Goal: Task Accomplishment & Management: Manage account settings

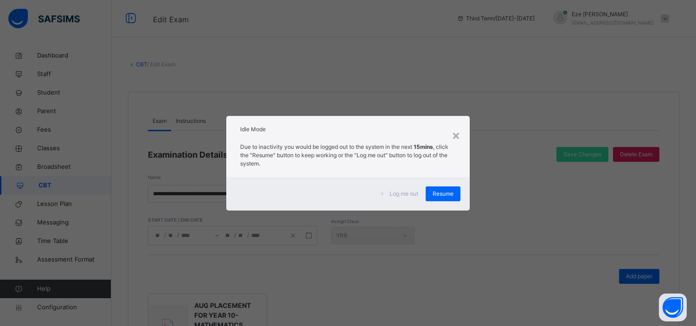
click at [437, 190] on span "Resume" at bounding box center [443, 194] width 21 height 8
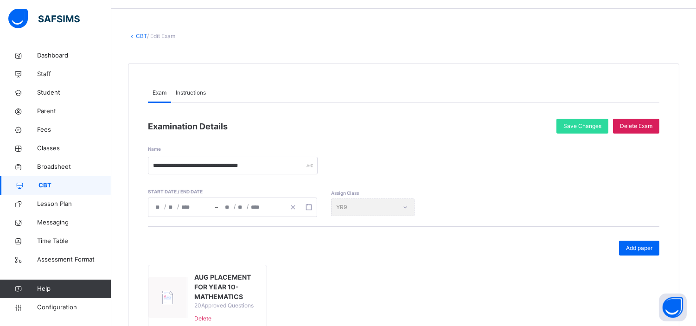
scroll to position [26, 0]
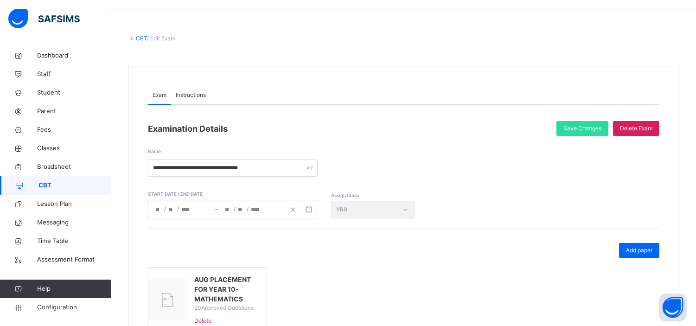
click at [138, 35] on link "CBT" at bounding box center [141, 38] width 11 height 7
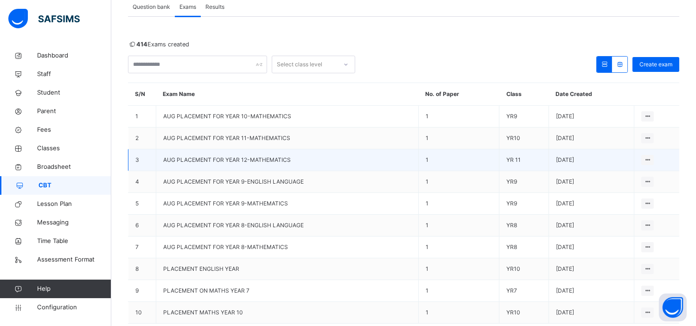
scroll to position [65, 0]
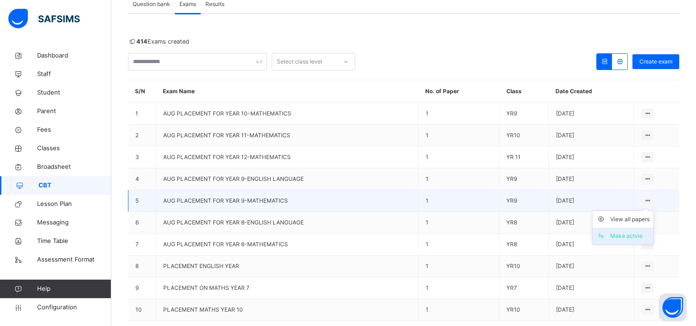
click at [629, 233] on div "Make actvie" at bounding box center [629, 235] width 39 height 9
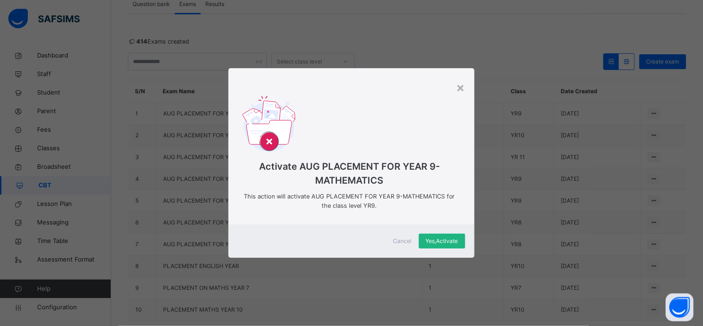
click at [437, 242] on span "Yes, Activate" at bounding box center [442, 241] width 32 height 8
click at [444, 240] on span "Yes, Activate" at bounding box center [442, 241] width 32 height 8
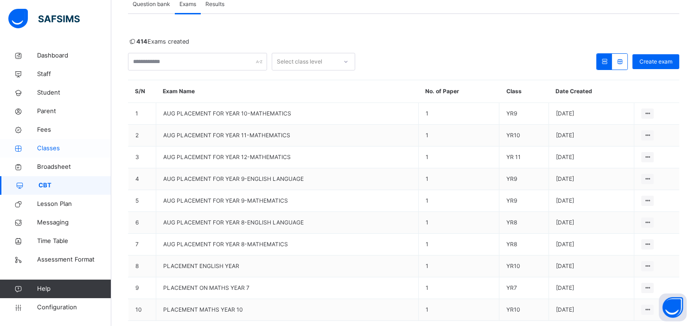
click at [54, 149] on span "Classes" at bounding box center [74, 148] width 74 height 9
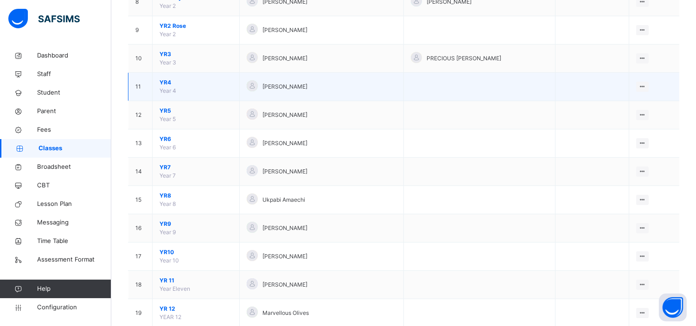
scroll to position [321, 0]
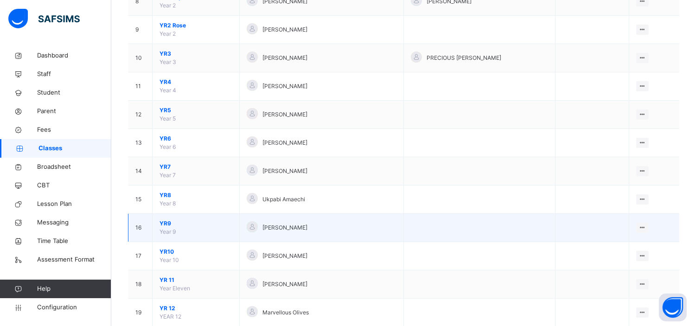
click at [169, 223] on span "YR9" at bounding box center [196, 223] width 73 height 8
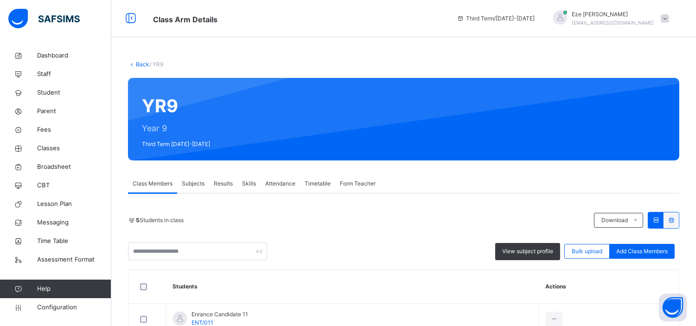
click at [136, 62] on link "Back" at bounding box center [142, 64] width 13 height 7
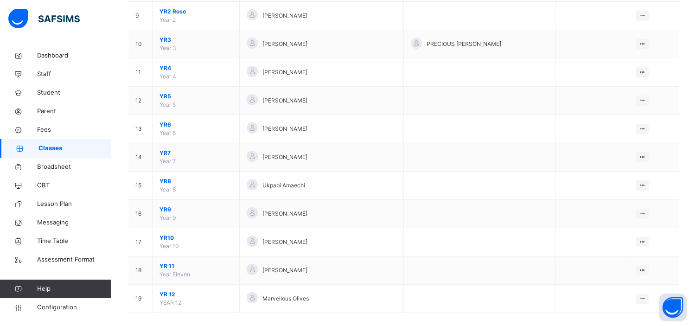
scroll to position [345, 0]
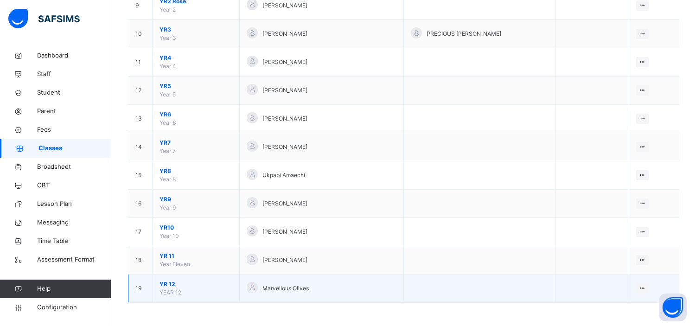
click at [166, 281] on span "YR 12" at bounding box center [196, 284] width 73 height 8
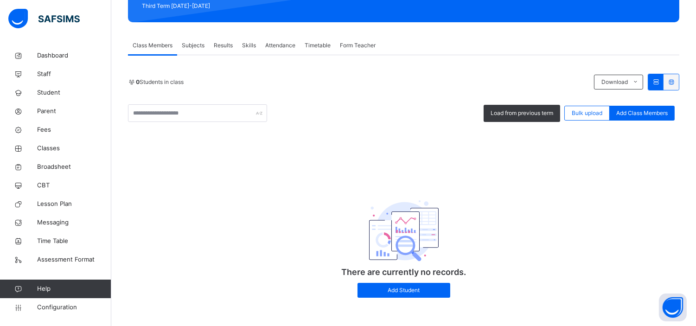
scroll to position [143, 0]
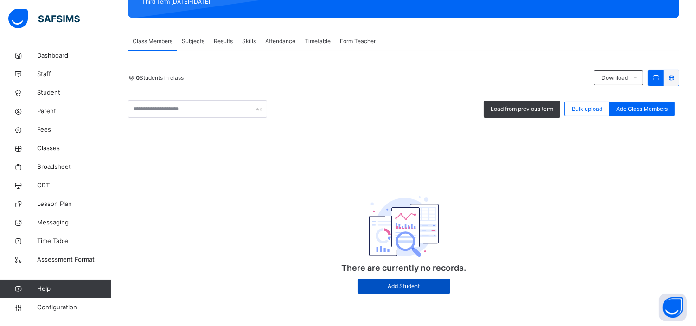
click at [395, 282] on span "Add Student" at bounding box center [403, 286] width 79 height 8
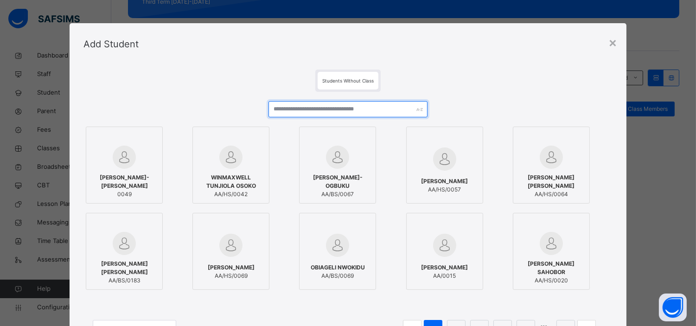
click at [318, 113] on input "text" at bounding box center [347, 109] width 159 height 16
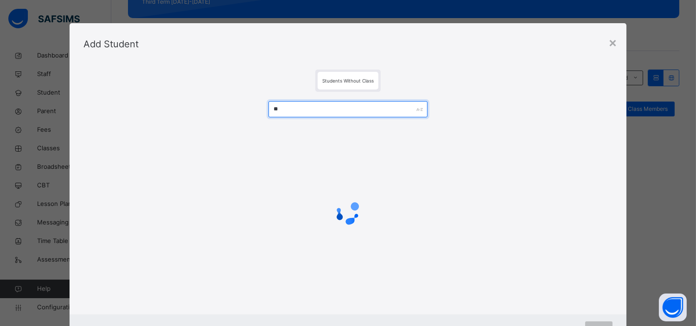
type input "*"
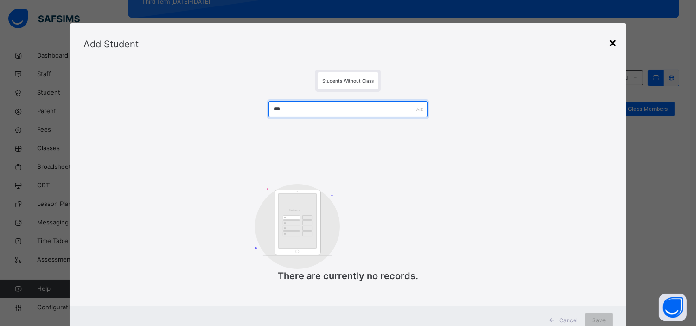
type input "***"
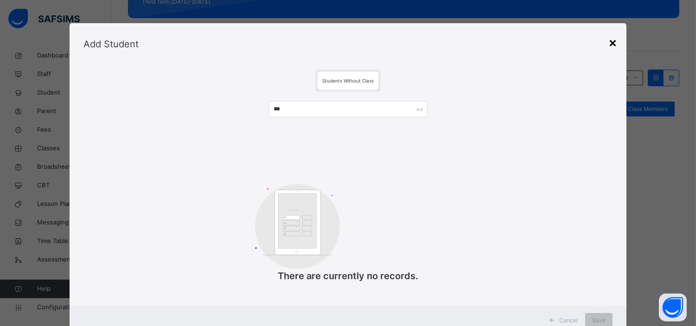
click at [613, 41] on div "×" at bounding box center [612, 41] width 9 height 19
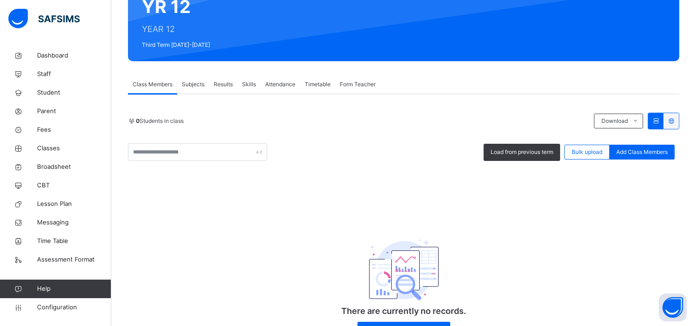
scroll to position [92, 0]
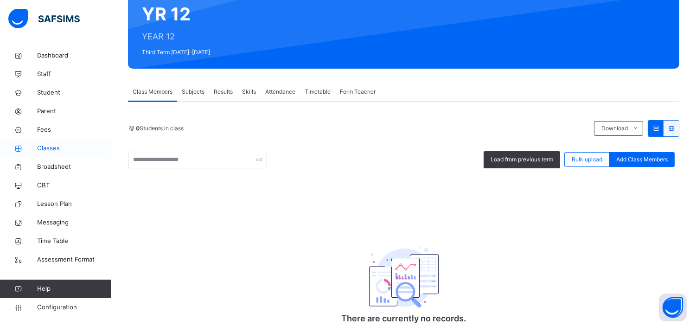
click at [52, 147] on span "Classes" at bounding box center [74, 148] width 74 height 9
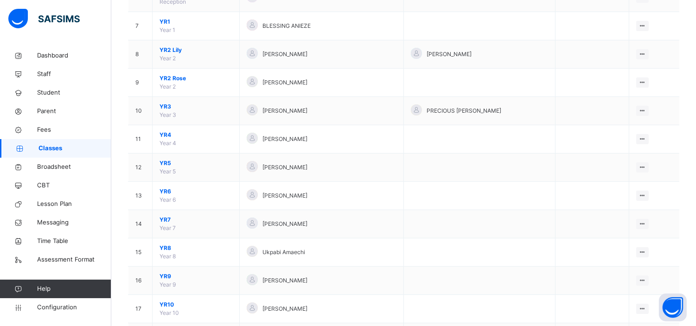
scroll to position [345, 0]
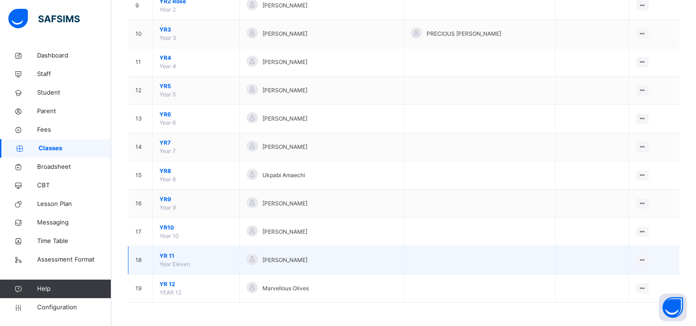
click at [163, 255] on span "YR 11" at bounding box center [196, 256] width 73 height 8
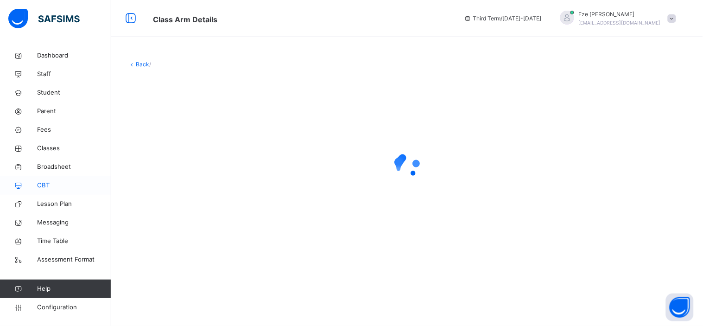
click at [40, 181] on span "CBT" at bounding box center [74, 185] width 74 height 9
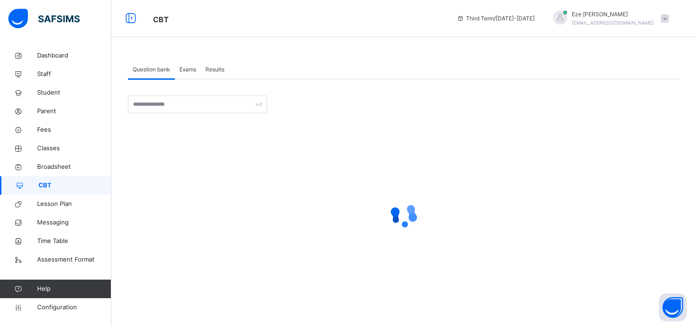
click at [186, 70] on span "Exams" at bounding box center [187, 69] width 17 height 8
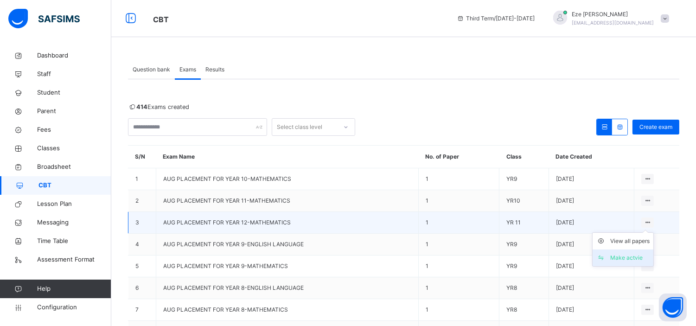
click at [637, 256] on div "Make actvie" at bounding box center [629, 257] width 39 height 9
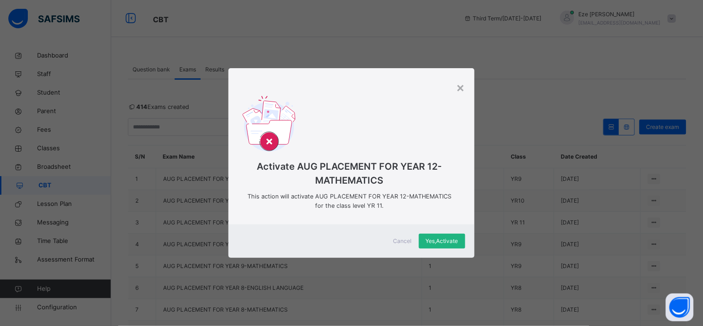
click at [440, 237] on span "Yes, Activate" at bounding box center [442, 241] width 32 height 8
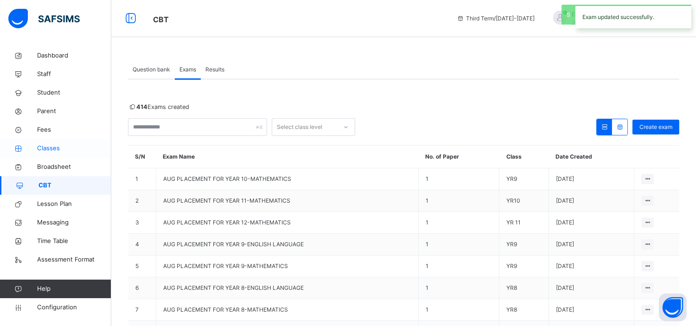
click at [45, 145] on span "Classes" at bounding box center [74, 148] width 74 height 9
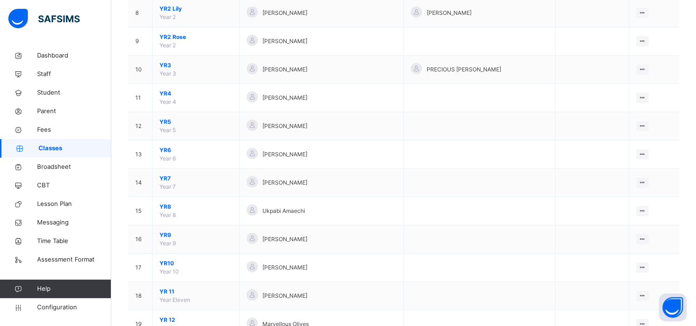
scroll to position [345, 0]
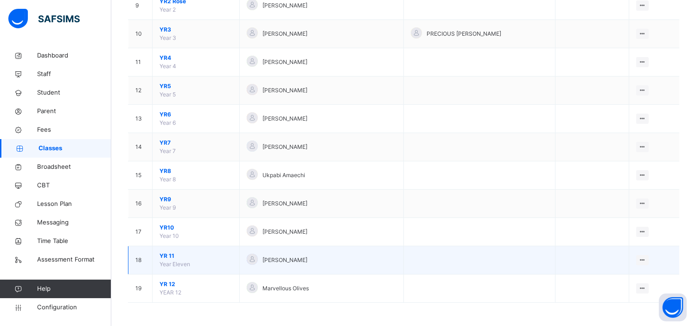
click at [164, 255] on span "YR 11" at bounding box center [196, 256] width 73 height 8
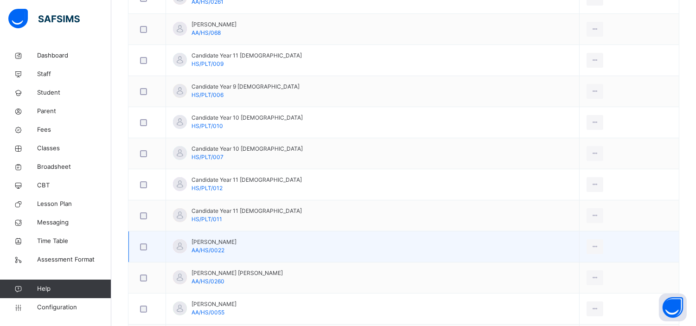
scroll to position [322, 0]
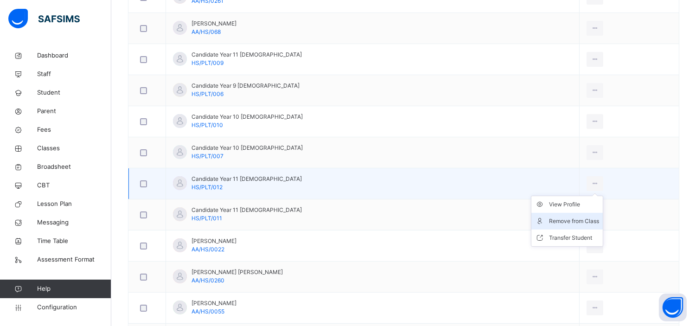
click at [558, 220] on div "Remove from Class" at bounding box center [574, 221] width 50 height 9
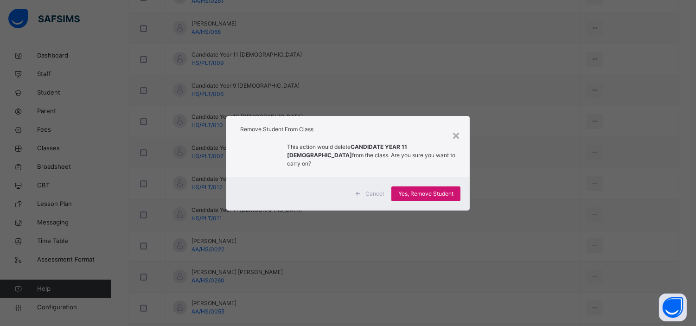
click at [434, 190] on span "Yes, Remove Student" at bounding box center [425, 194] width 55 height 8
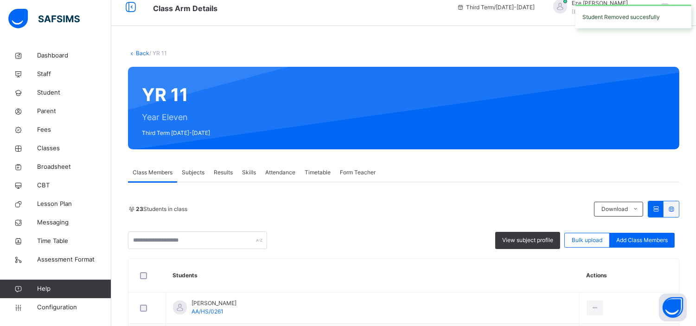
scroll to position [0, 0]
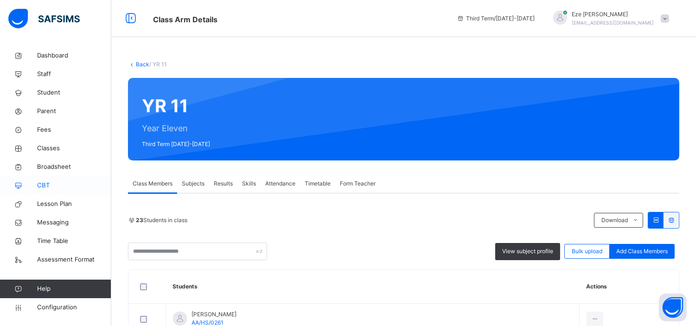
click at [47, 184] on span "CBT" at bounding box center [74, 185] width 74 height 9
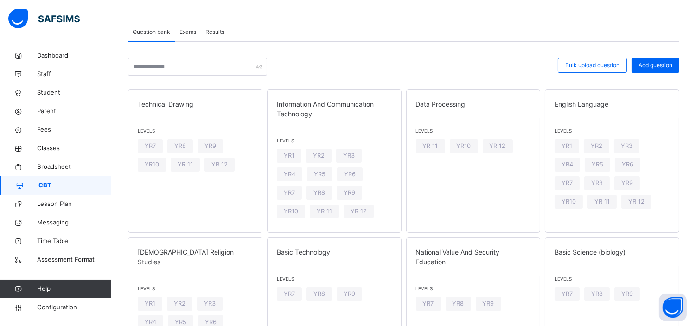
scroll to position [36, 0]
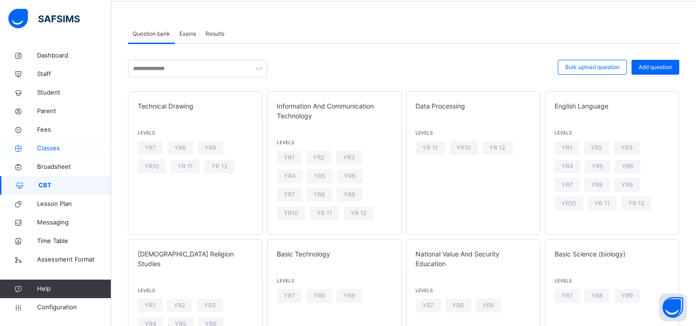
click at [49, 147] on span "Classes" at bounding box center [74, 148] width 74 height 9
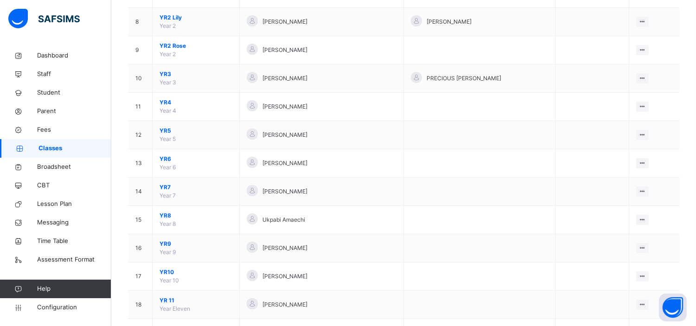
scroll to position [345, 0]
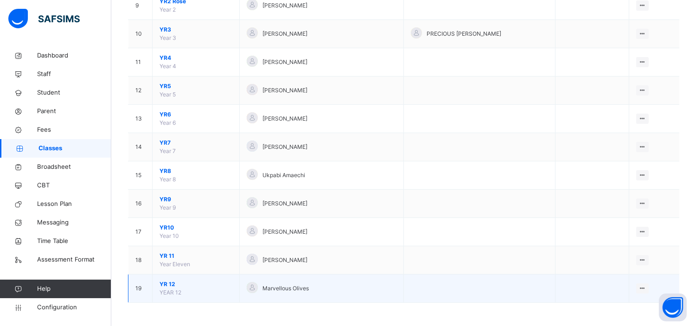
click at [169, 286] on span "YR 12" at bounding box center [196, 284] width 73 height 8
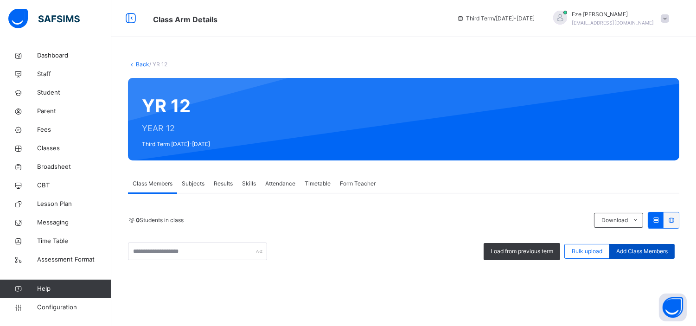
click at [643, 246] on div "Add Class Members" at bounding box center [641, 251] width 65 height 15
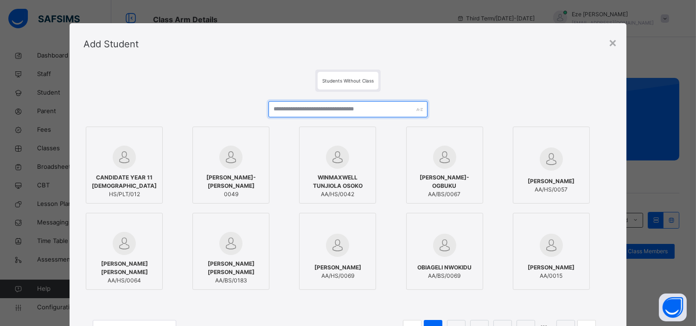
click at [340, 112] on input "text" at bounding box center [347, 109] width 159 height 16
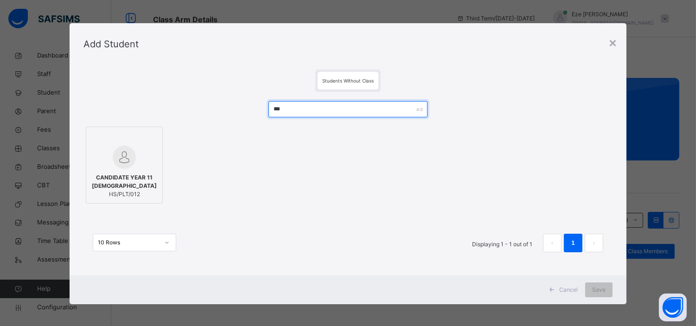
type input "***"
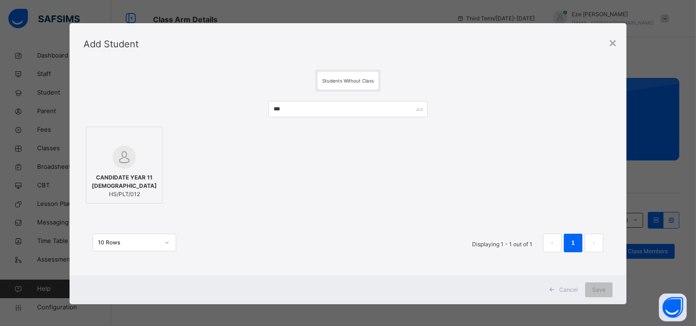
click at [129, 174] on span "CANDIDATE YEAR 11 [DEMOGRAPHIC_DATA]" at bounding box center [124, 181] width 67 height 17
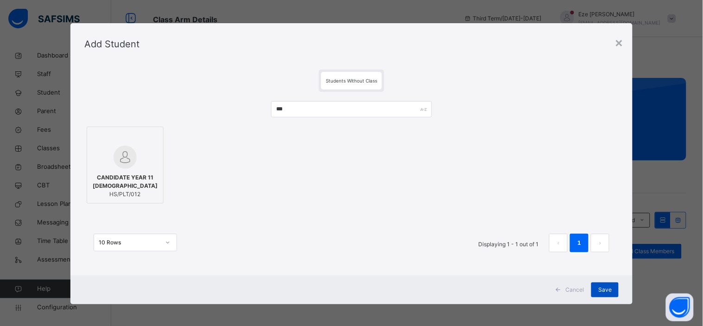
click at [605, 290] on span "Save" at bounding box center [605, 290] width 13 height 8
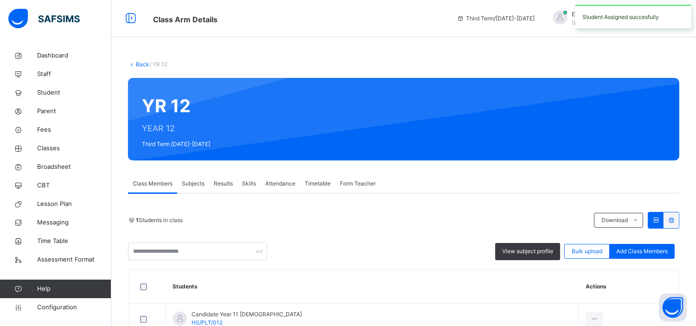
scroll to position [59, 0]
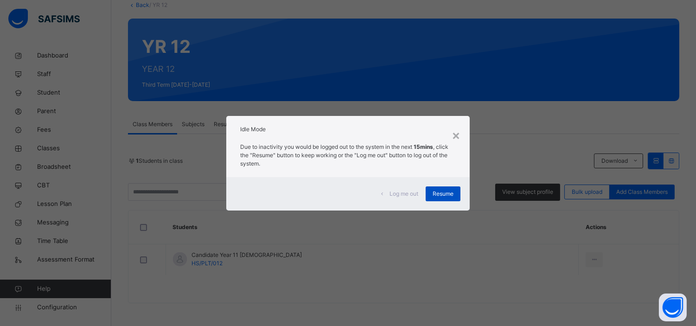
click at [445, 191] on span "Resume" at bounding box center [443, 194] width 21 height 8
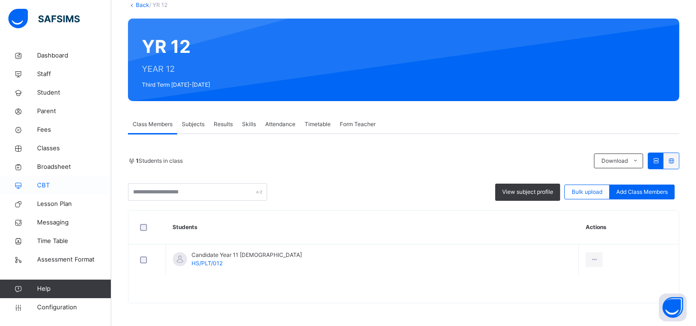
click at [43, 183] on span "CBT" at bounding box center [74, 185] width 74 height 9
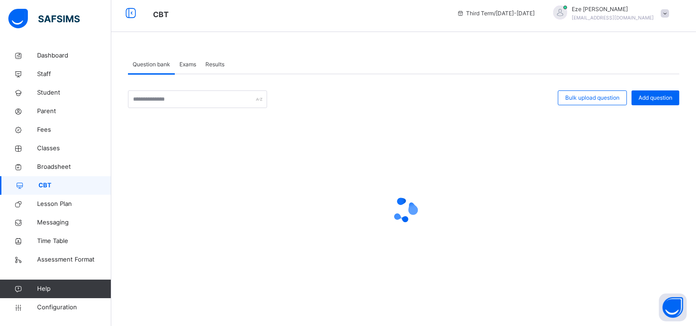
scroll to position [59, 0]
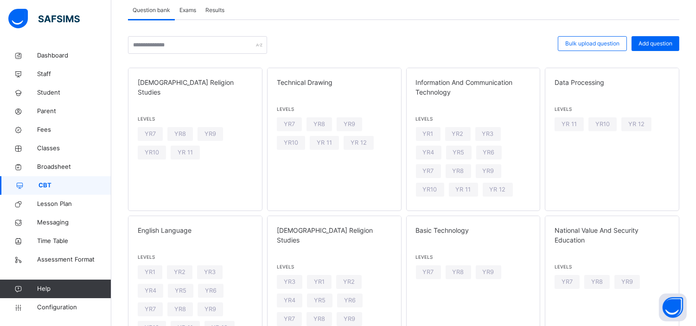
click at [191, 10] on span "Exams" at bounding box center [187, 10] width 17 height 8
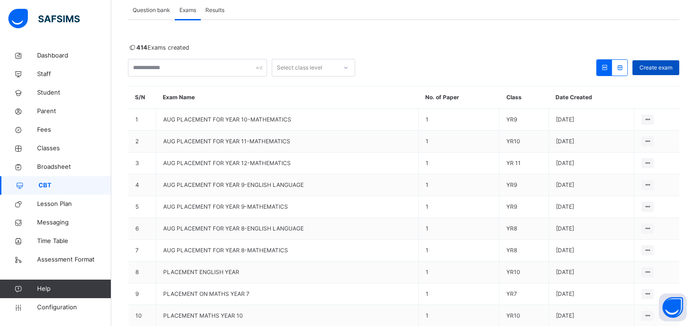
click at [665, 67] on span "Create exam" at bounding box center [655, 68] width 33 height 8
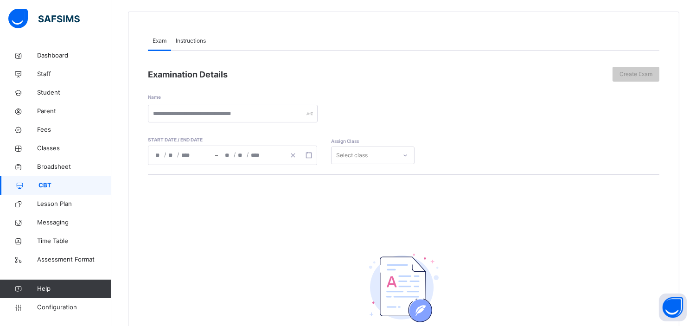
scroll to position [84, 0]
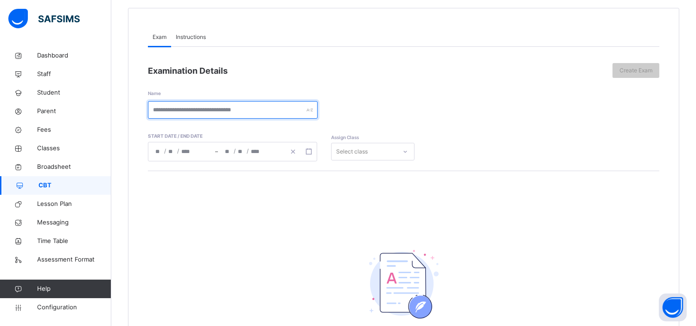
click at [233, 109] on input "text" at bounding box center [233, 110] width 170 height 18
paste input "**********"
type input "**********"
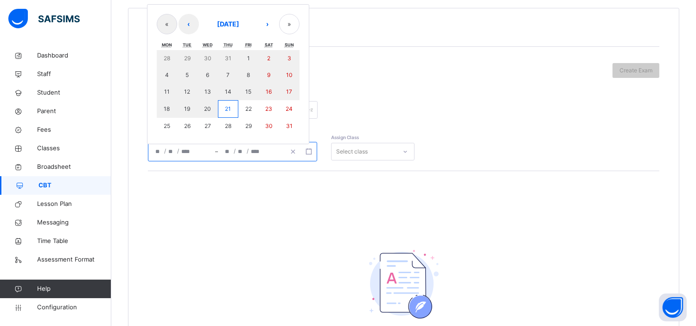
click at [172, 151] on input "number" at bounding box center [171, 151] width 7 height 19
click at [250, 105] on abbr "22" at bounding box center [248, 108] width 6 height 7
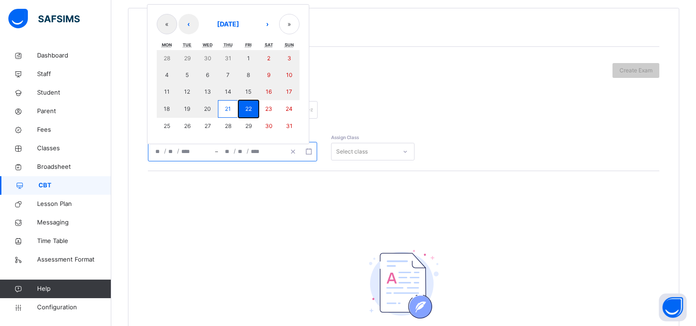
type input "**********"
type input "*"
type input "**"
type input "****"
type input "**********"
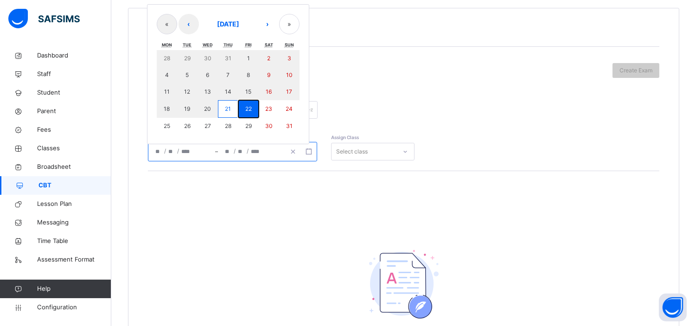
type input "*"
type input "**"
type input "****"
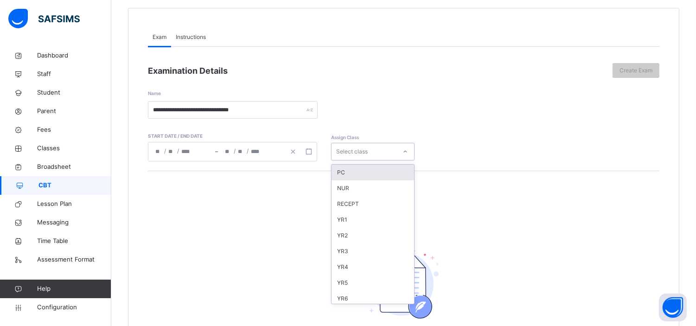
click at [375, 147] on div "Select class" at bounding box center [364, 152] width 65 height 14
click at [350, 281] on div "YR 11" at bounding box center [373, 281] width 83 height 16
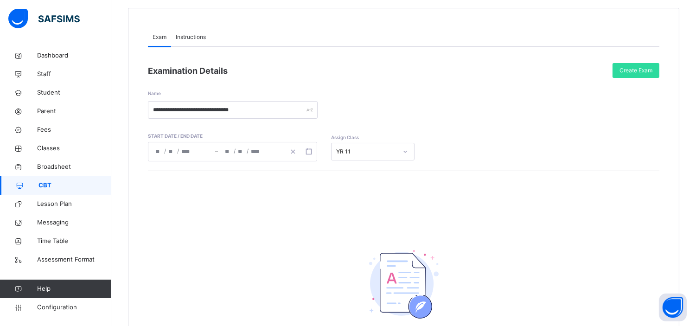
click at [196, 34] on span "Instructions" at bounding box center [191, 37] width 30 height 8
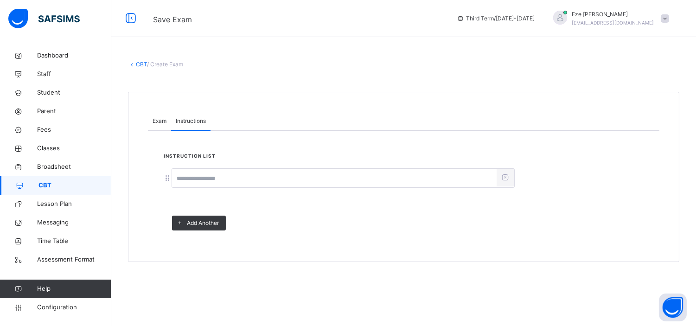
scroll to position [0, 0]
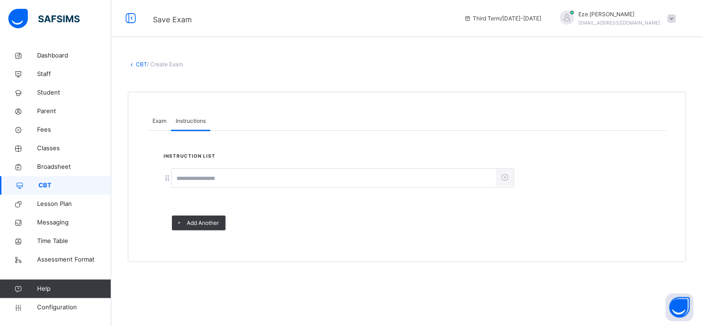
click at [209, 177] on input at bounding box center [334, 179] width 325 height 18
type input "**********"
click at [156, 118] on span "Exam" at bounding box center [160, 121] width 14 height 8
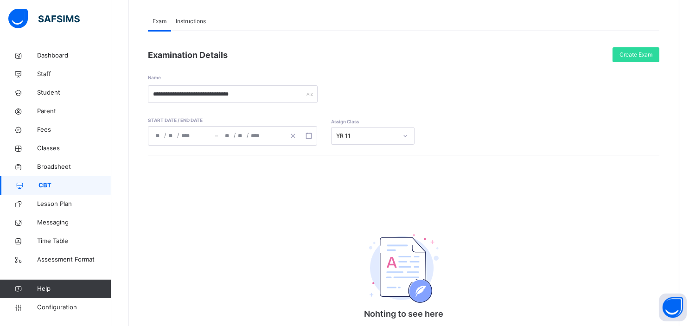
scroll to position [99, 0]
click at [637, 53] on span "Create Exam" at bounding box center [635, 55] width 33 height 8
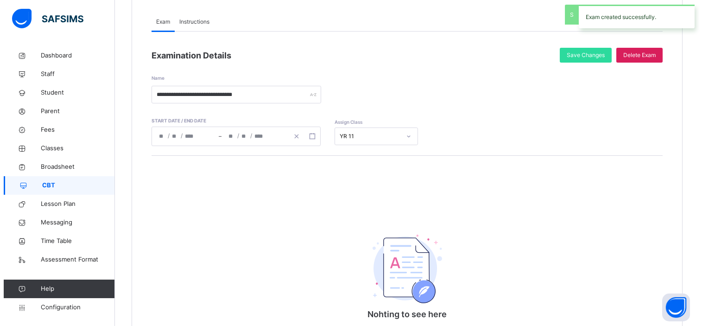
scroll to position [207, 0]
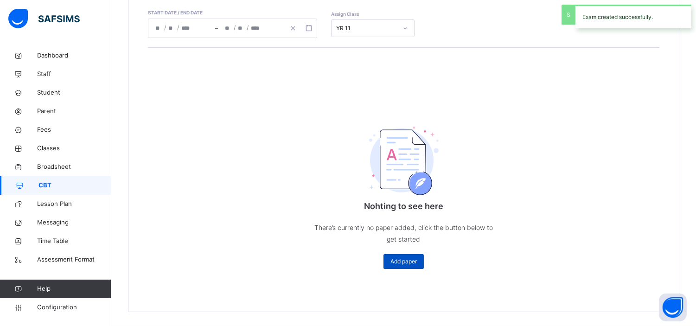
click at [403, 262] on span "Add paper" at bounding box center [403, 261] width 26 height 8
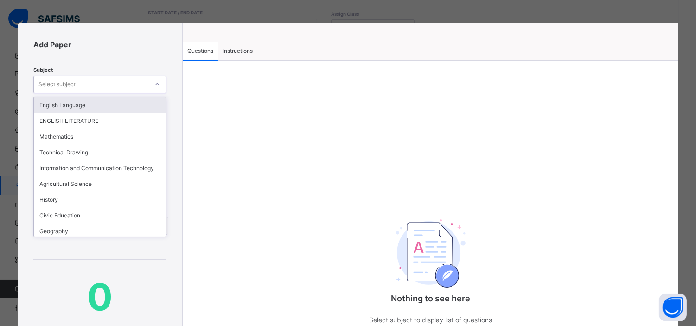
click at [99, 82] on div "Select subject" at bounding box center [91, 84] width 115 height 14
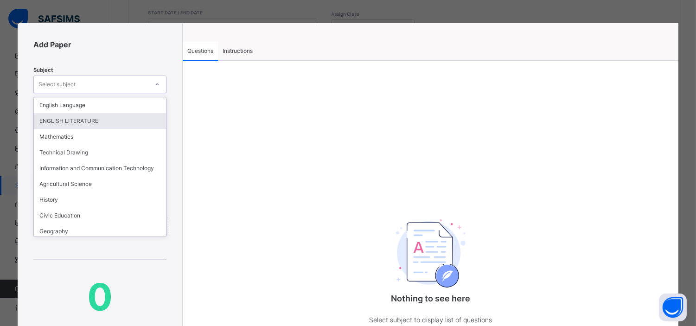
click at [87, 122] on div "ENGLISH LITERATURE" at bounding box center [100, 121] width 132 height 16
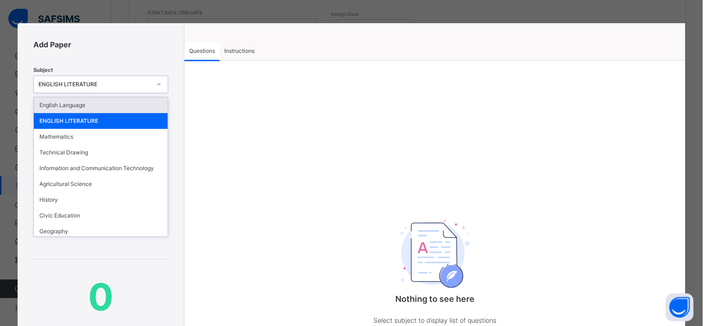
click at [109, 85] on div "ENGLISH LITERATURE" at bounding box center [94, 84] width 113 height 8
click at [85, 107] on div "English Language" at bounding box center [101, 105] width 134 height 16
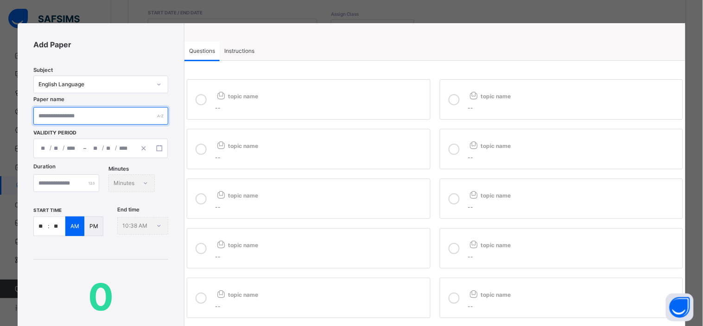
click at [99, 117] on input "text" at bounding box center [100, 116] width 135 height 18
paste input "**********"
type input "**********"
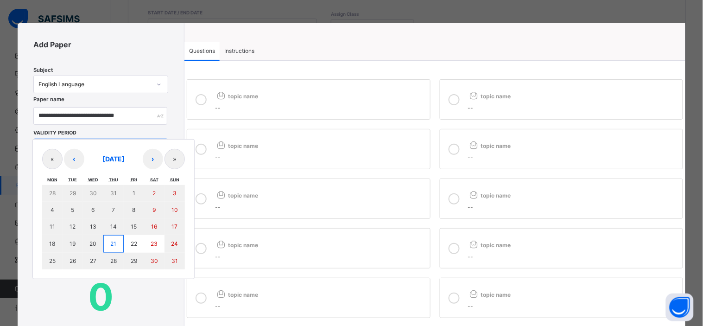
click at [57, 150] on div "/ / – / / « ‹ [DATE] › » Mon Tue Wed Thu Fri Sat Sun 28 29 30 31 1 2 3 4 5 6 7 …" at bounding box center [100, 148] width 134 height 19
click at [57, 150] on div "« ‹ [DATE] › »" at bounding box center [113, 159] width 143 height 20
click at [138, 240] on button "22" at bounding box center [134, 244] width 20 height 18
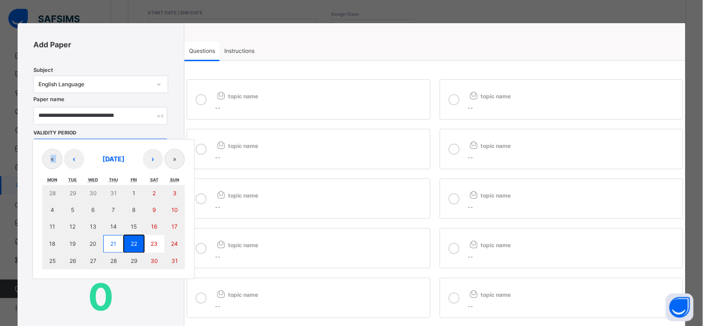
type input "**********"
type input "*"
type input "**"
type input "****"
type input "**********"
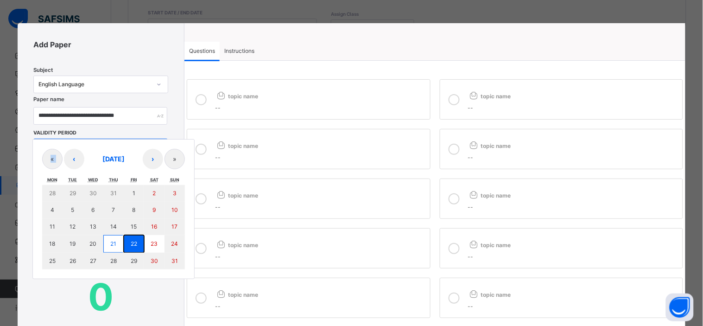
type input "*"
type input "**"
type input "****"
type input "**"
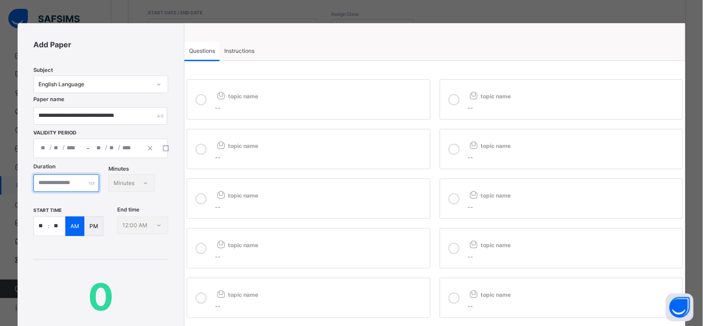
click at [73, 182] on input "number" at bounding box center [66, 183] width 66 height 18
type input "**"
click at [45, 236] on input "**" at bounding box center [41, 226] width 14 height 19
type input "**"
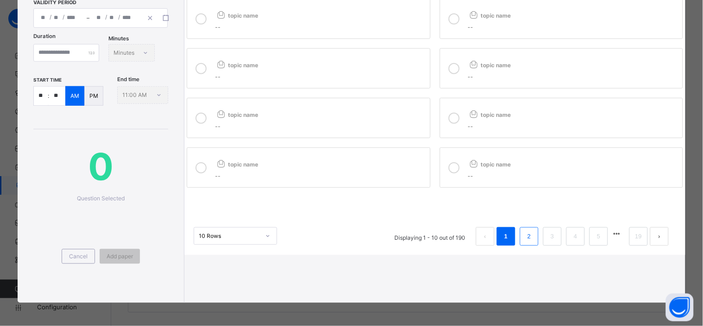
type input "**"
click at [526, 230] on link "2" at bounding box center [529, 236] width 9 height 12
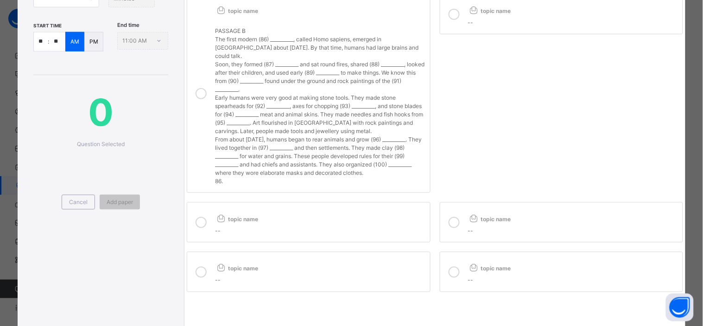
scroll to position [181, 0]
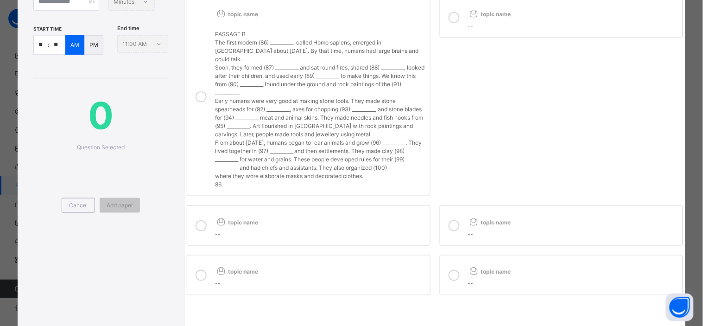
click at [333, 121] on p "Early humans were very good at making stone tools. They made stone spearheads f…" at bounding box center [320, 118] width 210 height 42
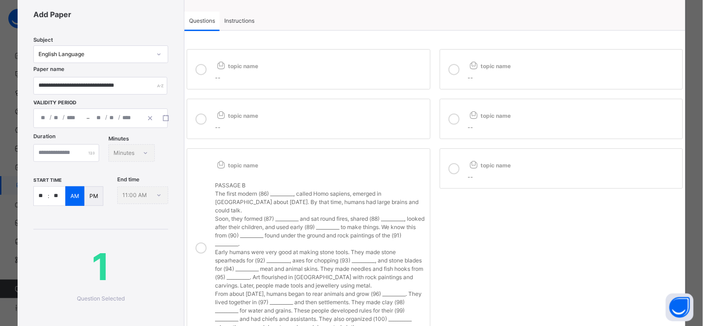
scroll to position [13, 0]
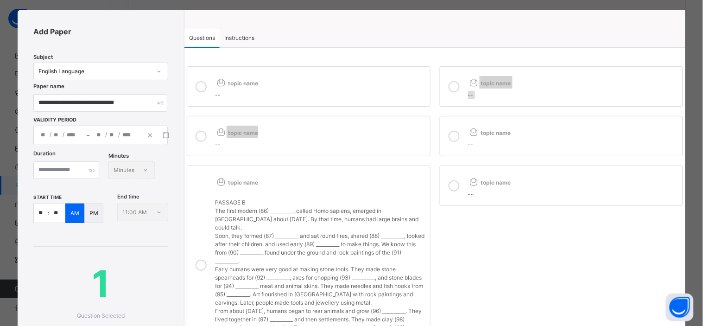
drag, startPoint x: 317, startPoint y: 135, endPoint x: 299, endPoint y: 86, distance: 52.4
click at [299, 86] on div "topic name -- topic name -- topic name -- topic name -- topic name PASSAGE B Th…" at bounding box center [435, 265] width 501 height 402
click at [299, 86] on div "topic name" at bounding box center [320, 81] width 210 height 15
click at [208, 141] on div at bounding box center [201, 136] width 19 height 26
click at [455, 135] on icon at bounding box center [454, 136] width 11 height 11
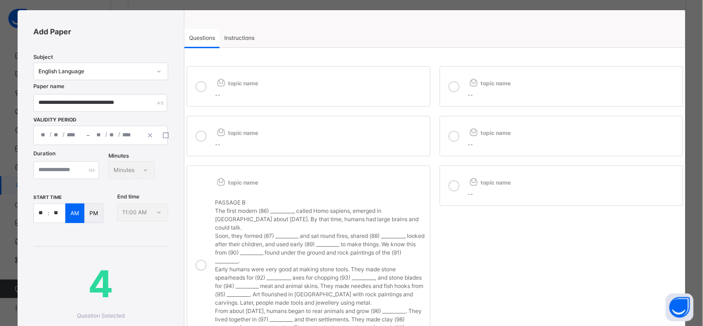
click at [455, 84] on icon at bounding box center [454, 86] width 11 height 11
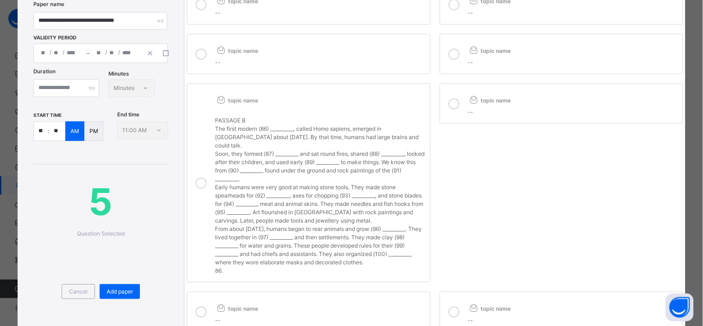
scroll to position [99, 0]
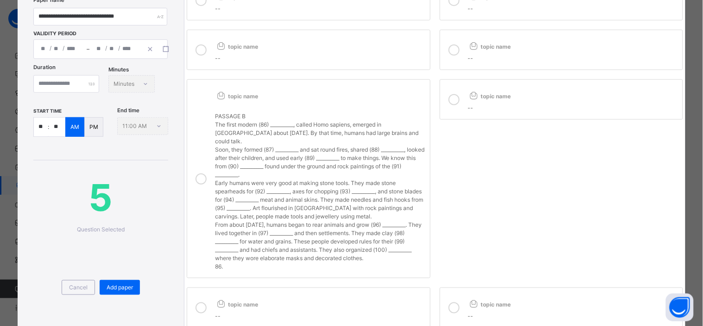
click at [449, 102] on icon at bounding box center [454, 99] width 11 height 11
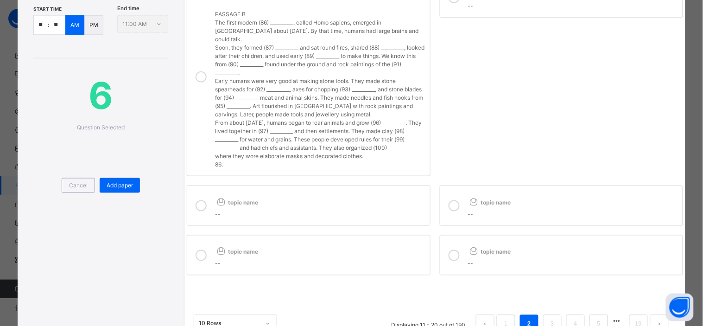
scroll to position [249, 0]
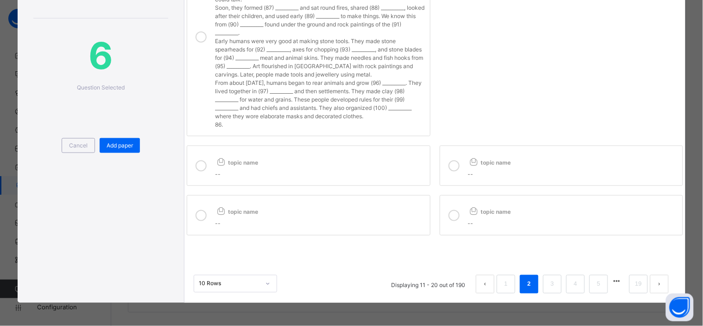
click at [452, 167] on icon at bounding box center [454, 165] width 11 height 11
click at [452, 217] on icon at bounding box center [454, 215] width 11 height 11
click at [199, 213] on icon at bounding box center [201, 215] width 11 height 11
click at [201, 165] on icon at bounding box center [201, 165] width 11 height 11
click at [503, 283] on link "1" at bounding box center [506, 284] width 9 height 12
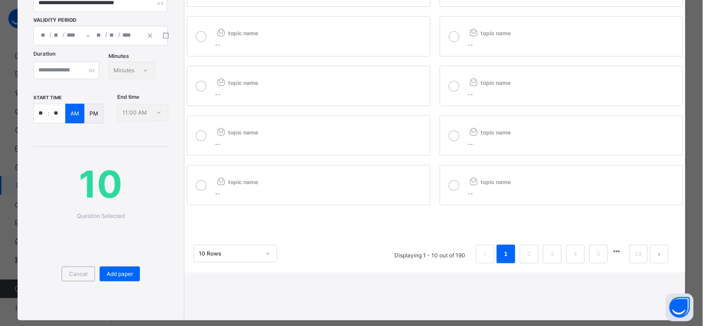
scroll to position [112, 0]
click at [449, 186] on icon at bounding box center [454, 185] width 11 height 11
click at [196, 187] on icon at bounding box center [201, 185] width 11 height 11
click at [201, 135] on icon at bounding box center [201, 136] width 11 height 11
click at [455, 140] on icon at bounding box center [454, 136] width 11 height 11
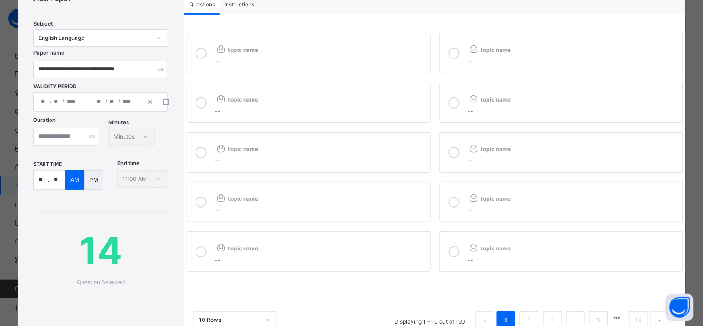
scroll to position [45, 0]
click at [452, 153] on icon at bounding box center [454, 153] width 11 height 11
click at [199, 151] on icon at bounding box center [201, 153] width 11 height 11
click at [198, 105] on icon at bounding box center [201, 103] width 11 height 11
click at [450, 98] on icon at bounding box center [454, 103] width 11 height 11
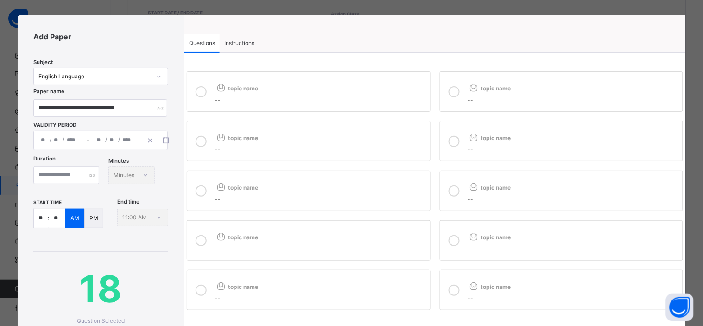
scroll to position [0, 0]
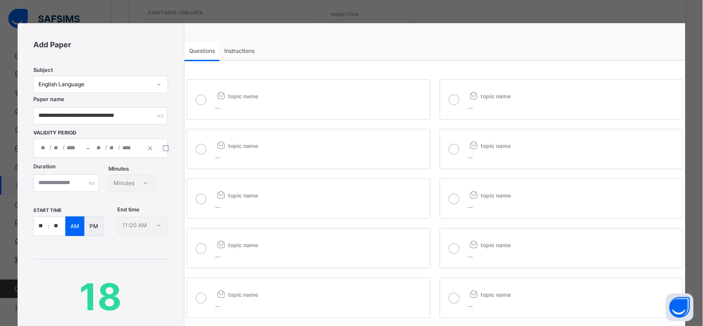
click at [451, 102] on icon at bounding box center [454, 99] width 11 height 11
click at [196, 96] on icon at bounding box center [201, 99] width 11 height 11
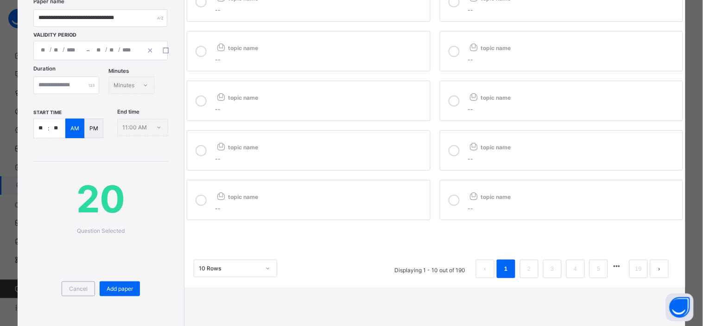
scroll to position [94, 0]
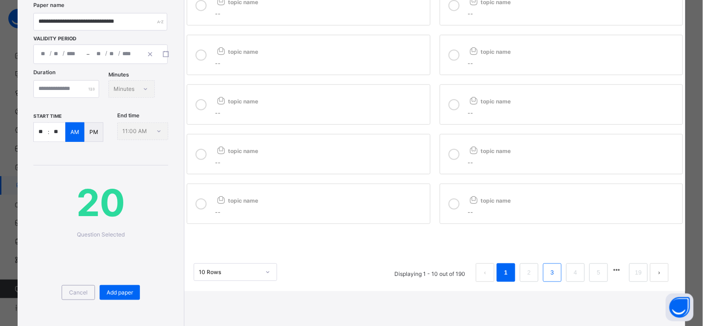
click at [551, 274] on link "3" at bounding box center [552, 273] width 9 height 12
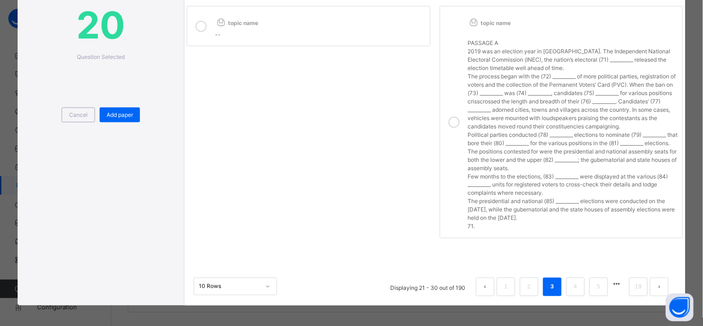
scroll to position [283, 0]
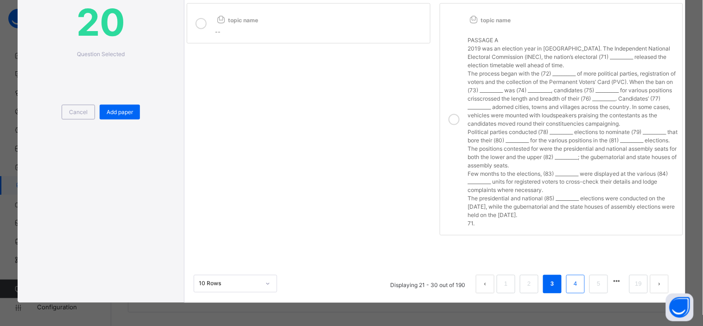
click at [571, 281] on link "4" at bounding box center [575, 284] width 9 height 12
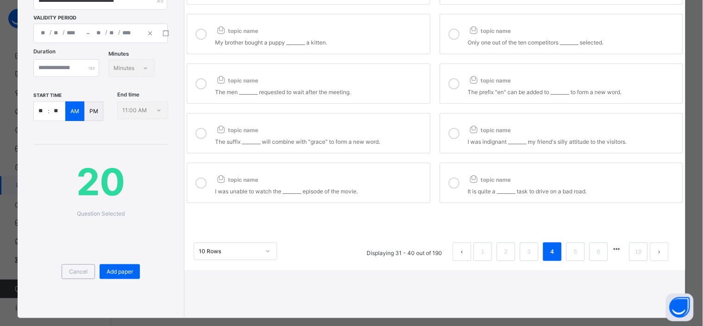
scroll to position [115, 0]
click at [567, 257] on li "5" at bounding box center [576, 252] width 19 height 19
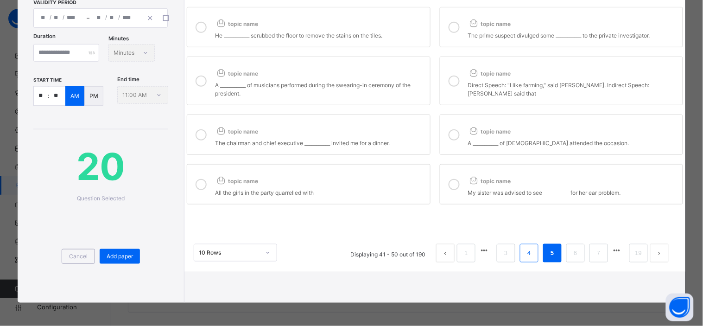
scroll to position [159, 0]
click at [571, 247] on link "6" at bounding box center [575, 253] width 9 height 12
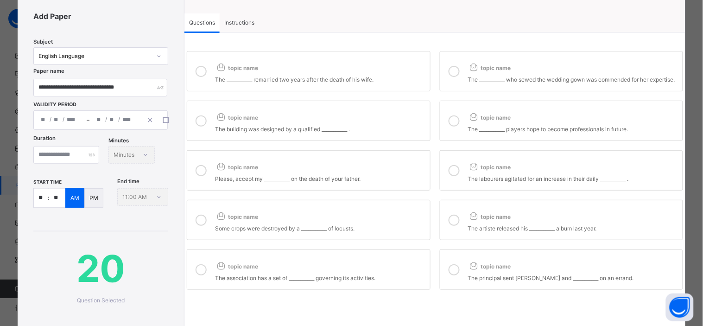
scroll to position [28, 0]
click at [201, 70] on icon at bounding box center [201, 71] width 11 height 11
click at [455, 76] on icon at bounding box center [454, 71] width 11 height 11
click at [452, 127] on icon at bounding box center [454, 121] width 11 height 11
click at [198, 127] on icon at bounding box center [201, 121] width 11 height 11
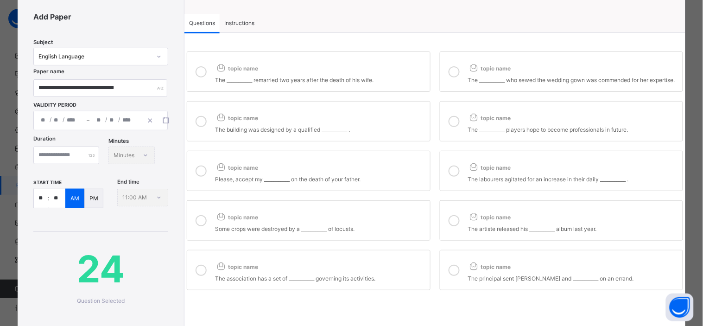
click at [200, 177] on icon at bounding box center [201, 171] width 11 height 11
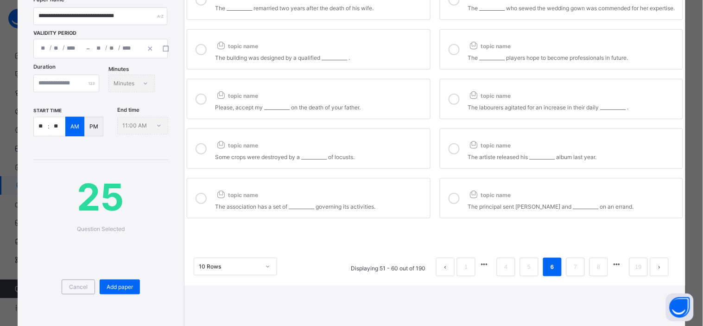
scroll to position [101, 0]
click at [452, 104] on icon at bounding box center [454, 98] width 11 height 11
click at [453, 153] on icon at bounding box center [454, 147] width 11 height 11
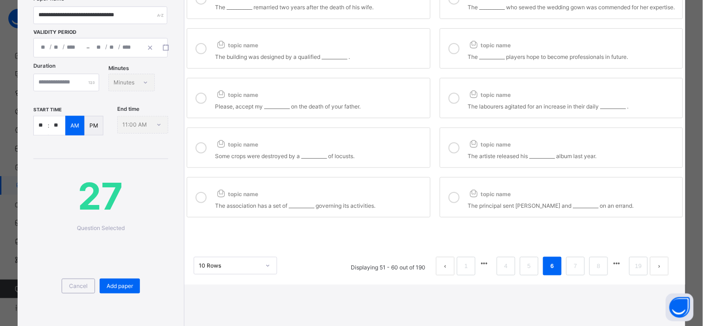
click at [200, 153] on icon at bounding box center [201, 147] width 11 height 11
click at [198, 203] on icon at bounding box center [201, 197] width 11 height 11
click at [453, 202] on icon at bounding box center [454, 197] width 11 height 11
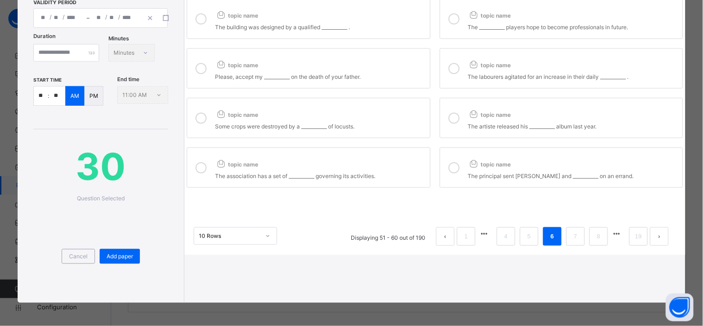
scroll to position [153, 0]
click at [126, 261] on span "Add paper" at bounding box center [120, 256] width 26 height 8
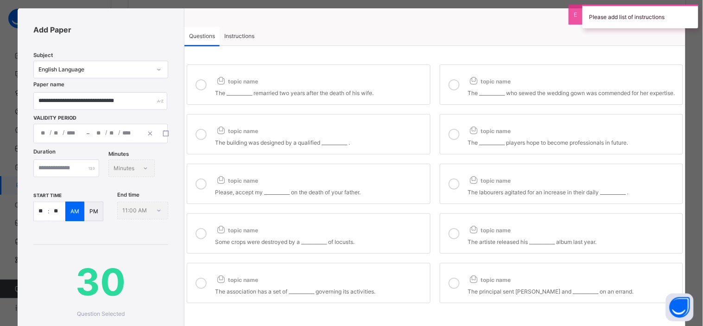
scroll to position [0, 0]
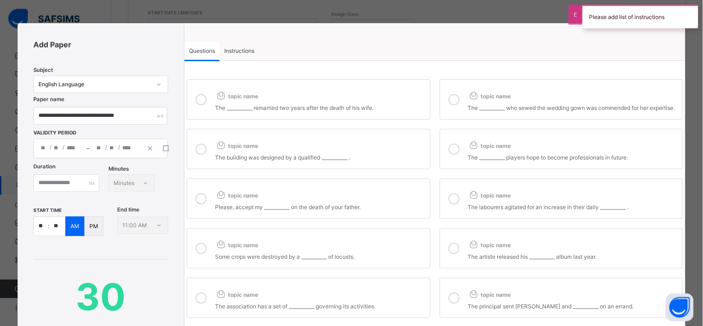
click at [240, 52] on span "Instructions" at bounding box center [239, 51] width 30 height 8
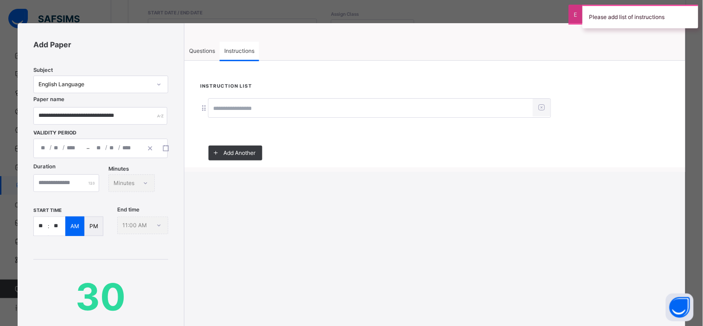
click at [240, 104] on input at bounding box center [371, 109] width 325 height 18
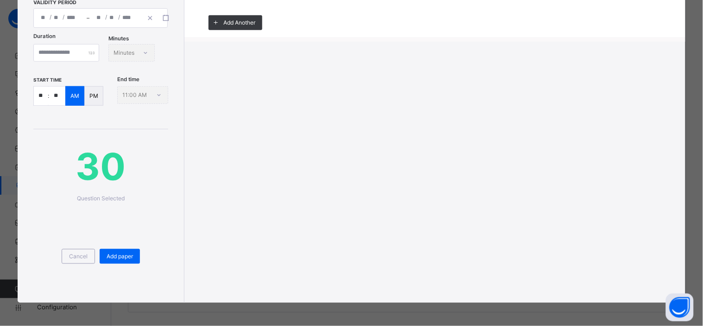
scroll to position [171, 0]
type input "**********"
click at [117, 256] on span "Add paper" at bounding box center [120, 256] width 26 height 8
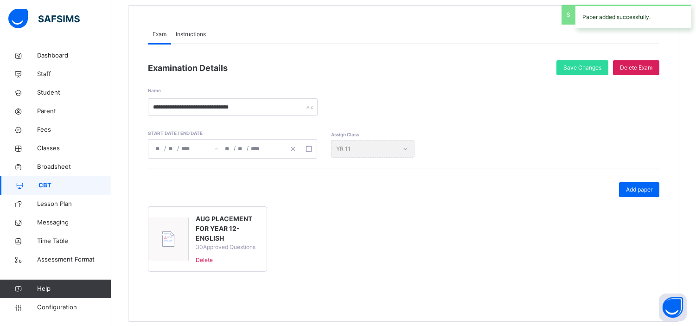
scroll to position [96, 0]
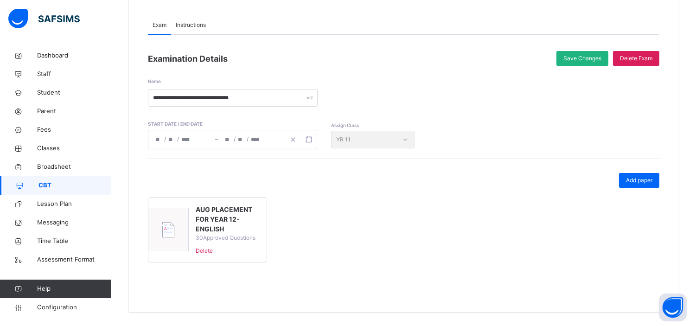
click at [584, 55] on span "Save Changes" at bounding box center [582, 58] width 38 height 8
click at [159, 21] on span "Exam" at bounding box center [160, 25] width 14 height 8
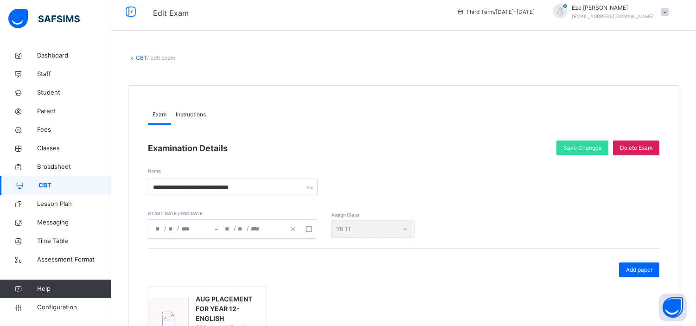
scroll to position [0, 0]
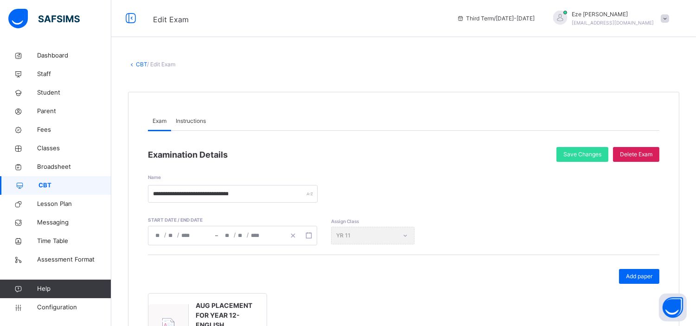
click at [140, 62] on link "CBT" at bounding box center [141, 64] width 11 height 7
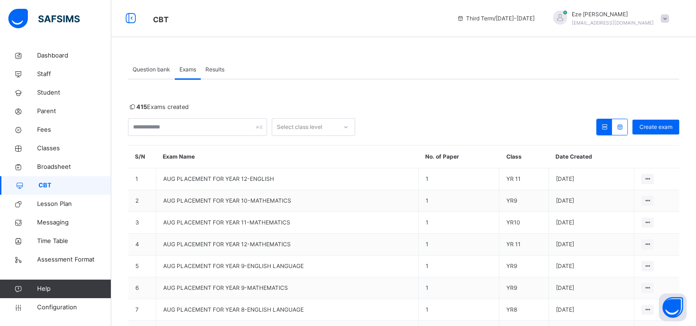
click at [217, 64] on div "Results" at bounding box center [215, 69] width 28 height 19
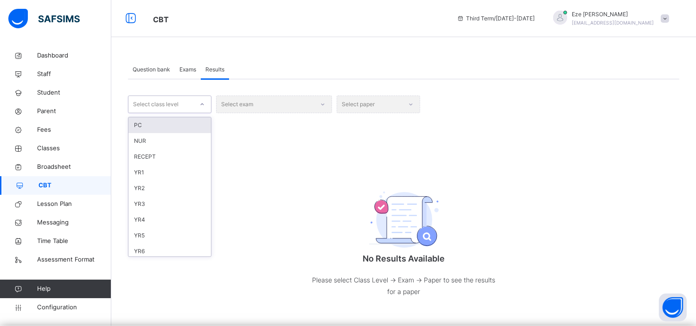
click at [202, 105] on icon at bounding box center [202, 104] width 6 height 9
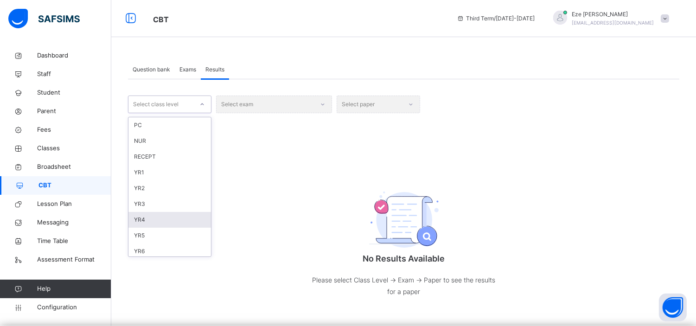
scroll to position [96, 0]
click at [144, 195] on div "YR9" at bounding box center [169, 202] width 83 height 16
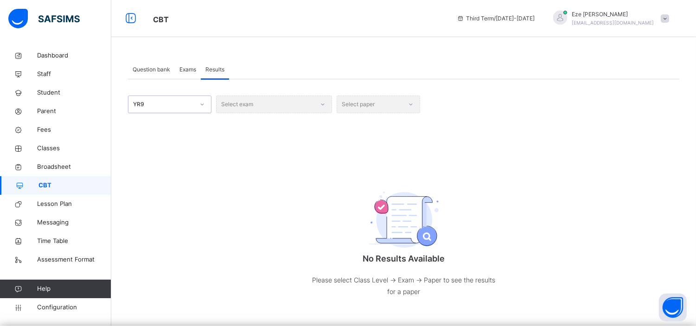
click at [291, 106] on div "Select exam" at bounding box center [274, 105] width 116 height 18
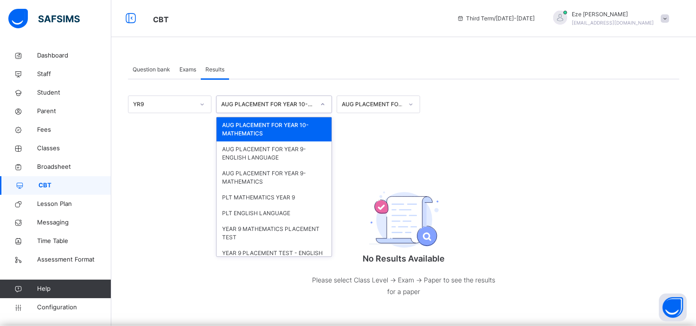
click at [301, 105] on div "AUG PLACEMENT FOR YEAR 10-MATHEMATICS" at bounding box center [268, 104] width 94 height 8
click at [279, 157] on div "AUG PLACEMENT FOR YEAR 9-ENGLISH LANGUAGE" at bounding box center [274, 153] width 115 height 24
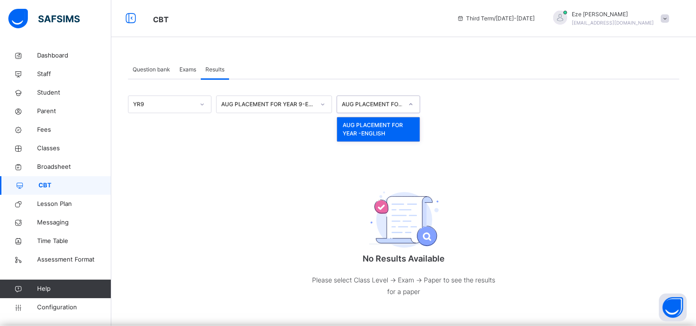
click at [369, 109] on div "AUG PLACEMENT FOR YEAR -ENGLISH" at bounding box center [369, 104] width 65 height 14
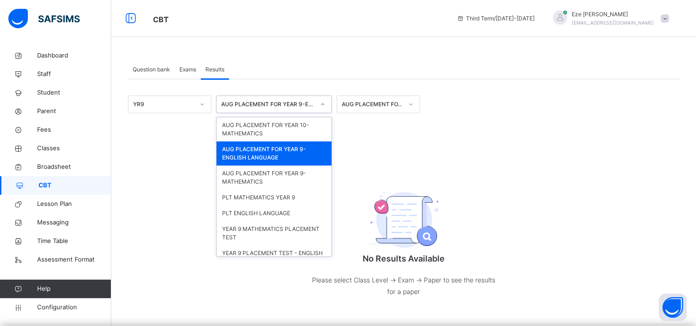
click at [319, 109] on div at bounding box center [323, 104] width 16 height 15
click at [281, 132] on div "AUG PLACEMENT FOR YEAR 10-MATHEMATICS" at bounding box center [274, 129] width 115 height 24
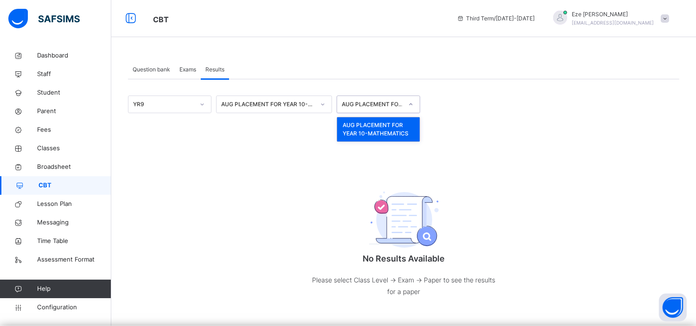
click at [383, 104] on div "AUG PLACEMENT FOR YEAR 10-MATHEMATICS" at bounding box center [372, 104] width 61 height 8
click at [389, 128] on div "AUG PLACEMENT FOR YEAR 10-MATHEMATICS" at bounding box center [378, 129] width 83 height 24
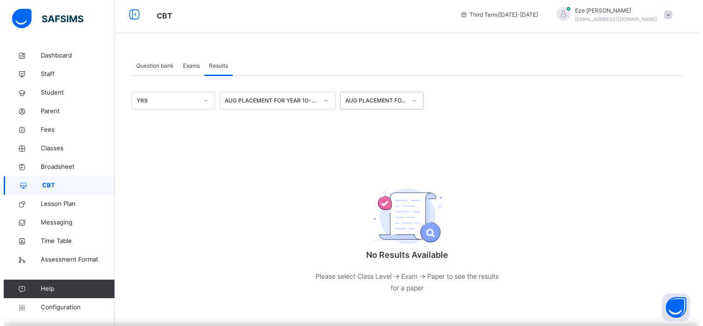
scroll to position [0, 0]
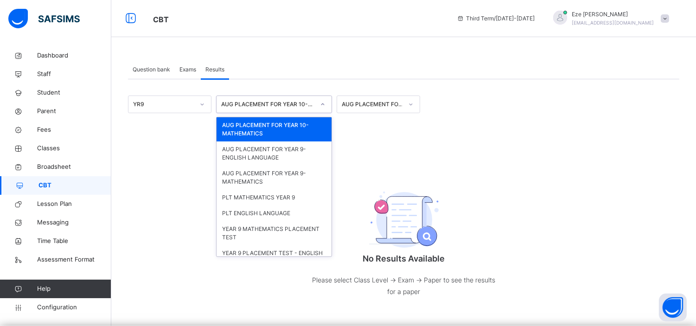
click at [307, 103] on div "AUG PLACEMENT FOR YEAR 10-MATHEMATICS" at bounding box center [268, 104] width 94 height 8
click at [275, 179] on div "AUG PLACEMENT FOR YEAR 9-MATHEMATICS" at bounding box center [274, 178] width 115 height 24
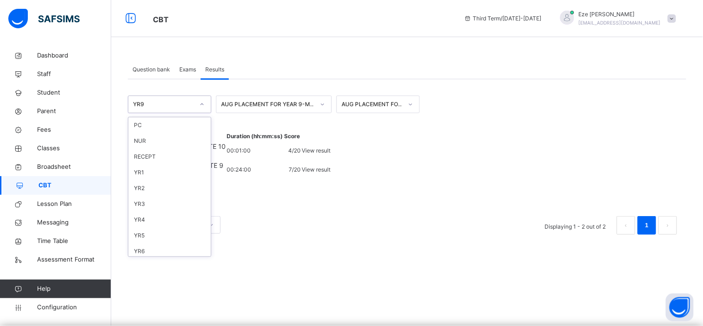
click at [200, 104] on icon at bounding box center [202, 104] width 6 height 9
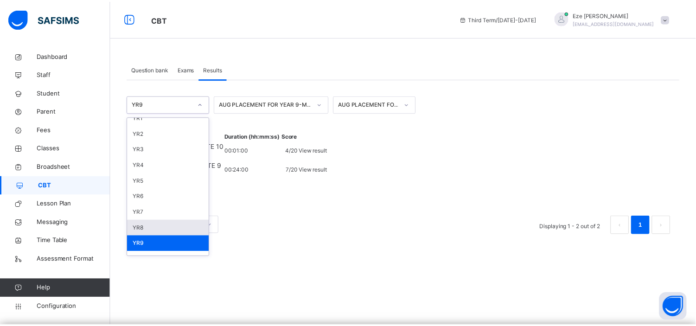
scroll to position [96, 0]
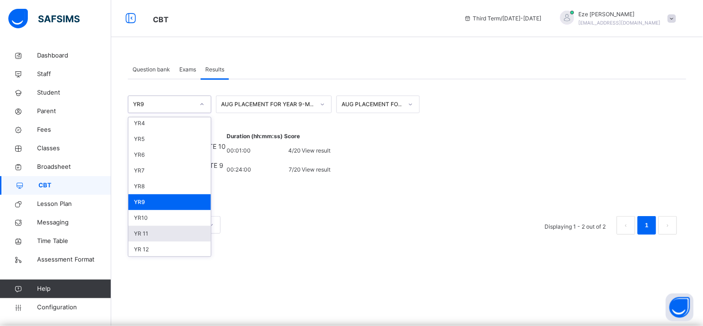
click at [147, 231] on div "YR 11" at bounding box center [169, 234] width 83 height 16
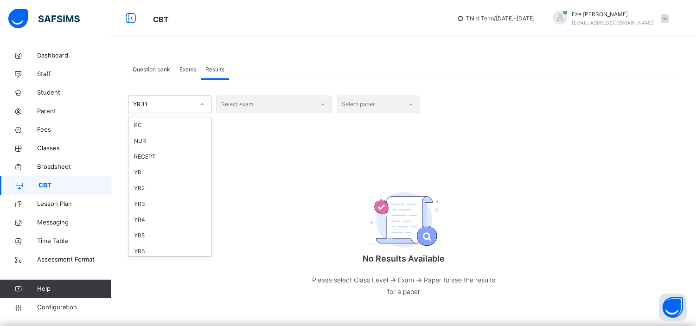
click at [203, 108] on icon at bounding box center [202, 104] width 6 height 9
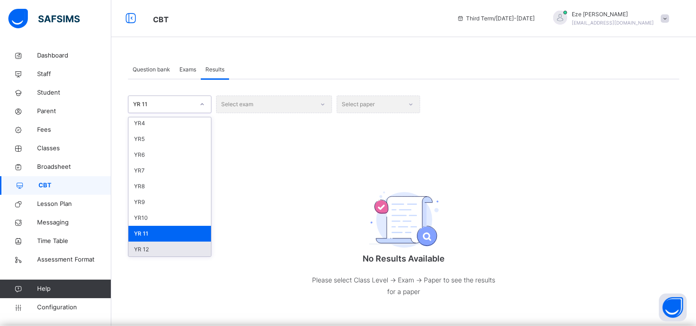
click at [145, 247] on div "YR 12" at bounding box center [169, 250] width 83 height 16
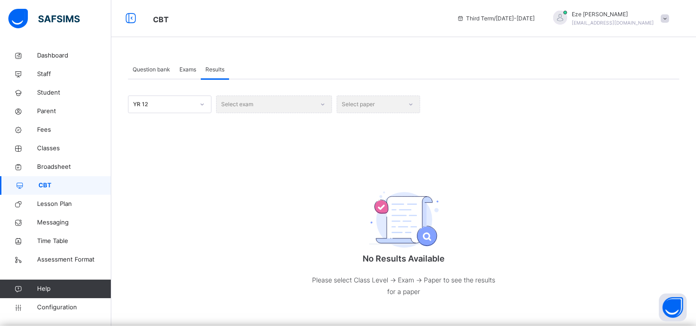
click at [297, 105] on div "Select exam" at bounding box center [274, 105] width 116 height 18
click at [204, 108] on icon at bounding box center [202, 104] width 6 height 9
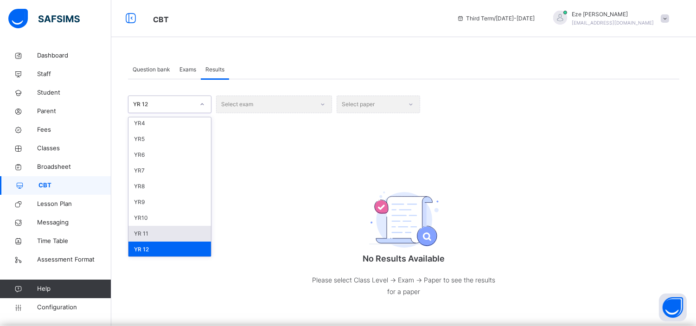
click at [147, 232] on div "YR 11" at bounding box center [169, 234] width 83 height 16
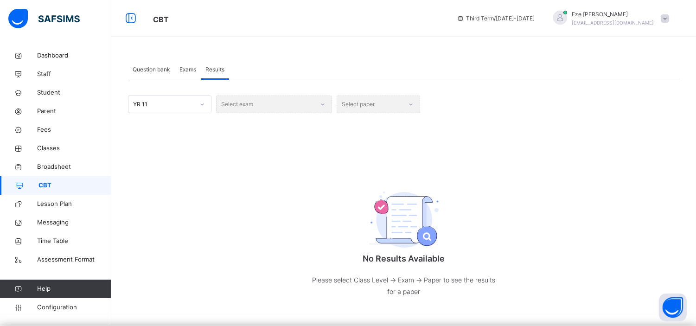
click at [320, 106] on div "Select exam" at bounding box center [274, 105] width 116 height 18
click at [392, 100] on div "Select paper" at bounding box center [378, 105] width 83 height 18
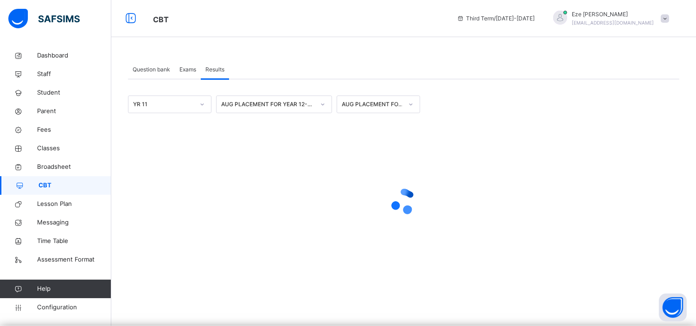
click at [312, 105] on div "AUG PLACEMENT FOR YEAR 12-ENGLISH" at bounding box center [268, 104] width 94 height 8
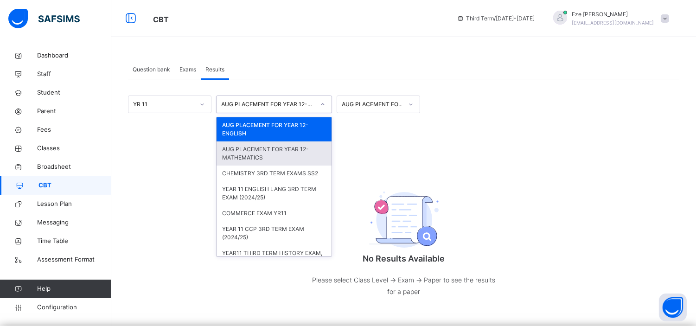
click at [251, 151] on div "AUG PLACEMENT FOR YEAR 12-MATHEMATICS" at bounding box center [274, 153] width 115 height 24
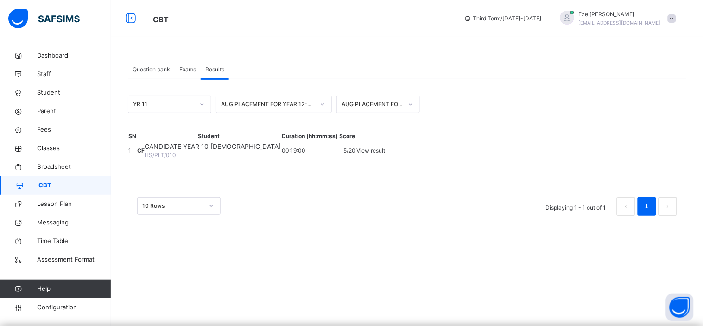
click at [186, 64] on div "Exams" at bounding box center [188, 69] width 26 height 19
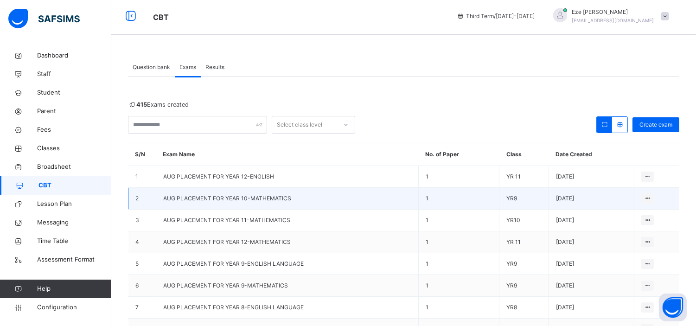
scroll to position [0, 0]
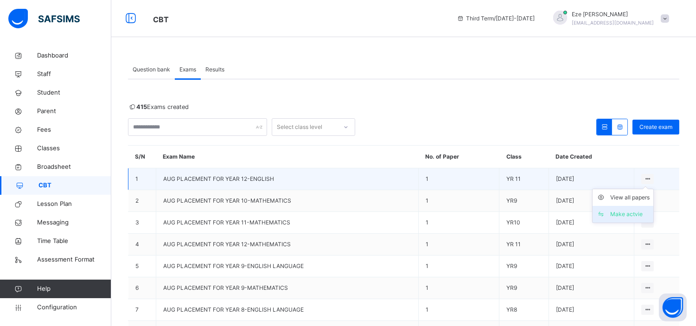
click at [626, 214] on div "Make actvie" at bounding box center [629, 214] width 39 height 9
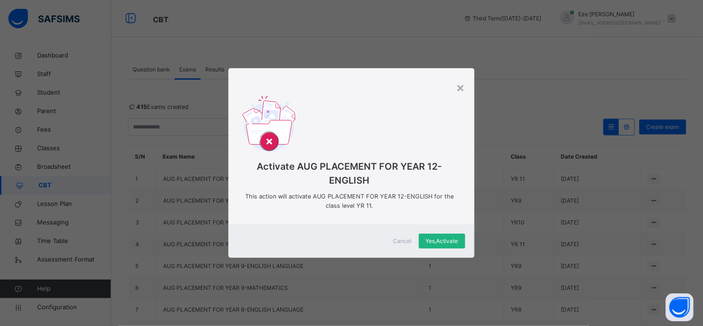
click at [441, 241] on span "Yes, Activate" at bounding box center [442, 241] width 32 height 8
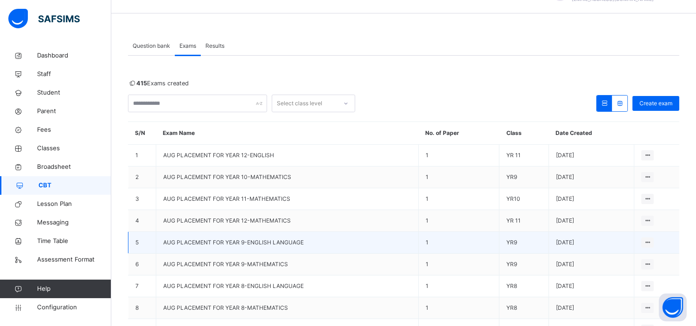
scroll to position [26, 0]
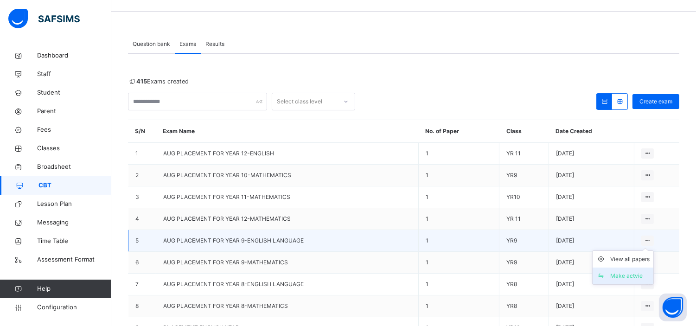
click at [632, 272] on div "Make actvie" at bounding box center [629, 275] width 39 height 9
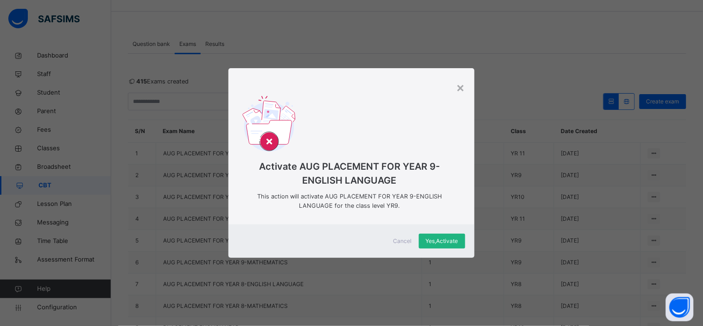
click at [446, 239] on span "Yes, Activate" at bounding box center [442, 241] width 32 height 8
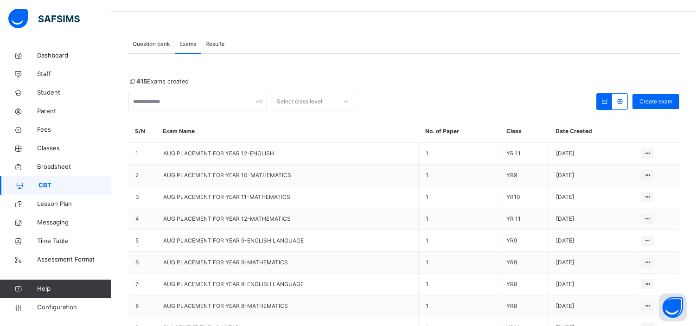
click at [212, 40] on span "Results" at bounding box center [214, 44] width 19 height 8
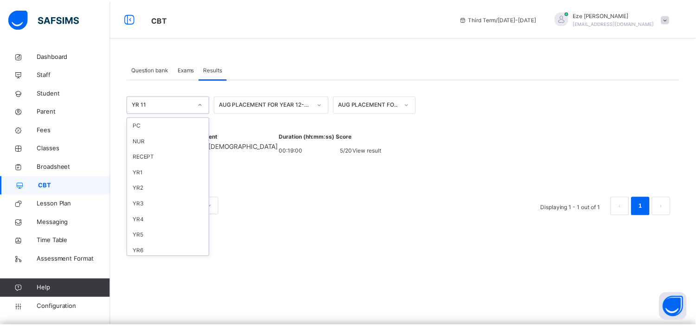
scroll to position [86, 0]
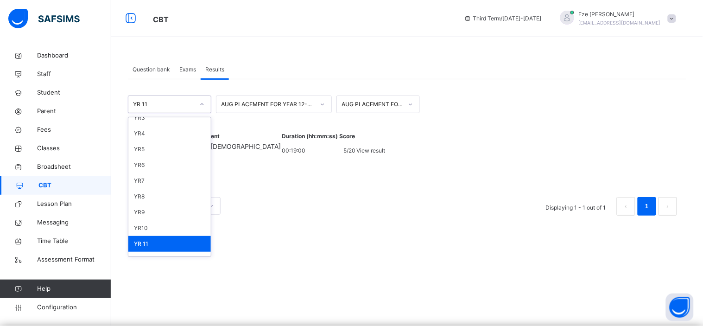
click at [202, 105] on icon at bounding box center [202, 104] width 6 height 9
click at [144, 215] on div "YR9" at bounding box center [169, 212] width 83 height 16
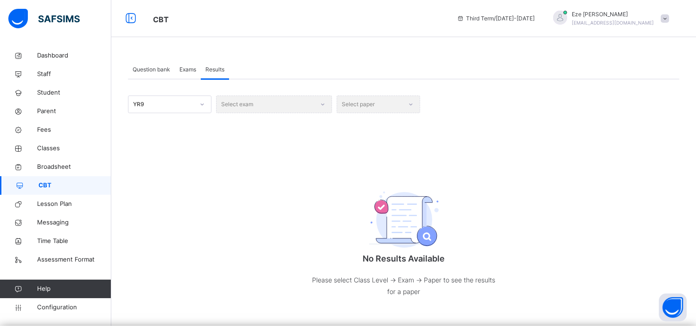
click at [322, 105] on div "Select exam" at bounding box center [274, 105] width 116 height 18
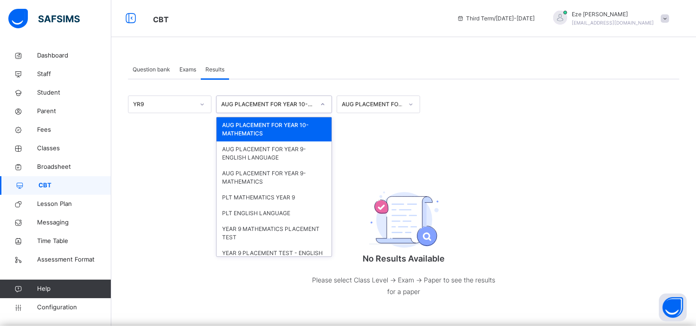
click at [324, 104] on icon at bounding box center [323, 104] width 6 height 9
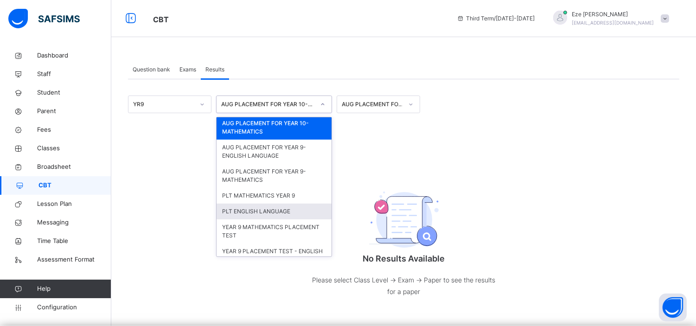
scroll to position [0, 0]
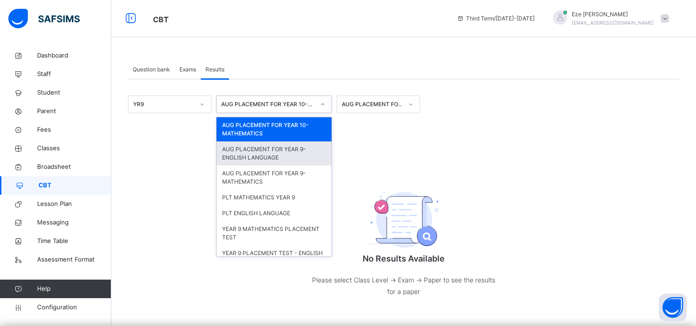
click at [287, 157] on div "AUG PLACEMENT FOR YEAR 9-ENGLISH LANGUAGE" at bounding box center [274, 153] width 115 height 24
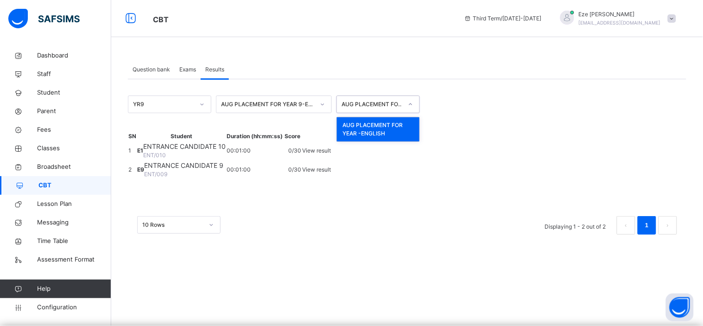
click at [388, 105] on div "AUG PLACEMENT FOR YEAR -ENGLISH" at bounding box center [372, 104] width 61 height 8
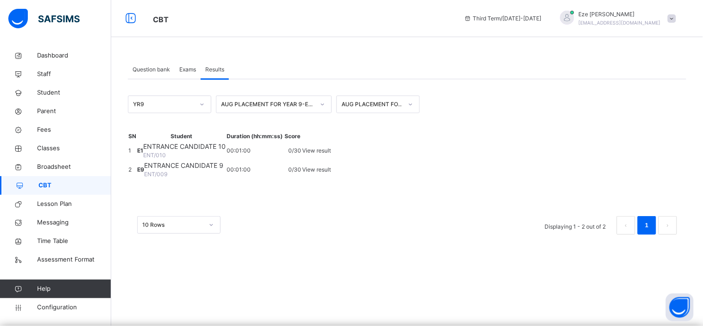
click at [407, 80] on div "YR9 AUG PLACEMENT FOR YEAR 9-ENGLISH LANGUAGE AUG PLACEMENT FOR YEAR -ENGLISH S…" at bounding box center [407, 161] width 559 height 165
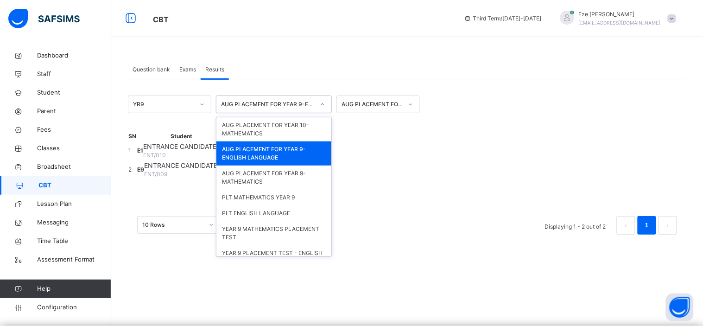
click at [322, 104] on icon at bounding box center [322, 104] width 3 height 2
click at [267, 126] on div "AUG PLACEMENT FOR YEAR 10-MATHEMATICS" at bounding box center [274, 129] width 115 height 24
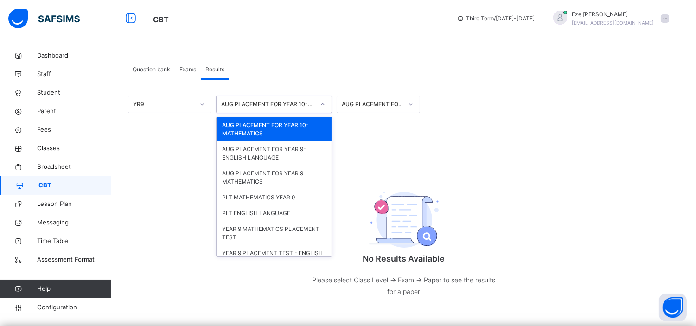
click at [315, 100] on div at bounding box center [323, 104] width 16 height 15
click at [297, 180] on div "AUG PLACEMENT FOR YEAR 9-MATHEMATICS" at bounding box center [274, 178] width 115 height 24
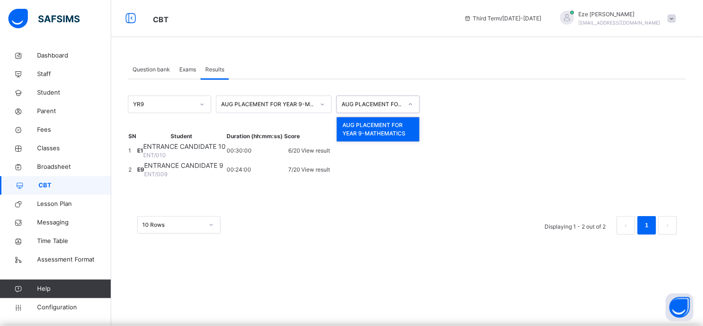
click at [384, 105] on div "AUG PLACEMENT FOR YEAR 9-MATHEMATICS" at bounding box center [372, 104] width 61 height 8
click at [390, 128] on div "AUG PLACEMENT FOR YEAR 9-MATHEMATICS" at bounding box center [378, 129] width 83 height 24
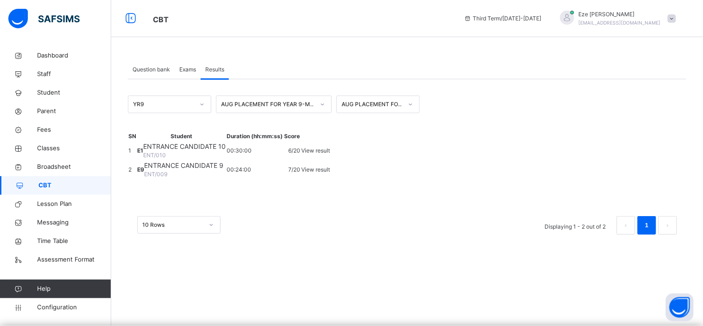
click at [191, 69] on span "Exams" at bounding box center [187, 69] width 17 height 8
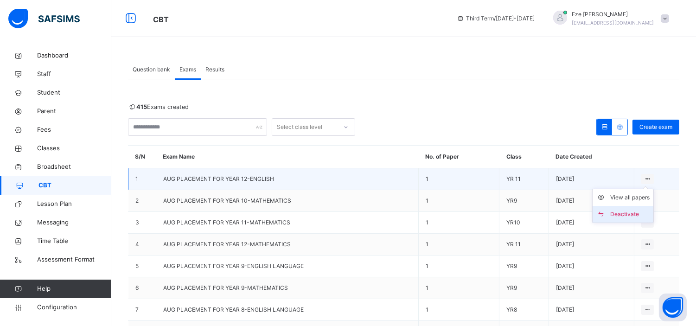
click at [625, 213] on div "Deactivate" at bounding box center [629, 214] width 39 height 9
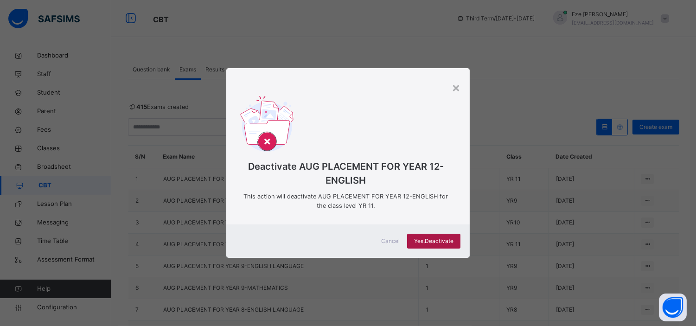
click at [436, 239] on span "Yes, Deactivate" at bounding box center [433, 241] width 39 height 8
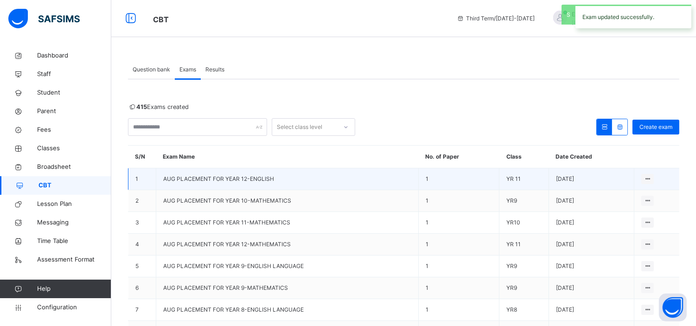
click at [252, 178] on span "AUG PLACEMENT FOR YEAR 12-ENGLISH" at bounding box center [218, 178] width 111 height 7
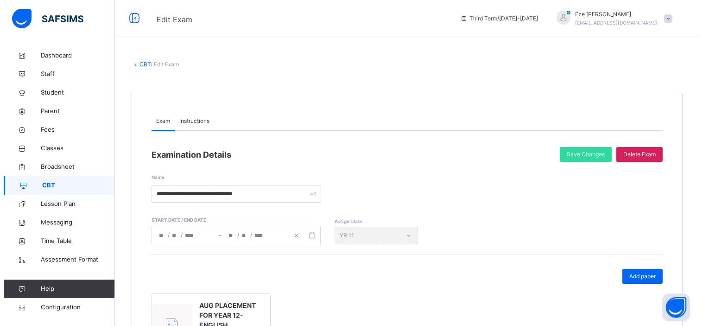
scroll to position [96, 0]
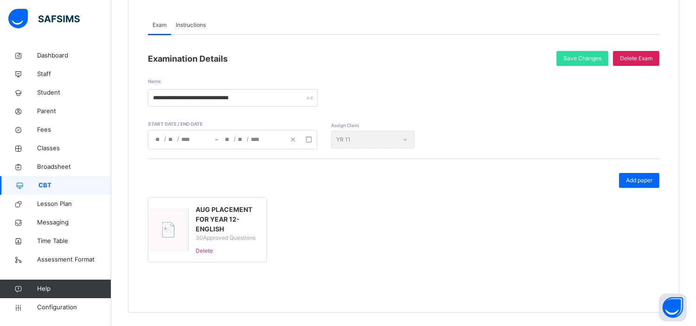
click at [170, 226] on img at bounding box center [168, 229] width 12 height 15
type input "**********"
type input "*"
type input "**"
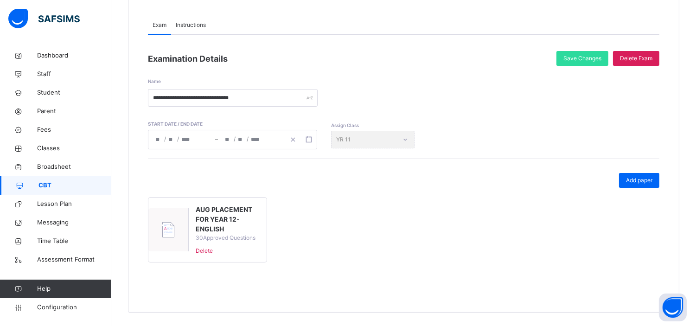
type input "****"
type input "**********"
type input "*"
type input "**"
type input "****"
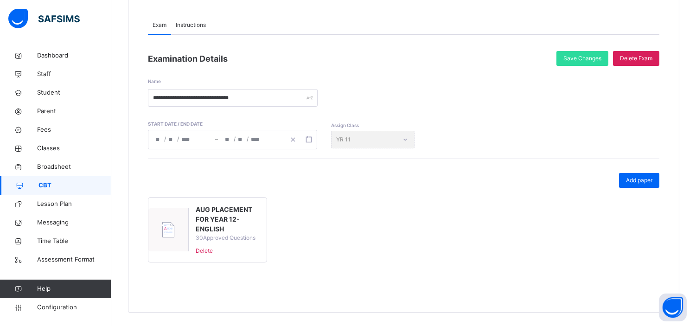
type input "**"
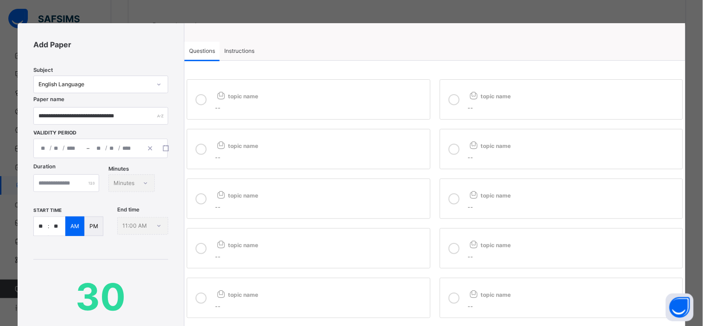
click at [203, 96] on icon at bounding box center [201, 99] width 11 height 11
click at [201, 143] on div at bounding box center [201, 149] width 19 height 26
click at [200, 199] on icon at bounding box center [201, 198] width 11 height 11
click at [197, 249] on icon at bounding box center [201, 248] width 11 height 11
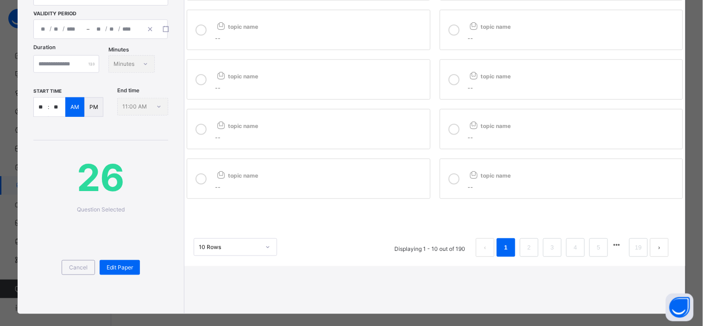
scroll to position [120, 0]
click at [204, 178] on icon at bounding box center [201, 178] width 11 height 11
click at [455, 184] on div at bounding box center [454, 179] width 19 height 26
click at [452, 139] on div at bounding box center [454, 129] width 19 height 26
click at [453, 87] on div at bounding box center [454, 79] width 19 height 26
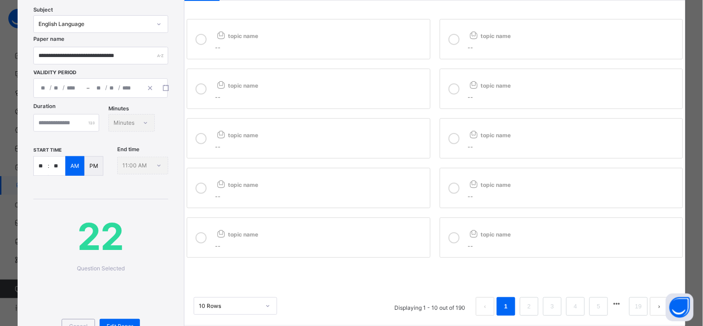
scroll to position [59, 0]
click at [453, 87] on icon at bounding box center [454, 90] width 11 height 11
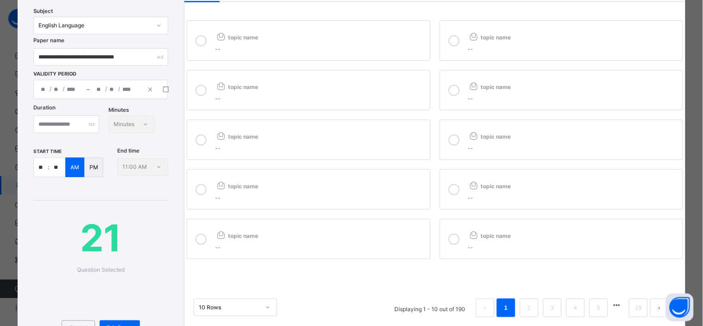
click at [458, 42] on div at bounding box center [454, 41] width 19 height 26
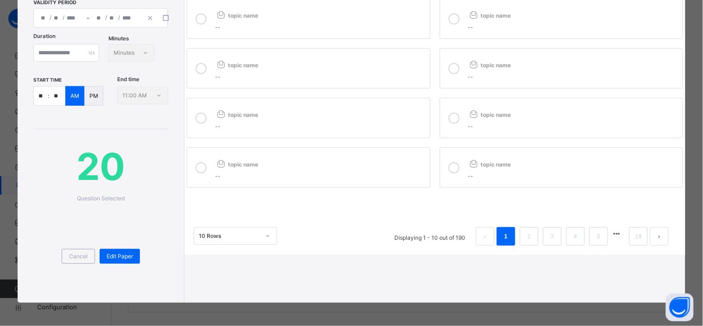
scroll to position [159, 0]
click at [525, 230] on link "2" at bounding box center [529, 236] width 9 height 12
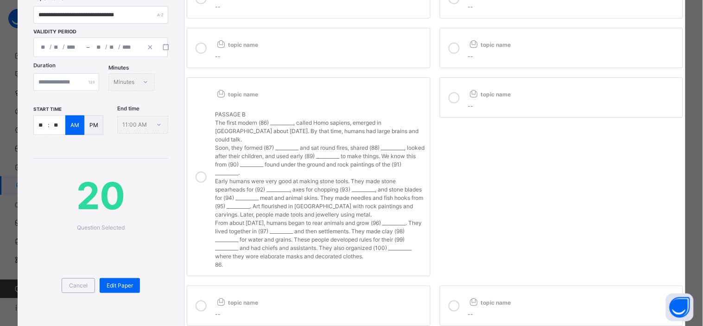
scroll to position [101, 0]
click at [458, 98] on div at bounding box center [454, 98] width 19 height 26
click at [453, 47] on icon at bounding box center [454, 48] width 11 height 11
click at [197, 46] on icon at bounding box center [201, 48] width 11 height 11
click at [210, 175] on label "topic name PASSAGE B The first modern (86) __________, called Homo sapiens, eme…" at bounding box center [308, 177] width 243 height 199
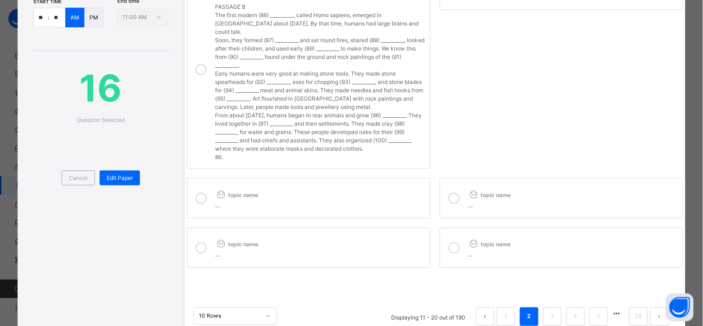
scroll to position [209, 0]
click at [215, 211] on div "--" at bounding box center [320, 205] width 210 height 11
click at [232, 260] on div "--" at bounding box center [320, 254] width 210 height 11
click at [476, 260] on div "--" at bounding box center [573, 254] width 210 height 11
click at [485, 198] on span "topic name" at bounding box center [489, 194] width 43 height 7
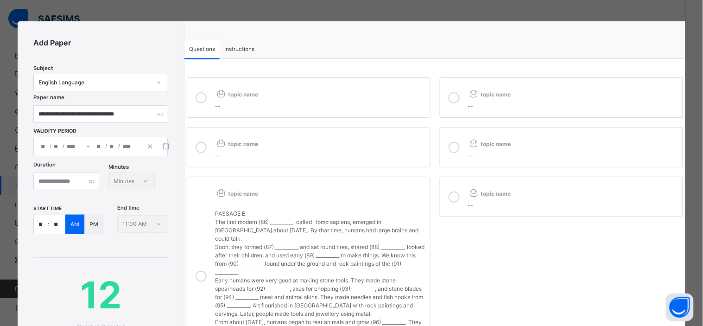
scroll to position [0, 0]
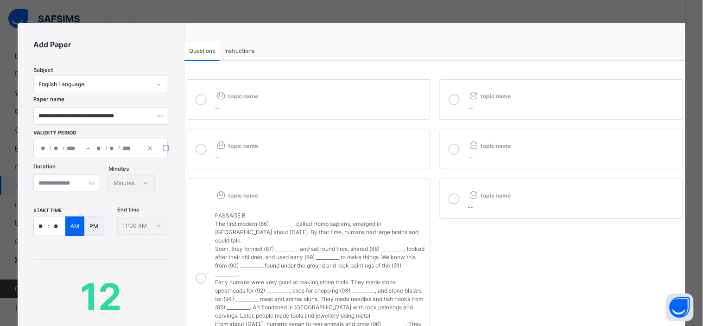
click at [479, 102] on div "--" at bounding box center [573, 107] width 210 height 11
click at [332, 88] on div "topic name" at bounding box center [320, 94] width 210 height 15
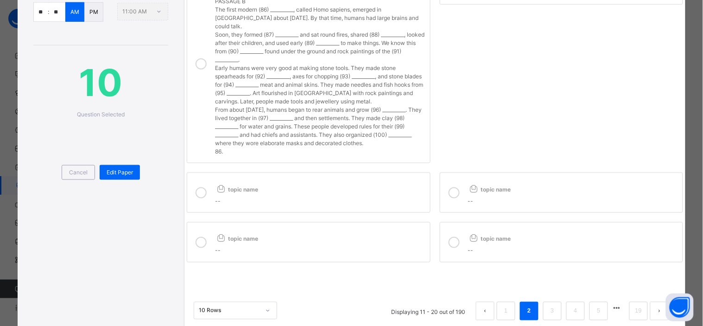
scroll to position [249, 0]
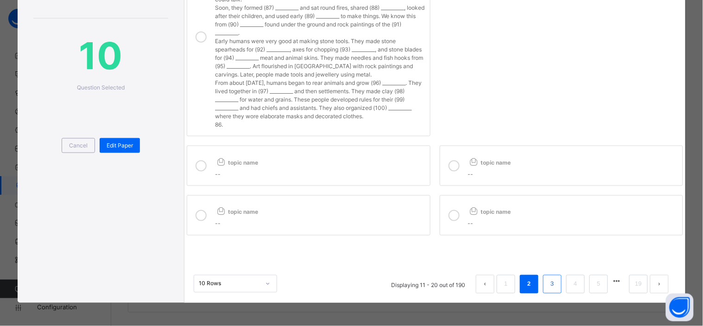
click at [548, 285] on link "3" at bounding box center [552, 284] width 9 height 12
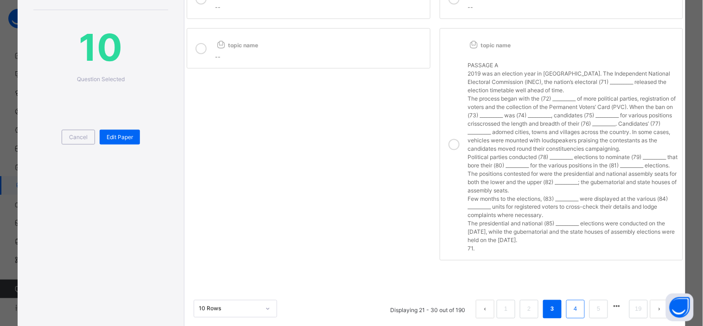
click at [573, 315] on link "4" at bounding box center [575, 309] width 9 height 12
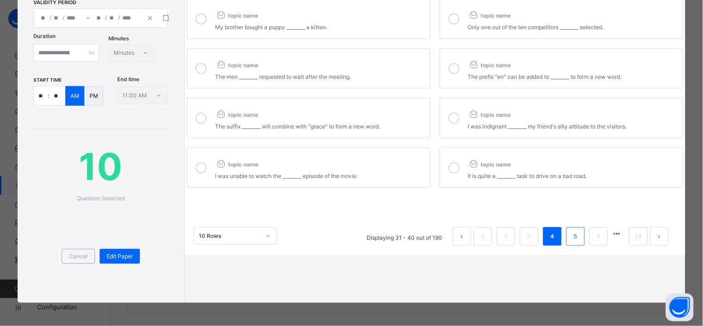
click at [571, 230] on link "5" at bounding box center [575, 236] width 9 height 12
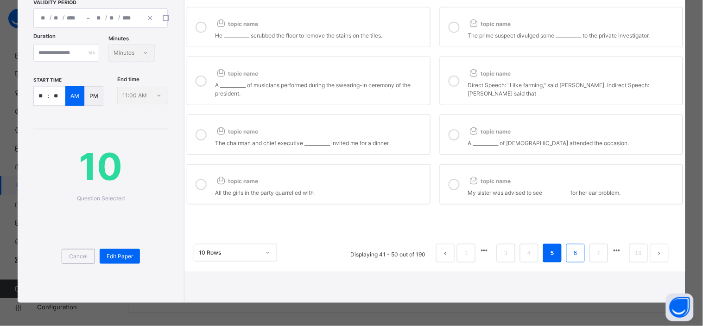
click at [572, 247] on link "6" at bounding box center [575, 253] width 9 height 12
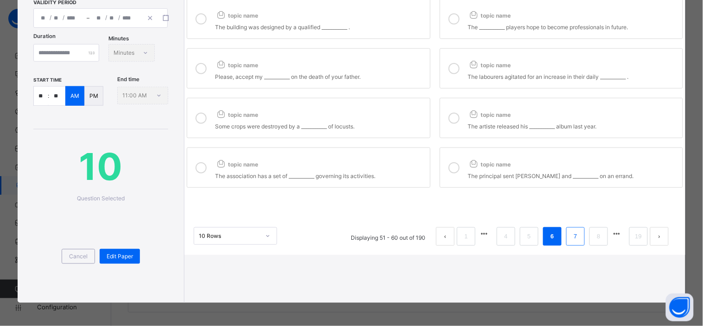
click at [571, 230] on link "7" at bounding box center [575, 236] width 9 height 12
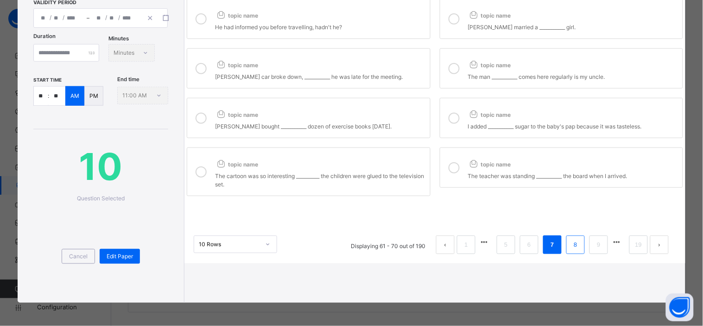
click at [572, 239] on link "8" at bounding box center [575, 245] width 9 height 12
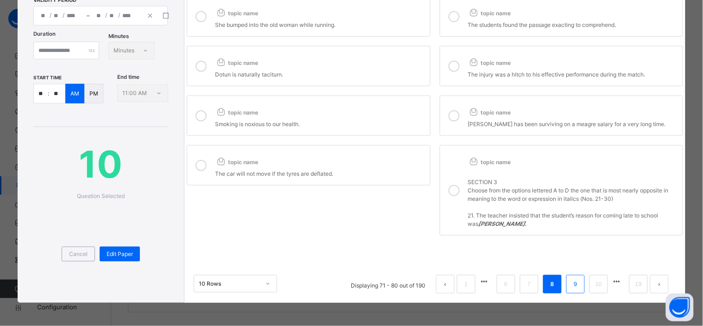
click at [571, 278] on link "9" at bounding box center [575, 284] width 9 height 12
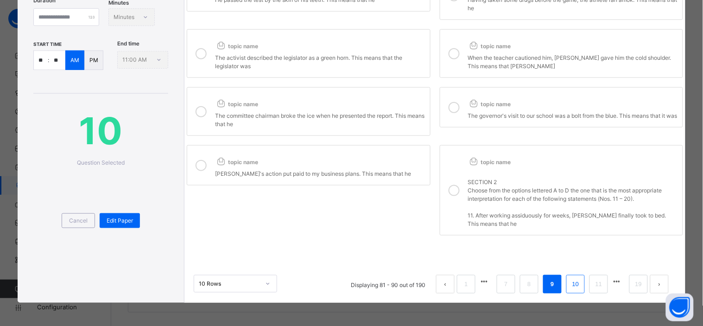
click at [570, 278] on link "10" at bounding box center [576, 284] width 12 height 12
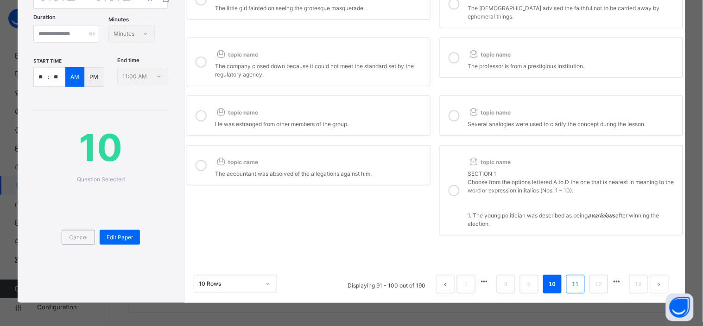
click at [573, 278] on link "11" at bounding box center [576, 284] width 12 height 12
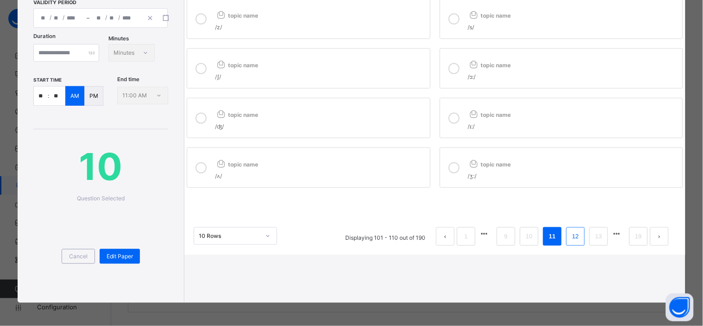
click at [567, 227] on li "12" at bounding box center [576, 236] width 19 height 19
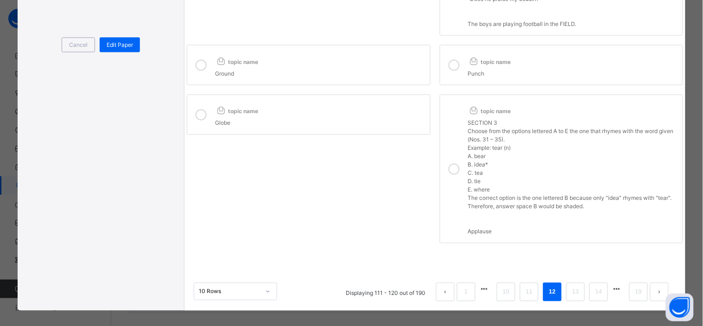
scroll to position [350, 0]
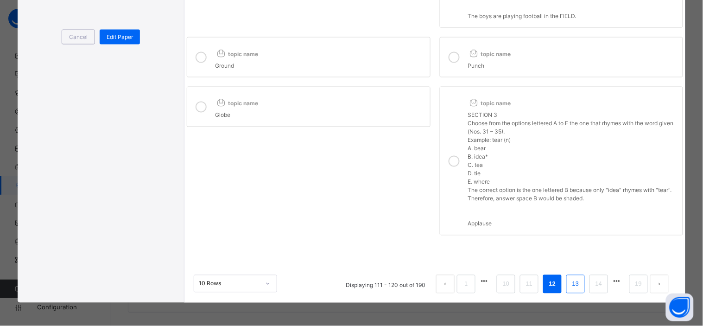
click at [570, 281] on link "13" at bounding box center [576, 284] width 12 height 12
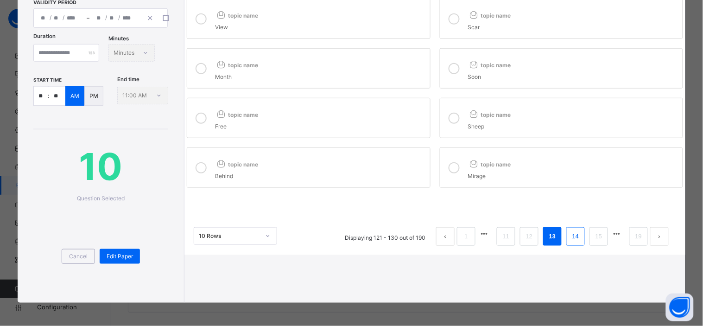
click at [577, 230] on link "14" at bounding box center [576, 236] width 12 height 12
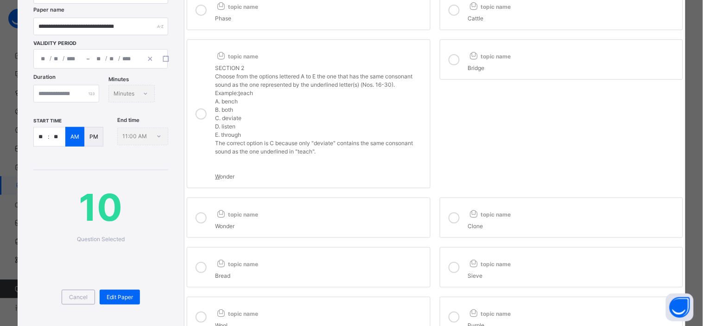
scroll to position [191, 0]
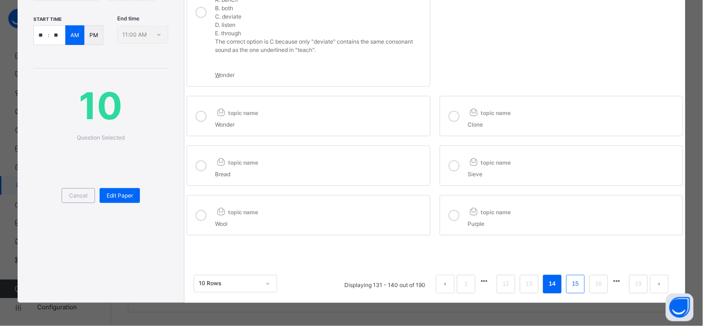
click at [572, 281] on link "15" at bounding box center [576, 284] width 12 height 12
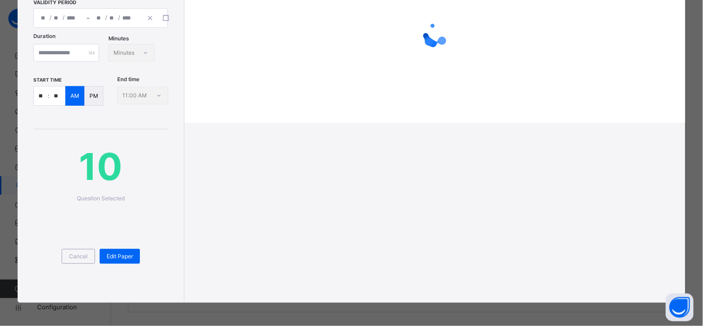
scroll to position [183, 0]
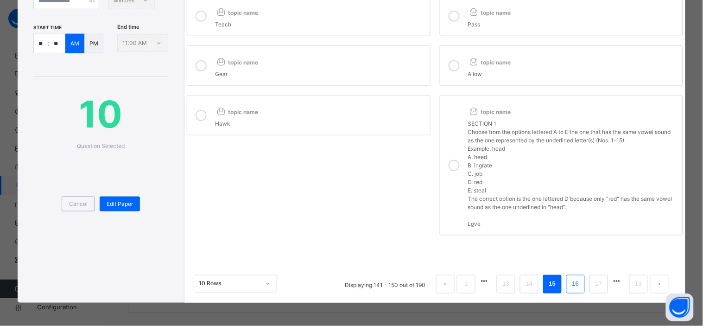
click at [571, 287] on link "16" at bounding box center [576, 284] width 12 height 12
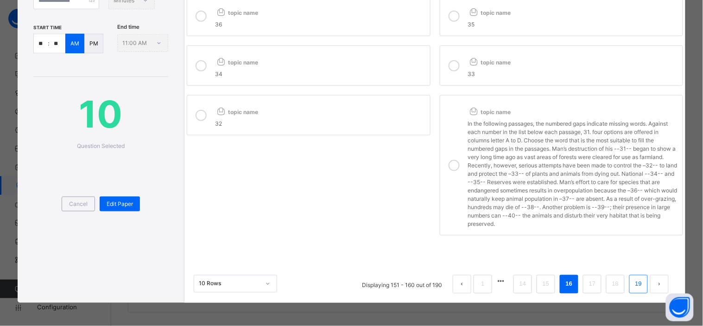
click at [633, 281] on link "19" at bounding box center [639, 284] width 12 height 12
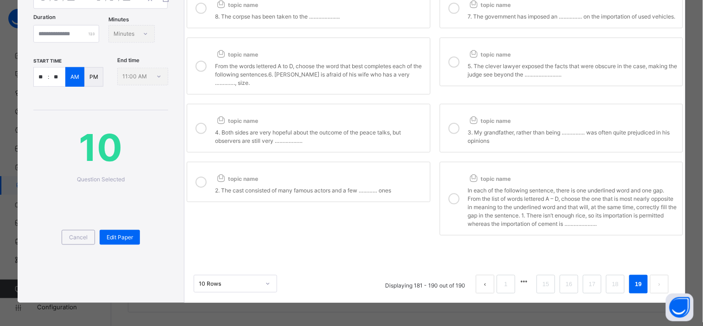
scroll to position [169, 0]
click at [511, 188] on div "In each of the following sentence, there is one underlined word and one gap. Fr…" at bounding box center [573, 206] width 210 height 44
click at [364, 169] on div "topic name" at bounding box center [320, 176] width 210 height 15
click at [479, 117] on span "topic name" at bounding box center [489, 120] width 43 height 7
click at [325, 126] on div "4. Both sides are very hopeful about the outcome of the peace talks, but observ…" at bounding box center [320, 135] width 210 height 19
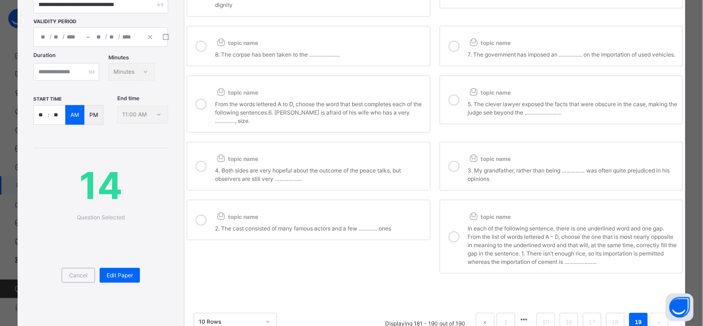
scroll to position [110, 0]
click at [325, 114] on div "From the words lettered A to D, choose the word that best completes each of the…" at bounding box center [320, 112] width 210 height 27
click at [475, 97] on icon at bounding box center [474, 93] width 12 height 10
click at [482, 51] on div "7. The government has imposed an …………… on the importation of used vehicles." at bounding box center [573, 54] width 210 height 11
click at [374, 43] on div "topic name" at bounding box center [320, 41] width 210 height 15
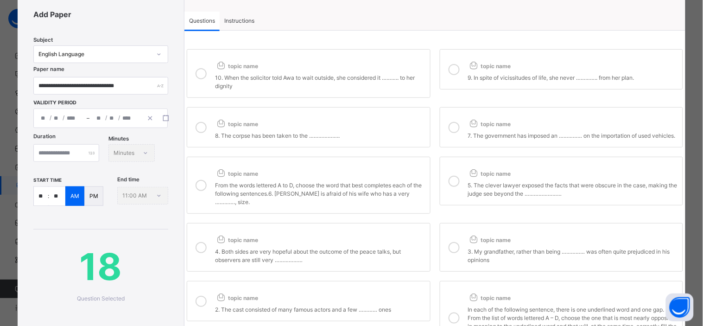
scroll to position [30, 0]
click at [336, 77] on div "10. When the solicitor told Awa to wait outside, she considered it ……….. to her…" at bounding box center [320, 81] width 210 height 19
click at [461, 80] on label "topic name 9. In spite of vicissitudes of life, she never ………….. from her plan." at bounding box center [561, 70] width 243 height 40
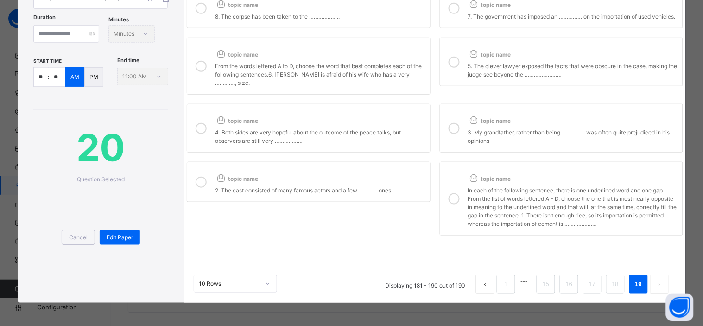
scroll to position [171, 0]
click at [613, 278] on link "18" at bounding box center [616, 284] width 12 height 12
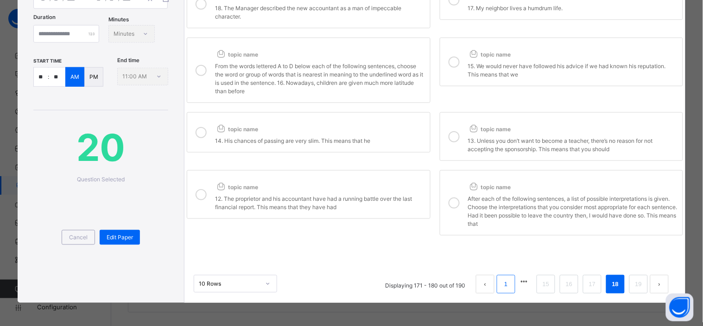
click at [502, 278] on link "1" at bounding box center [506, 284] width 9 height 12
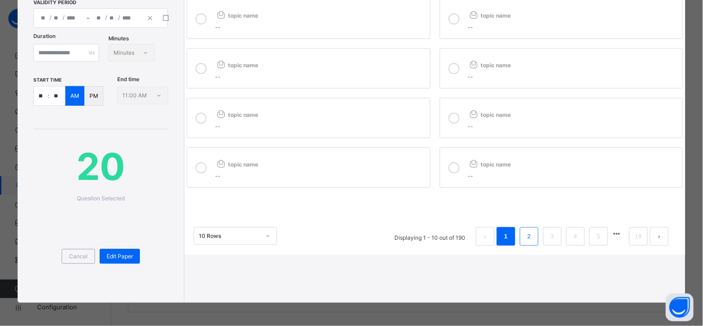
click at [525, 230] on link "2" at bounding box center [529, 236] width 9 height 12
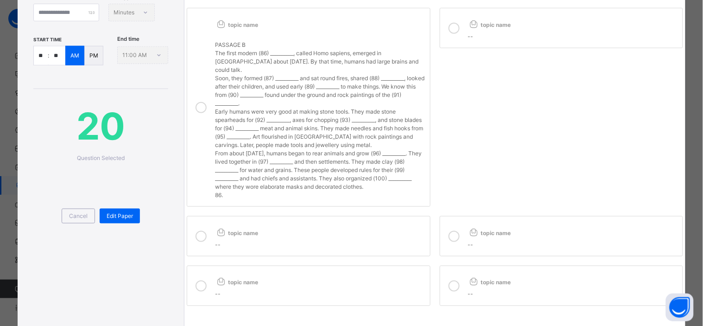
scroll to position [249, 0]
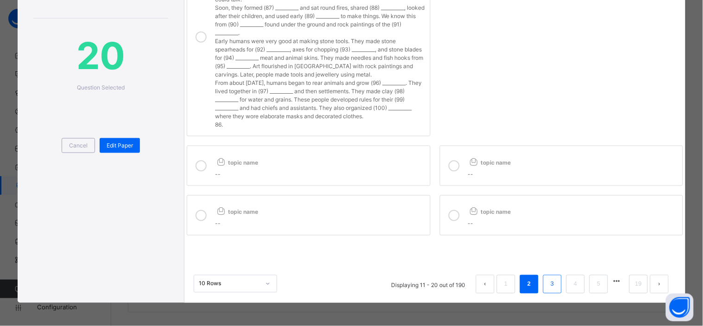
click at [548, 283] on link "3" at bounding box center [552, 284] width 9 height 12
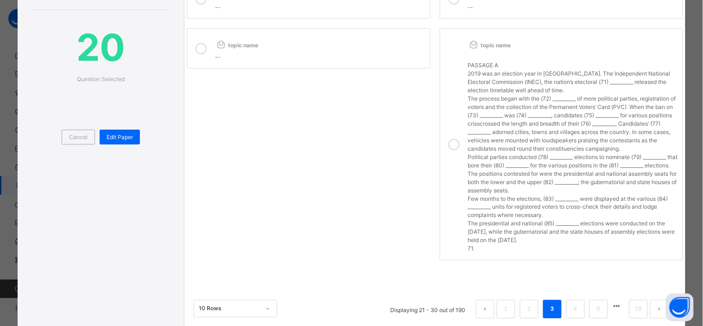
scroll to position [283, 0]
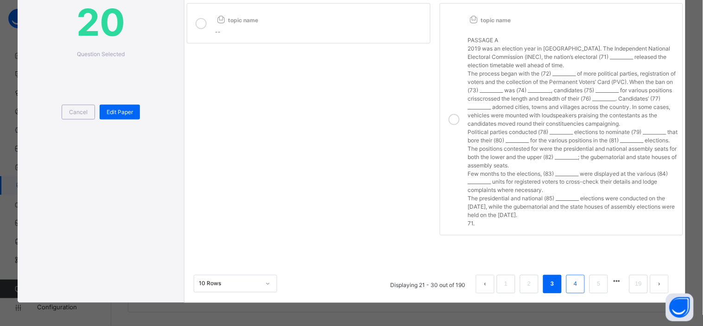
click at [571, 284] on link "4" at bounding box center [575, 284] width 9 height 12
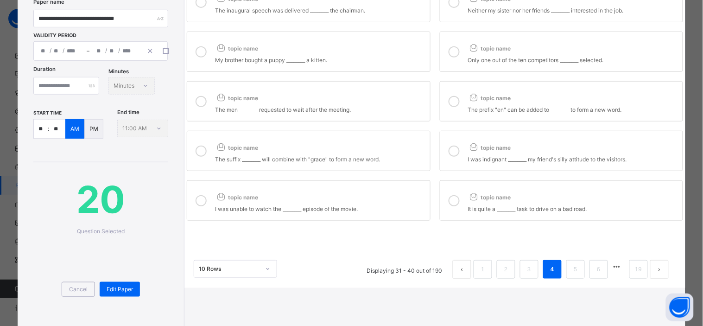
scroll to position [107, 0]
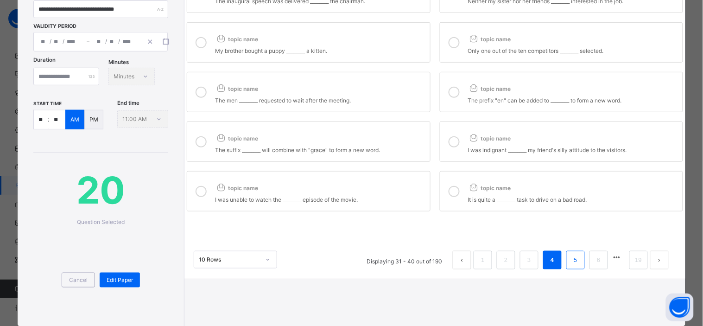
click at [573, 255] on link "5" at bounding box center [575, 260] width 9 height 12
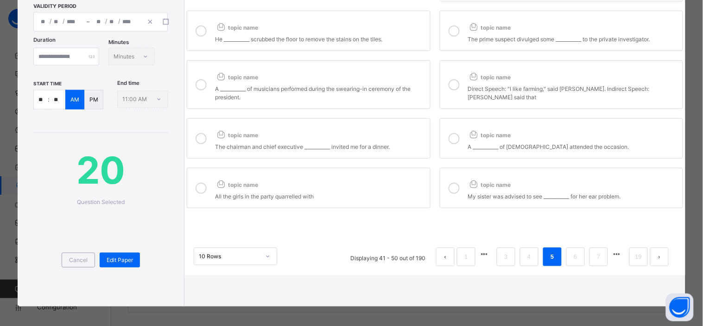
scroll to position [130, 0]
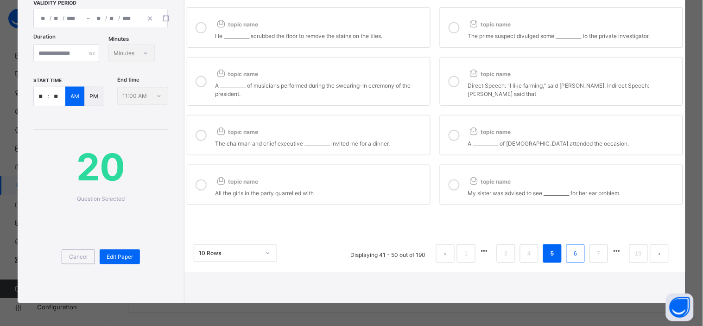
click at [571, 254] on link "6" at bounding box center [575, 254] width 9 height 12
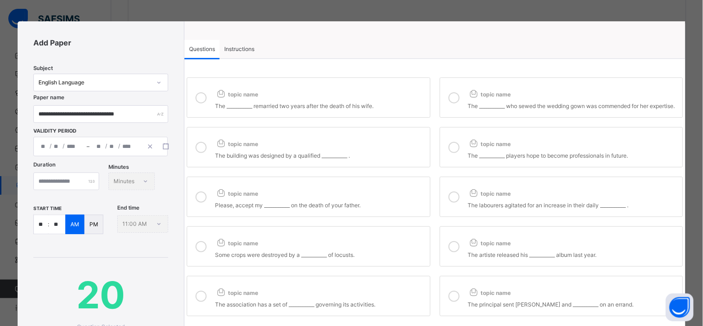
scroll to position [2, 0]
click at [324, 95] on div "topic name" at bounding box center [320, 91] width 210 height 15
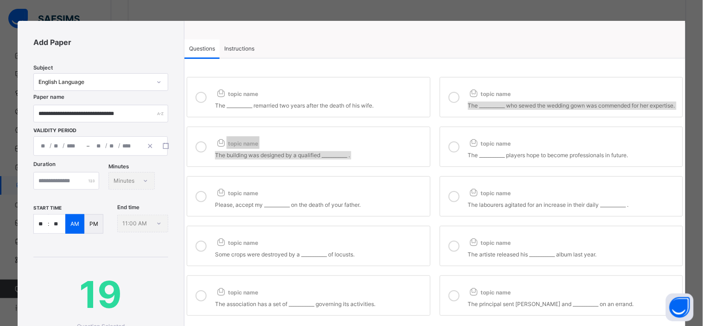
drag, startPoint x: 464, startPoint y: 103, endPoint x: 462, endPoint y: 158, distance: 54.7
click at [462, 158] on div "topic name The ___________ remarried two years after the death of his wife. top…" at bounding box center [435, 196] width 501 height 243
click at [462, 158] on label "topic name The ___________ players hope to become professionals in future." at bounding box center [561, 147] width 243 height 40
drag, startPoint x: 447, startPoint y: 104, endPoint x: 244, endPoint y: 154, distance: 209.6
click at [244, 154] on div "topic name The ___________ remarried two years after the death of his wife. top…" at bounding box center [435, 196] width 501 height 243
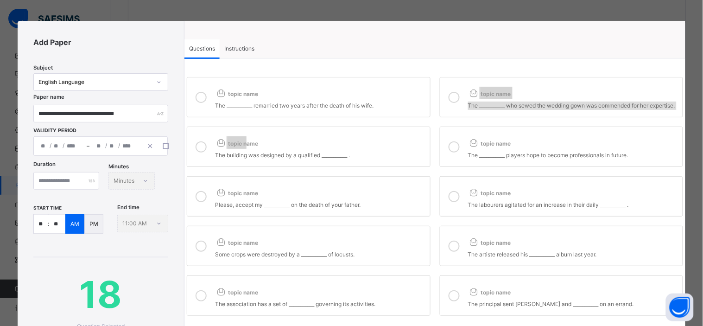
click at [200, 152] on icon at bounding box center [201, 146] width 11 height 11
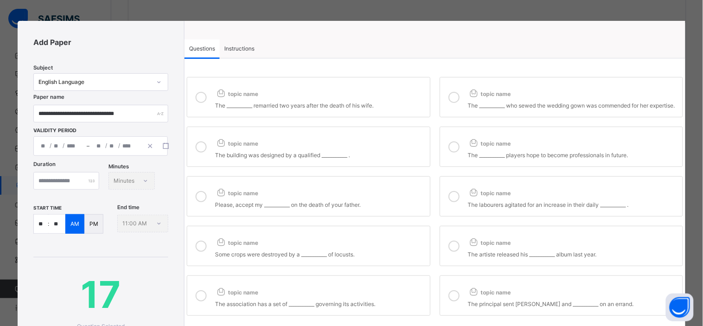
click at [451, 103] on icon at bounding box center [454, 97] width 11 height 11
click at [450, 202] on icon at bounding box center [454, 196] width 11 height 11
click at [197, 198] on div at bounding box center [201, 197] width 19 height 26
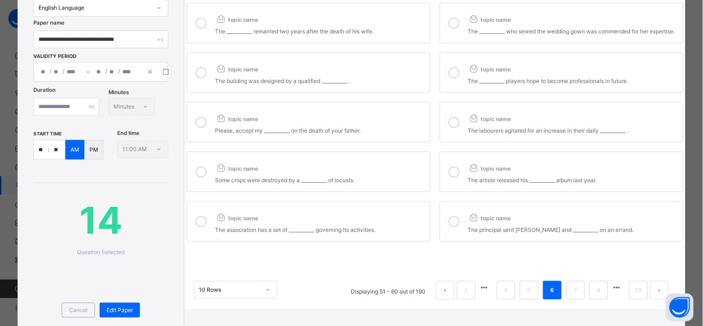
scroll to position [84, 0]
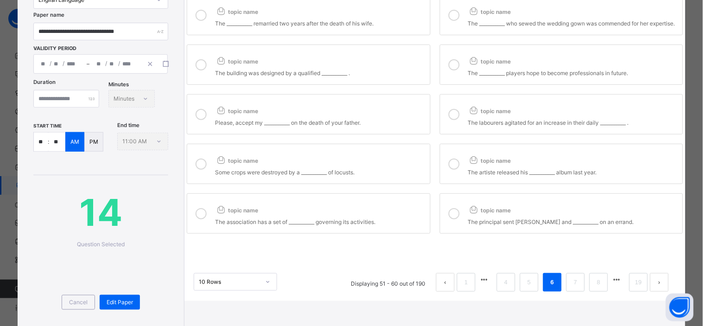
click at [200, 170] on icon at bounding box center [201, 164] width 11 height 11
click at [202, 219] on icon at bounding box center [201, 213] width 11 height 11
click at [449, 170] on icon at bounding box center [454, 164] width 11 height 11
click at [453, 218] on icon at bounding box center [454, 213] width 11 height 11
click at [616, 286] on button "button" at bounding box center [617, 279] width 7 height 13
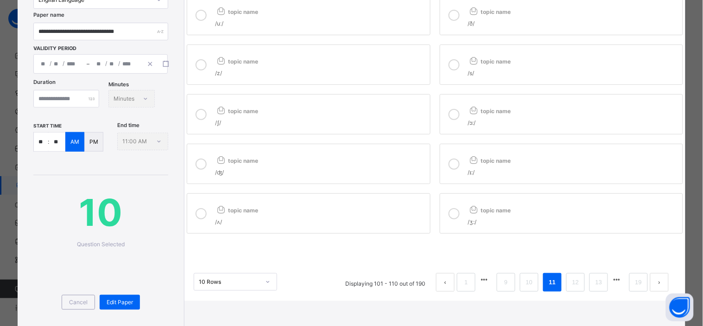
click at [619, 279] on li at bounding box center [617, 279] width 13 height 13
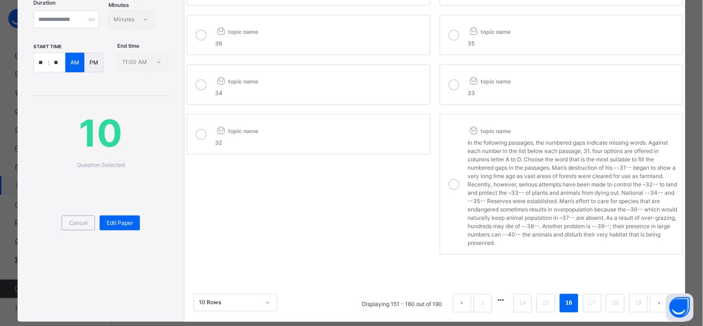
scroll to position [183, 0]
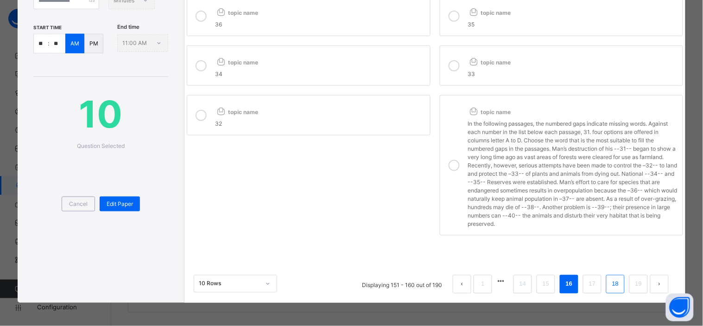
click at [611, 281] on link "18" at bounding box center [616, 284] width 12 height 12
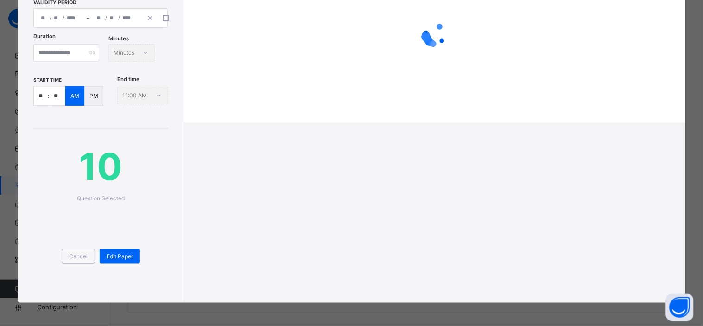
scroll to position [171, 0]
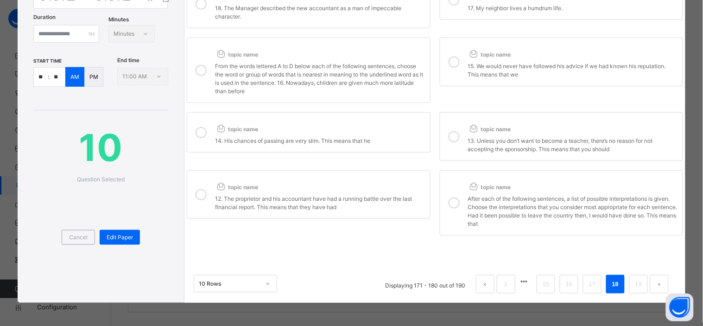
click at [449, 198] on icon at bounding box center [454, 203] width 11 height 11
click at [451, 131] on icon at bounding box center [454, 136] width 11 height 11
click at [453, 57] on icon at bounding box center [454, 62] width 11 height 11
click at [243, 184] on span "topic name" at bounding box center [236, 187] width 43 height 7
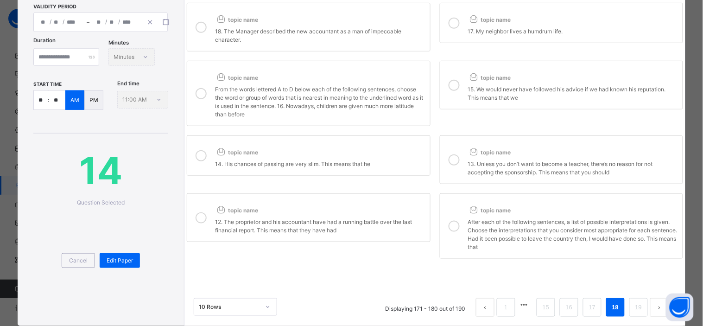
scroll to position [121, 0]
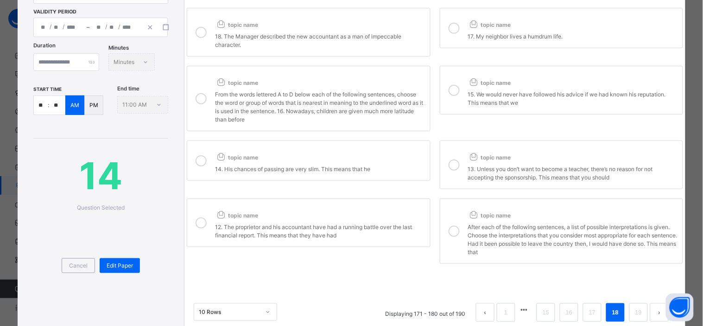
click at [243, 163] on div "14. His chances of passing are very slim. This means that he" at bounding box center [320, 168] width 210 height 11
click at [256, 128] on label "topic name From the words lettered A to D below each of the following sentences…" at bounding box center [308, 98] width 243 height 65
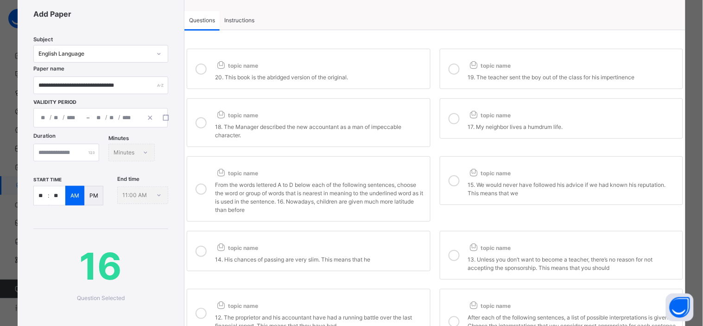
scroll to position [30, 0]
click at [281, 128] on div "18. The Manager described the new accountant as a man of impeccable character." at bounding box center [320, 130] width 210 height 19
click at [455, 122] on icon at bounding box center [454, 119] width 11 height 11
click at [456, 76] on div at bounding box center [454, 70] width 19 height 26
click at [339, 73] on div "20. This book is the abridged version of the original." at bounding box center [320, 76] width 210 height 11
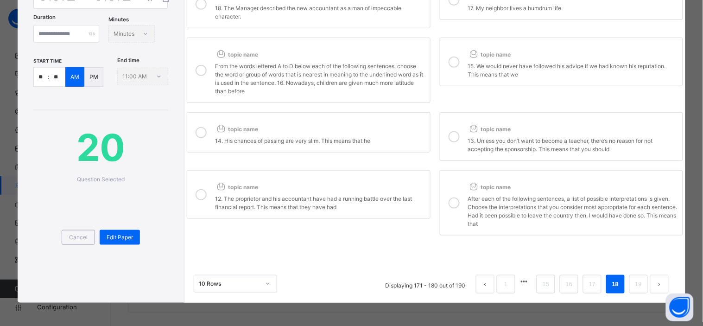
scroll to position [162, 0]
click at [589, 278] on link "17" at bounding box center [593, 284] width 12 height 12
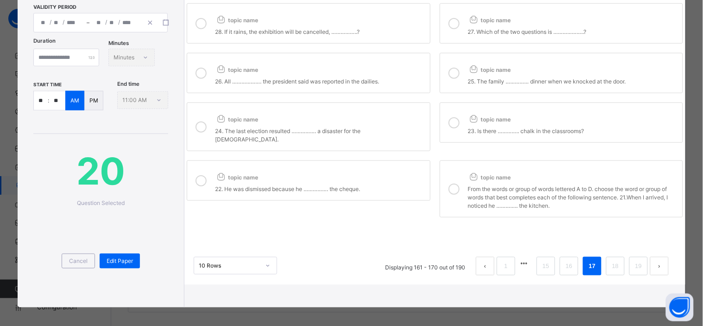
scroll to position [126, 0]
click at [482, 182] on div "From the words or group of words lettered A to D. choose the word or group of w…" at bounding box center [573, 195] width 210 height 27
click at [491, 117] on span "topic name" at bounding box center [489, 118] width 43 height 7
click at [359, 182] on div "22. He was dismissed because he ……………. the cheque." at bounding box center [320, 187] width 210 height 11
click at [351, 140] on label "topic name 24. The last election resulted ……………. a disaster for the [DEMOGRAPHI…" at bounding box center [308, 126] width 243 height 49
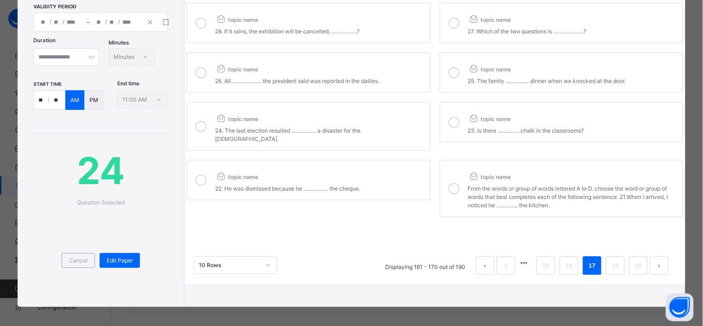
click at [369, 70] on div "topic name" at bounding box center [320, 67] width 210 height 15
click at [491, 83] on div "25. The family …………… dinner when we knocked at the door." at bounding box center [573, 80] width 210 height 11
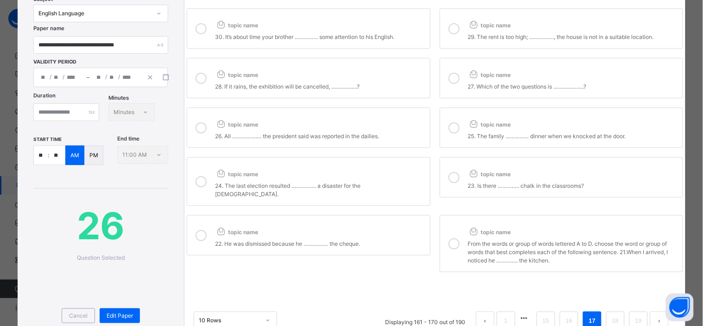
scroll to position [54, 0]
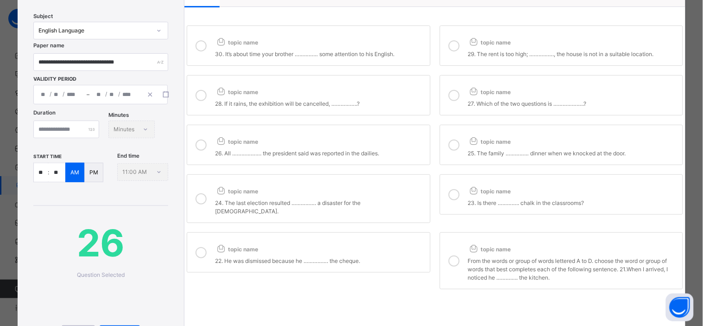
click at [491, 83] on div "topic name" at bounding box center [573, 90] width 210 height 15
click at [347, 96] on div "topic name" at bounding box center [320, 90] width 210 height 15
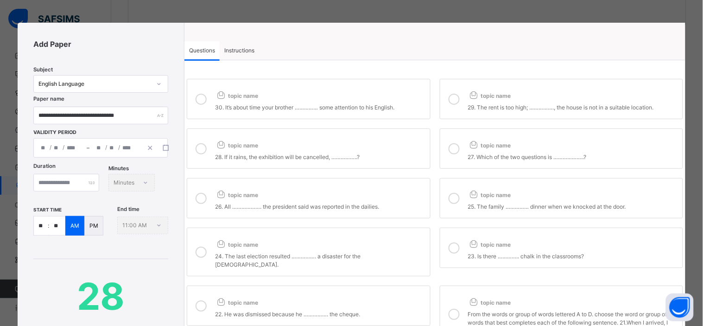
scroll to position [0, 0]
click at [347, 96] on div "topic name" at bounding box center [320, 94] width 210 height 15
click at [461, 101] on label "topic name 29. The rent is too high; ……………., the house is not in a suitable loc…" at bounding box center [561, 99] width 243 height 40
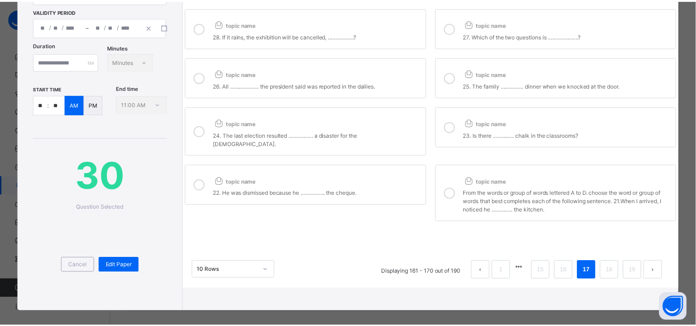
scroll to position [171, 0]
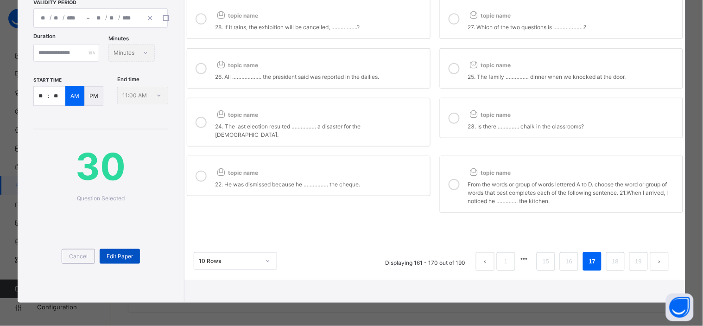
click at [121, 252] on span "Edit Paper" at bounding box center [120, 256] width 26 height 8
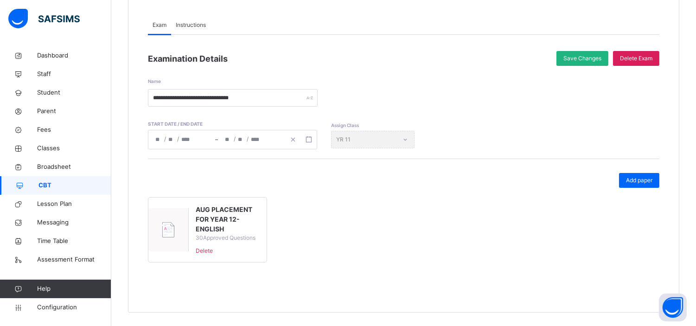
click at [589, 54] on span "Save Changes" at bounding box center [582, 58] width 38 height 8
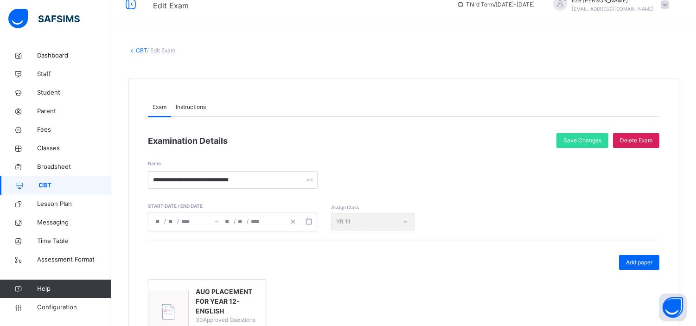
scroll to position [13, 0]
click at [141, 47] on div "CBT / Edit Exam" at bounding box center [403, 51] width 551 height 8
click at [141, 52] on link "CBT" at bounding box center [141, 51] width 11 height 7
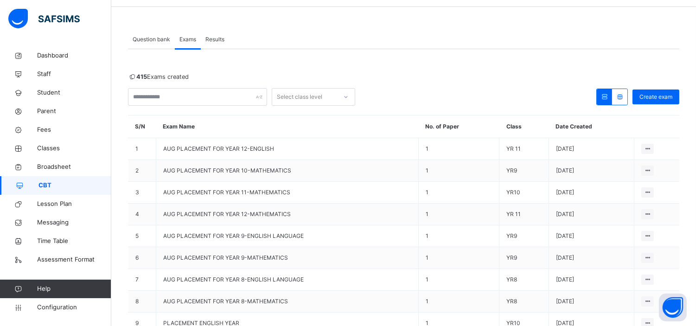
scroll to position [31, 0]
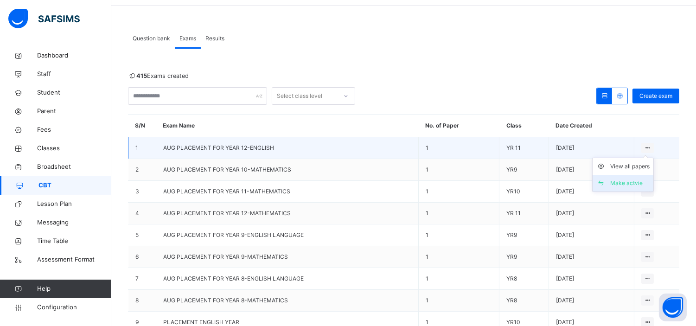
click at [637, 180] on div "Make actvie" at bounding box center [629, 183] width 39 height 9
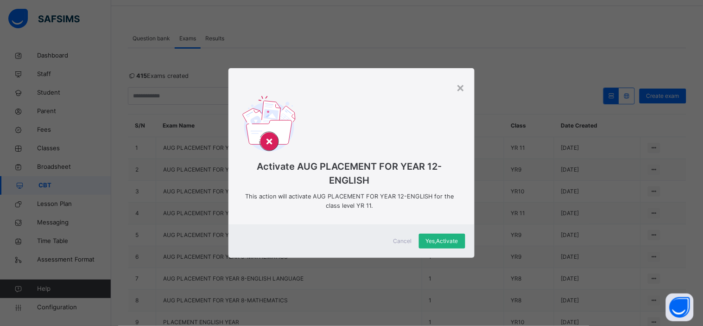
click at [438, 240] on span "Yes, Activate" at bounding box center [442, 241] width 32 height 8
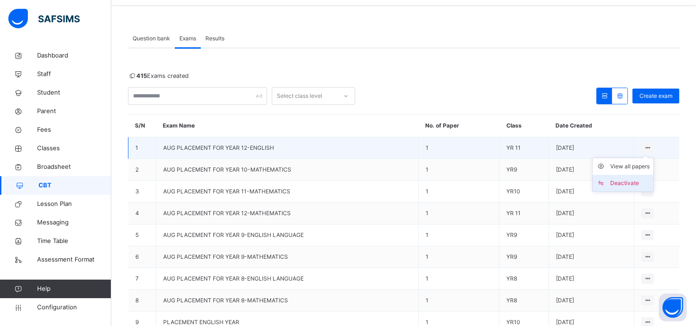
click at [631, 182] on div "Deactivate" at bounding box center [629, 183] width 39 height 9
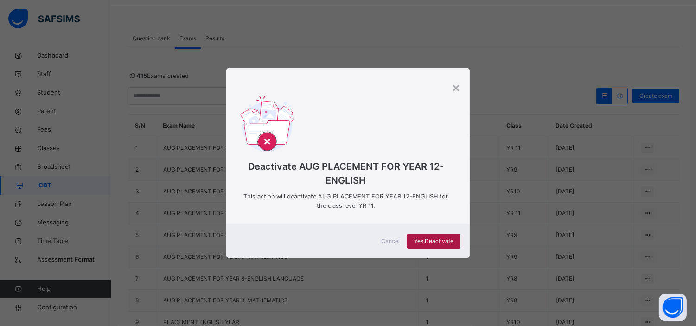
click at [436, 242] on span "Yes, Deactivate" at bounding box center [433, 241] width 39 height 8
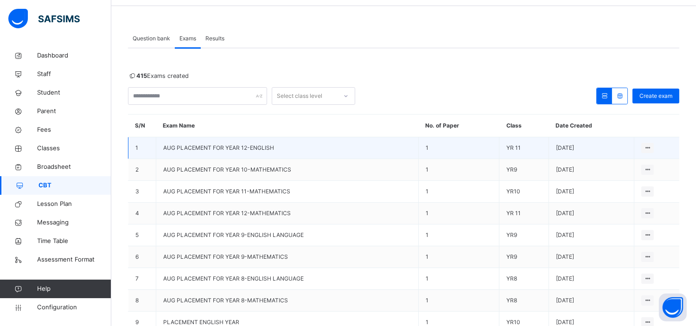
click at [228, 144] on span "AUG PLACEMENT FOR YEAR 12-ENGLISH" at bounding box center [218, 147] width 111 height 7
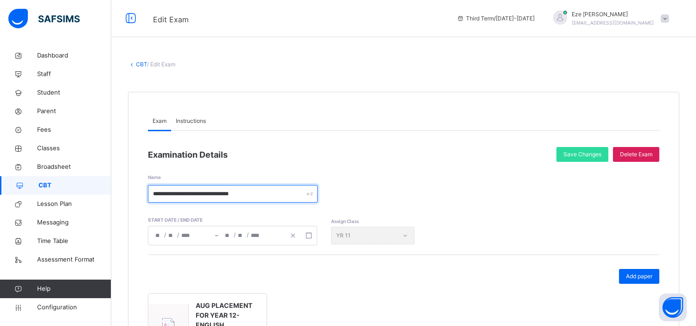
click at [271, 191] on input "**********" at bounding box center [233, 194] width 170 height 18
type input "**********"
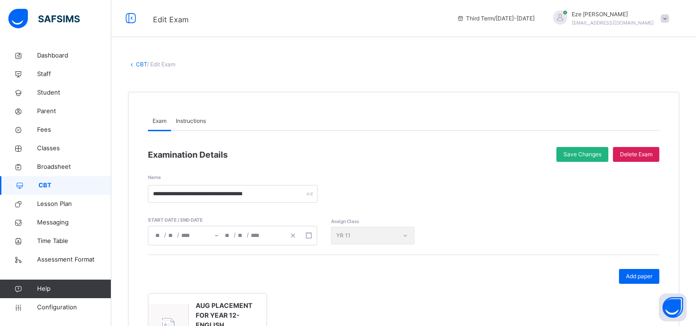
click at [585, 151] on span "Save Changes" at bounding box center [582, 154] width 38 height 8
click at [140, 62] on link "CBT" at bounding box center [141, 64] width 11 height 7
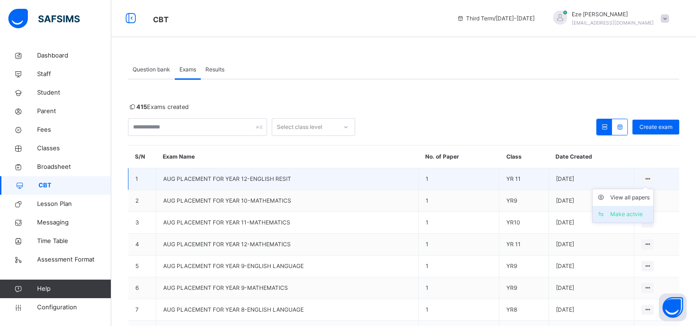
click at [631, 213] on div "Make actvie" at bounding box center [629, 214] width 39 height 9
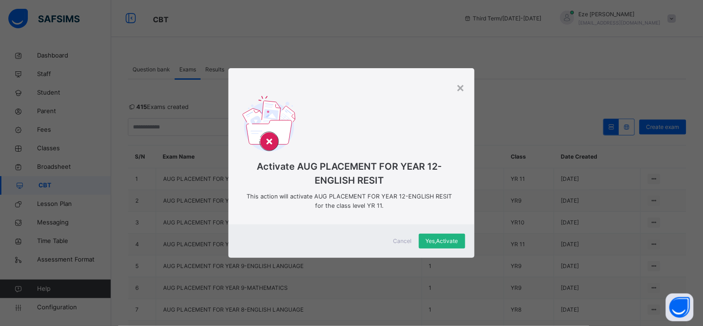
click at [453, 242] on span "Yes, Activate" at bounding box center [442, 241] width 32 height 8
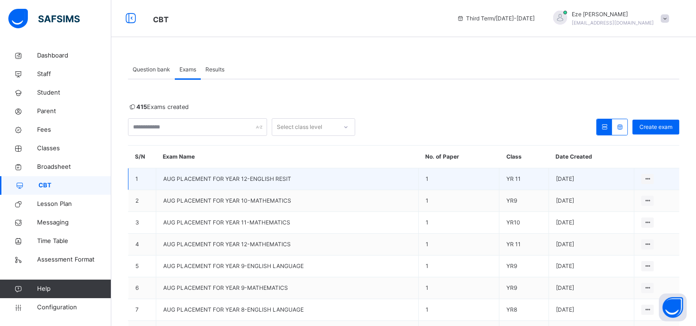
click at [271, 175] on span "AUG PLACEMENT FOR YEAR 12-ENGLISH RESIT" at bounding box center [227, 178] width 128 height 7
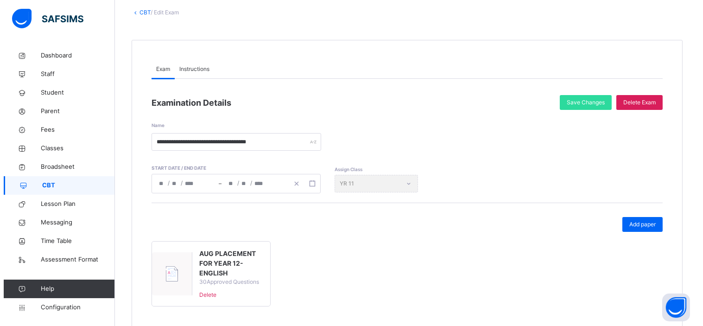
scroll to position [54, 0]
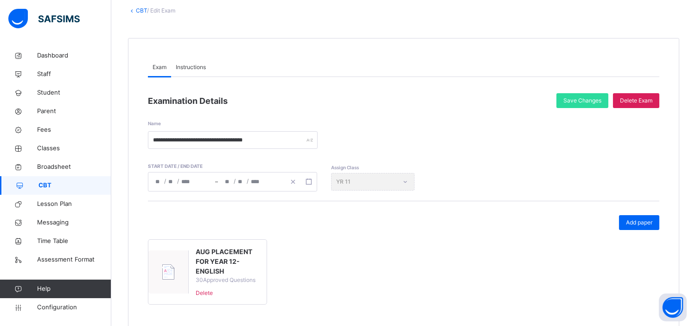
click at [187, 260] on div at bounding box center [168, 271] width 40 height 43
type input "**********"
type input "*"
type input "**"
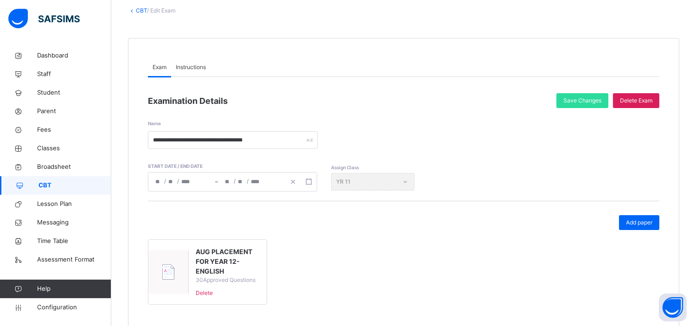
type input "****"
type input "**********"
type input "*"
type input "**"
type input "****"
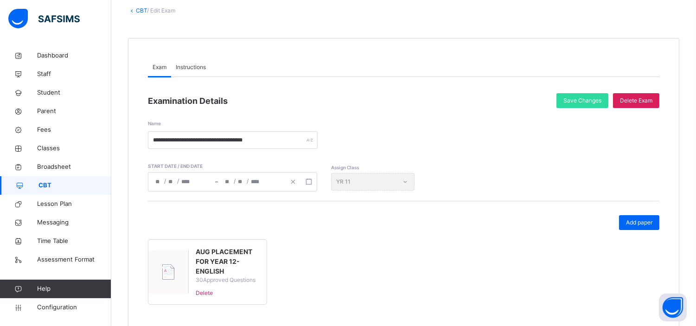
type input "**"
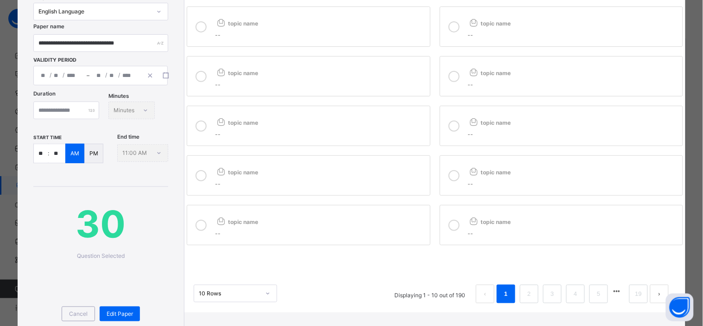
scroll to position [74, 0]
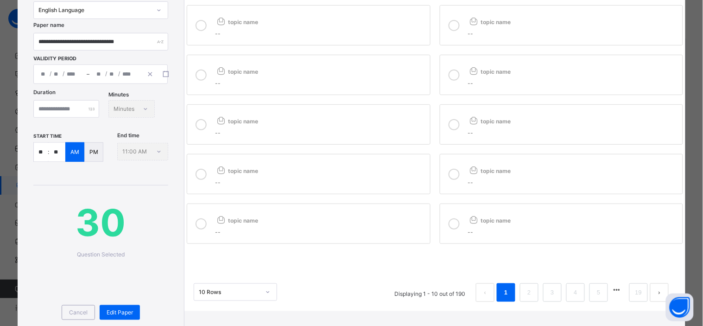
click at [47, 161] on input "**" at bounding box center [41, 152] width 14 height 19
type input "**"
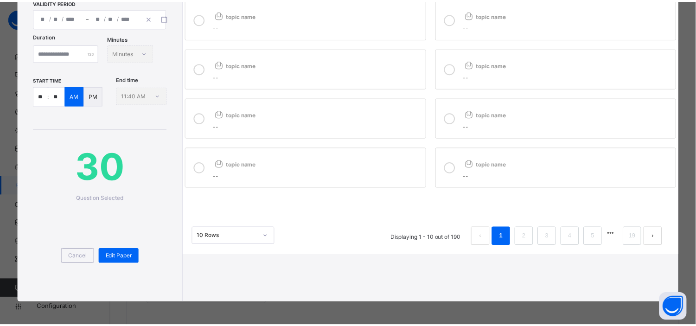
scroll to position [165, 0]
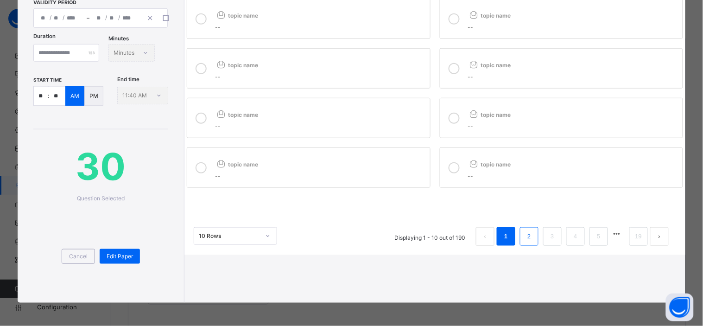
type input "**"
click at [525, 230] on link "2" at bounding box center [529, 236] width 9 height 12
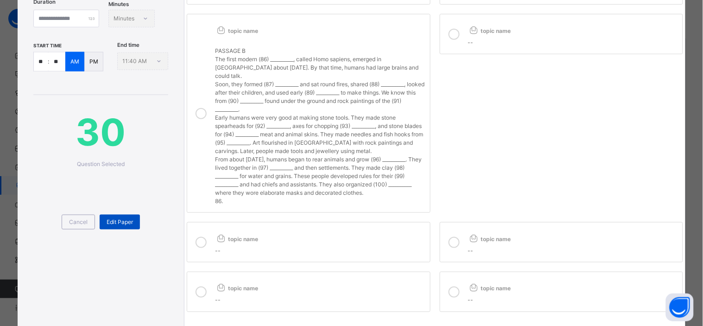
click at [115, 226] on span "Edit Paper" at bounding box center [120, 222] width 26 height 8
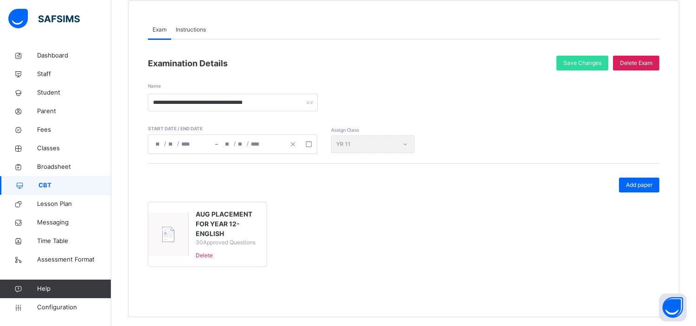
scroll to position [96, 0]
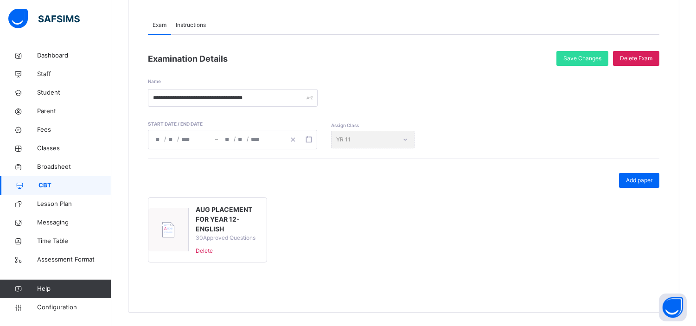
click at [205, 247] on span "Delete" at bounding box center [228, 251] width 64 height 8
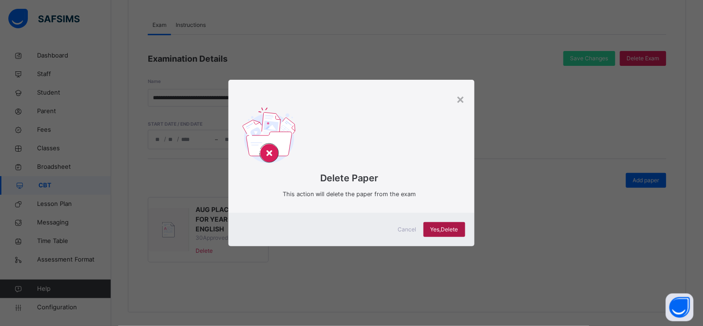
click at [444, 230] on span "Yes, Delete" at bounding box center [445, 229] width 28 height 8
click at [439, 230] on span "Yes, Delete" at bounding box center [445, 229] width 28 height 8
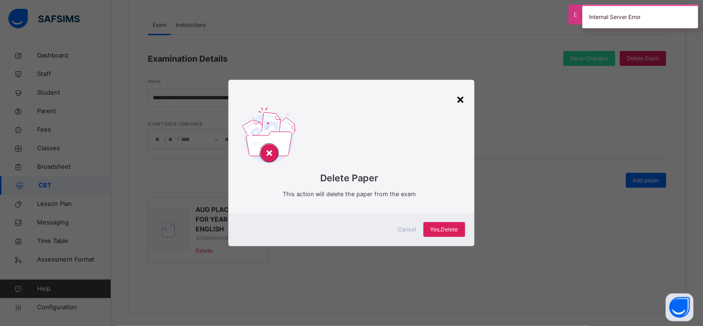
click at [462, 96] on div "×" at bounding box center [461, 98] width 9 height 19
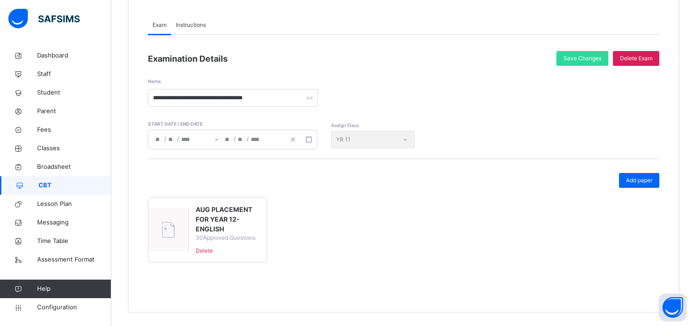
click at [201, 250] on span "Delete" at bounding box center [228, 251] width 64 height 8
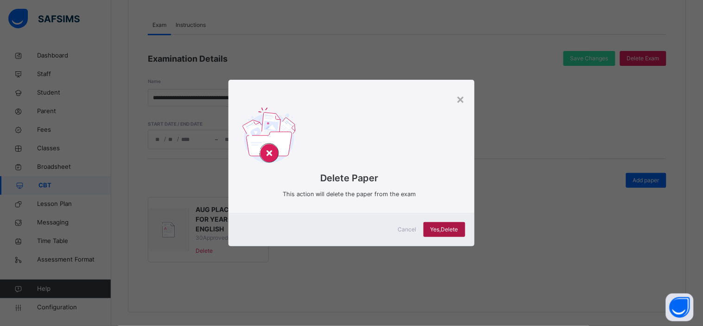
click at [432, 226] on span "Yes, Delete" at bounding box center [445, 229] width 28 height 8
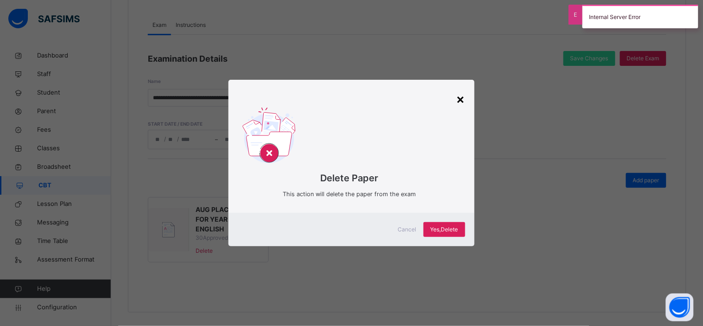
click at [460, 99] on div "×" at bounding box center [461, 98] width 9 height 19
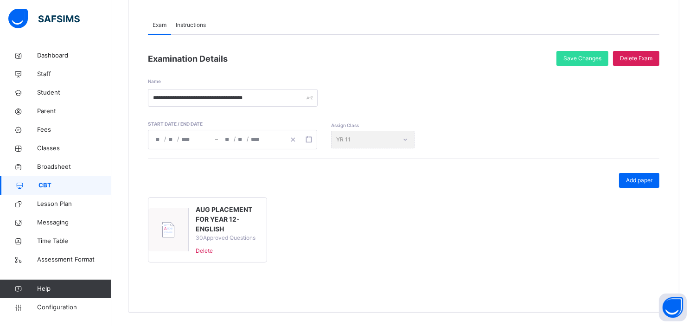
click at [206, 248] on span "Delete" at bounding box center [228, 251] width 64 height 8
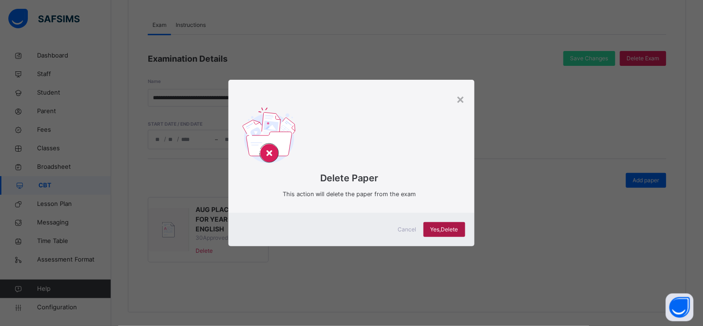
click at [437, 227] on span "Yes, Delete" at bounding box center [445, 229] width 28 height 8
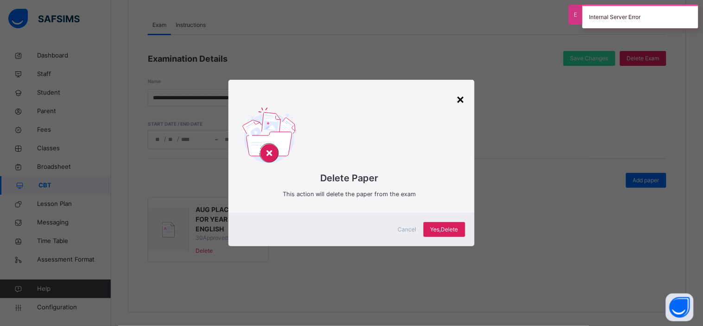
click at [460, 94] on div "×" at bounding box center [461, 98] width 9 height 19
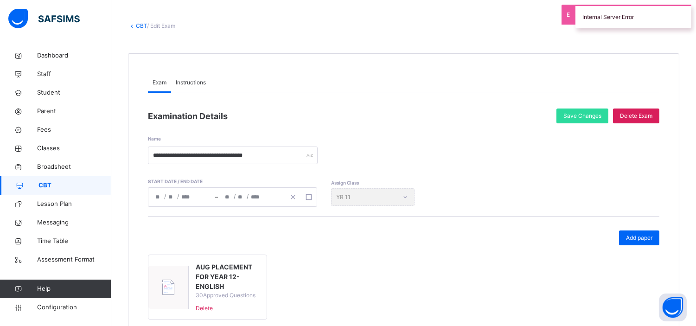
scroll to position [36, 0]
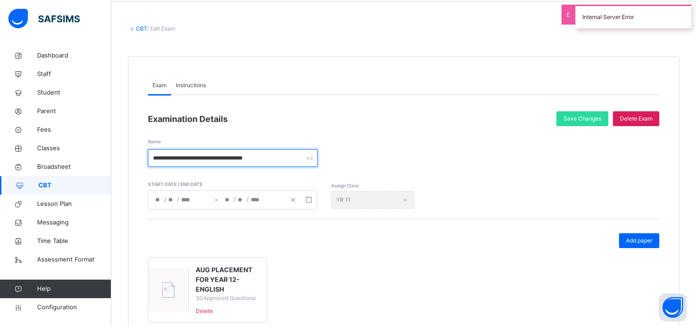
click at [242, 158] on input "**********" at bounding box center [233, 158] width 170 height 18
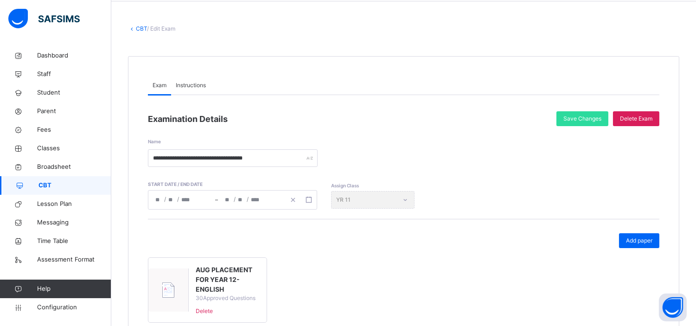
click at [140, 25] on div "CBT / Edit Exam" at bounding box center [403, 29] width 551 height 8
click at [140, 29] on link "CBT" at bounding box center [141, 28] width 11 height 7
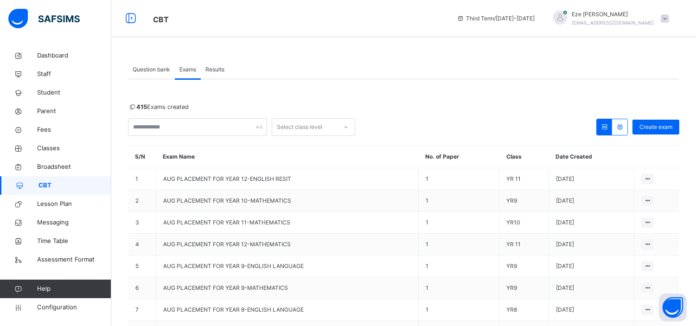
click at [211, 66] on span "Results" at bounding box center [214, 69] width 19 height 8
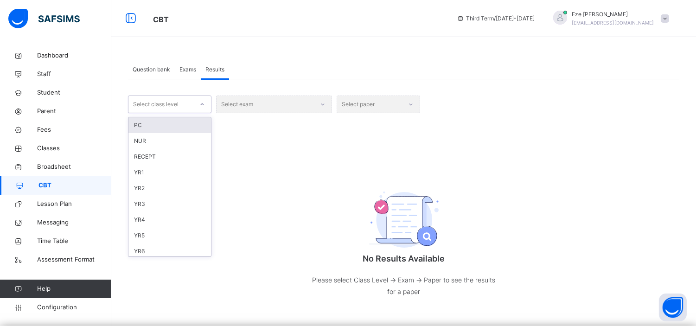
click at [191, 101] on div "Select class level" at bounding box center [160, 104] width 65 height 14
click at [142, 203] on div "YR9" at bounding box center [169, 202] width 83 height 16
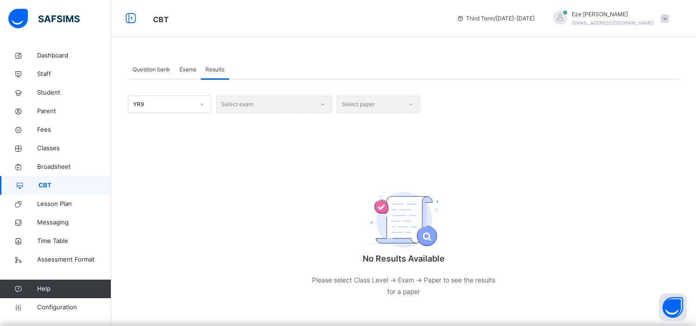
click at [299, 105] on div "Select exam" at bounding box center [274, 105] width 116 height 18
click at [316, 100] on div at bounding box center [323, 104] width 16 height 15
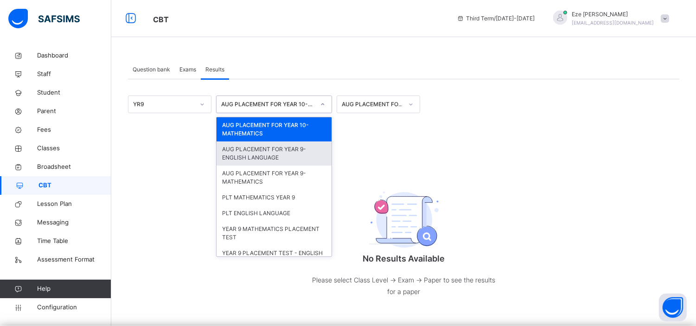
click at [281, 160] on div "AUG PLACEMENT FOR YEAR 9-ENGLISH LANGUAGE" at bounding box center [274, 153] width 115 height 24
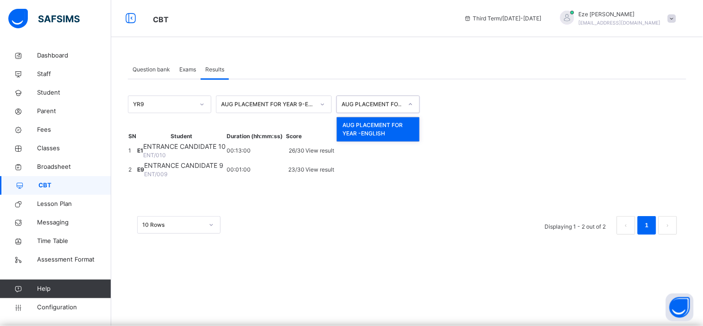
click at [368, 104] on div "AUG PLACEMENT FOR YEAR -ENGLISH" at bounding box center [372, 104] width 61 height 8
click at [381, 128] on div "AUG PLACEMENT FOR YEAR -ENGLISH" at bounding box center [378, 129] width 83 height 24
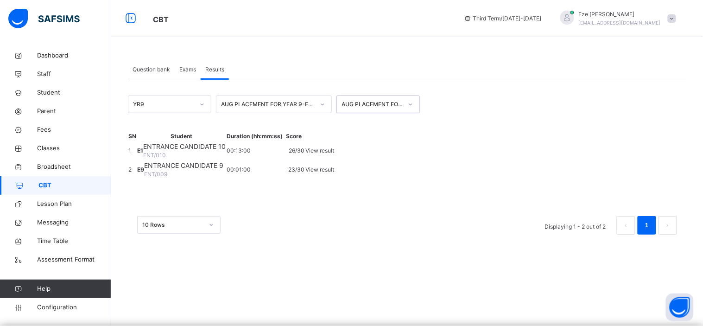
click at [191, 66] on span "Exams" at bounding box center [187, 69] width 17 height 8
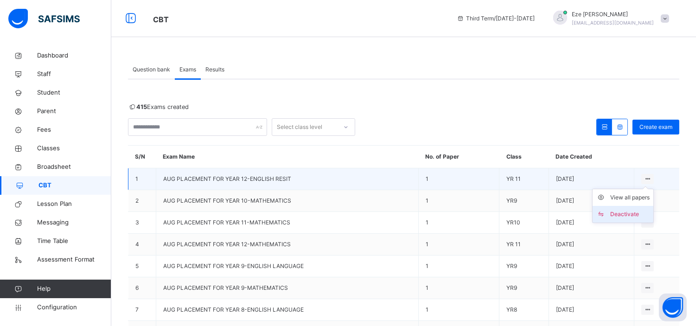
click at [627, 216] on div "Deactivate" at bounding box center [629, 214] width 39 height 9
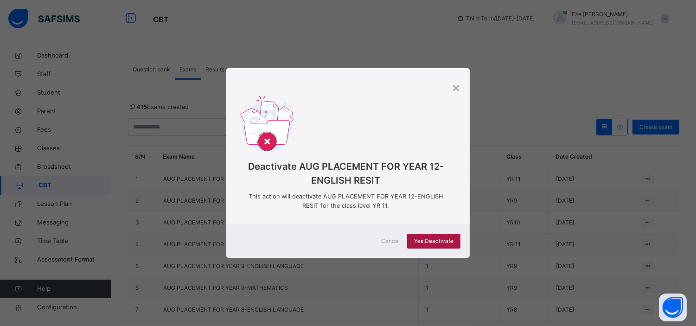
click at [433, 239] on span "Yes, Deactivate" at bounding box center [433, 241] width 39 height 8
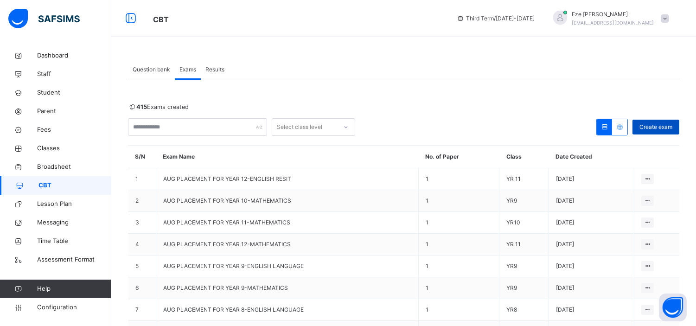
click at [662, 123] on span "Create exam" at bounding box center [655, 127] width 33 height 8
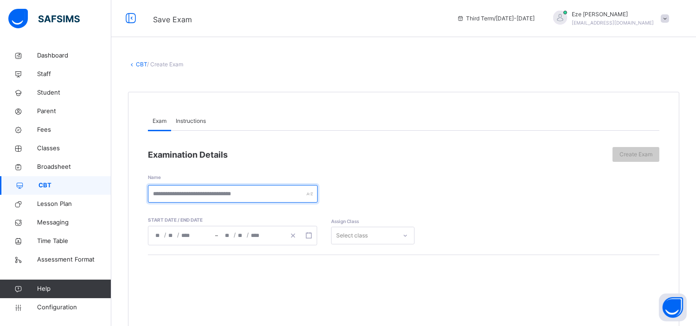
click at [264, 193] on input "text" at bounding box center [233, 194] width 170 height 18
paste input "**********"
type input "*"
type input "**********"
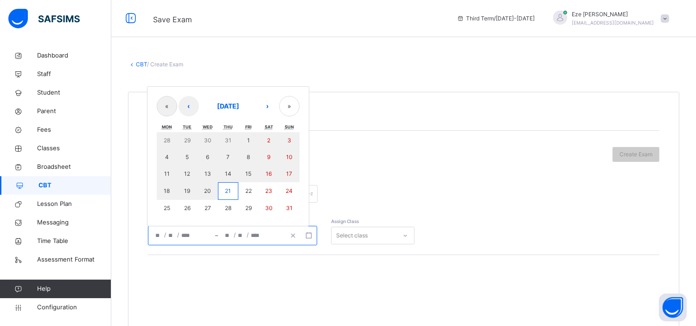
click at [182, 240] on input "number" at bounding box center [186, 235] width 11 height 19
click at [246, 186] on button "22" at bounding box center [248, 191] width 20 height 18
type input "**********"
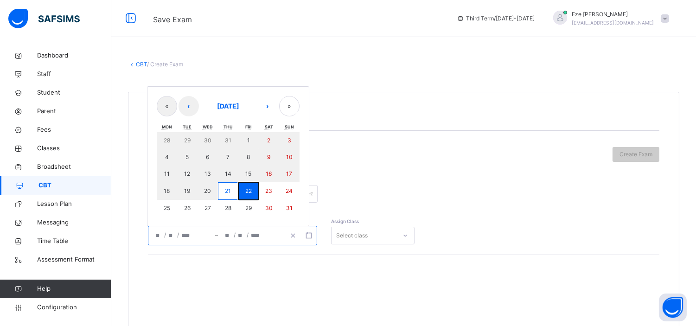
type input "*"
type input "**"
type input "****"
type input "**********"
type input "*"
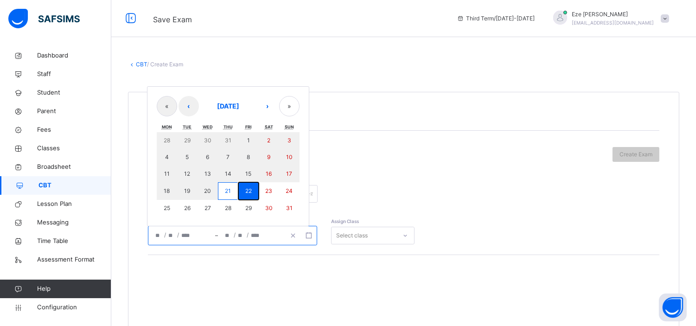
type input "**"
type input "****"
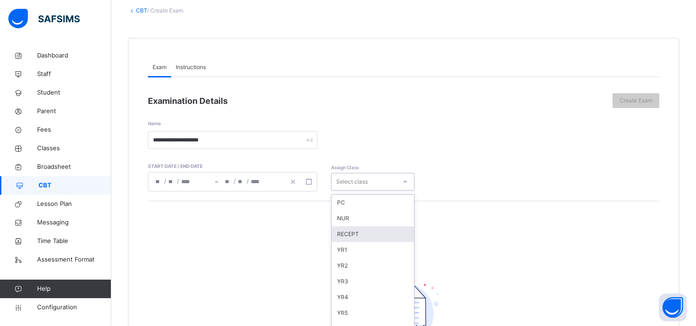
scroll to position [66, 0]
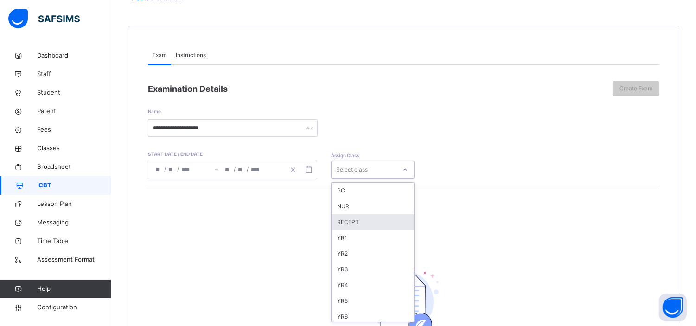
click at [364, 179] on div "option RECEPT focused, 3 of 15. 15 results available. Use Up and Down to choose…" at bounding box center [372, 170] width 83 height 18
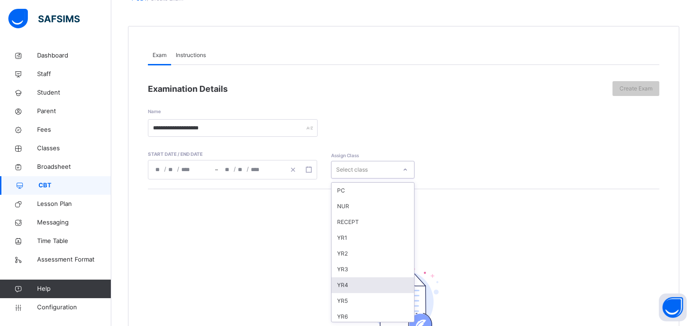
scroll to position [96, 0]
click at [355, 298] on div "YR 11" at bounding box center [373, 299] width 83 height 16
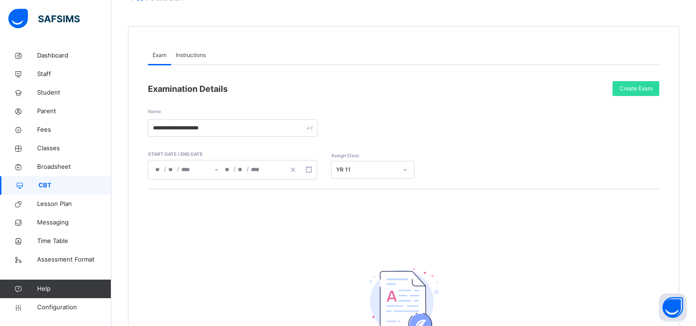
click at [195, 53] on span "Instructions" at bounding box center [191, 55] width 30 height 8
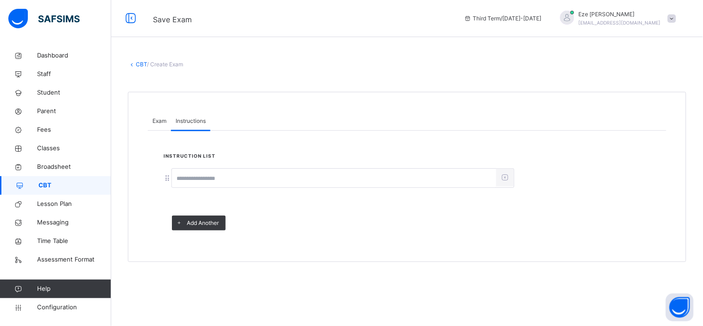
click at [189, 180] on input at bounding box center [334, 179] width 325 height 18
type input "**********"
click at [161, 117] on span "Exam" at bounding box center [160, 121] width 14 height 8
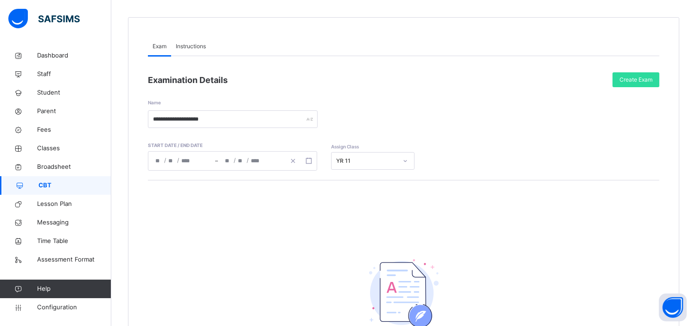
scroll to position [75, 0]
click at [638, 80] on span "Create Exam" at bounding box center [635, 79] width 33 height 8
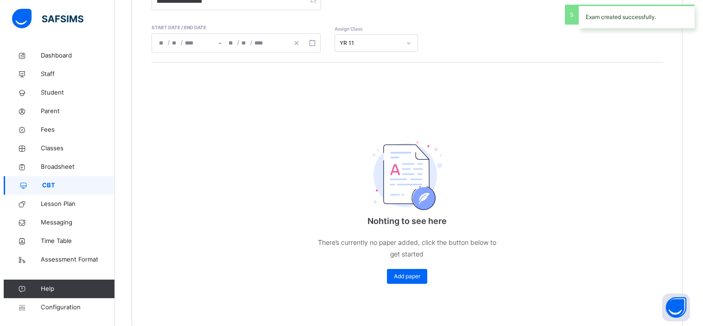
scroll to position [207, 0]
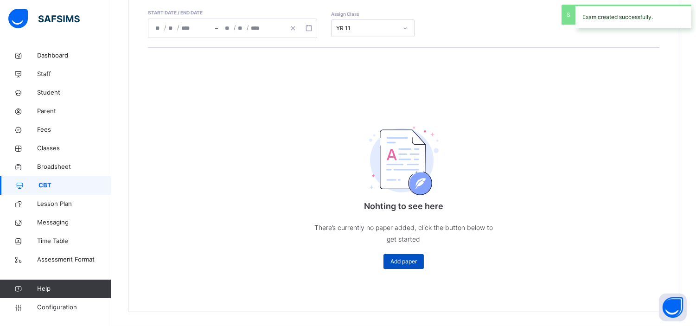
click at [407, 262] on span "Add paper" at bounding box center [403, 261] width 26 height 8
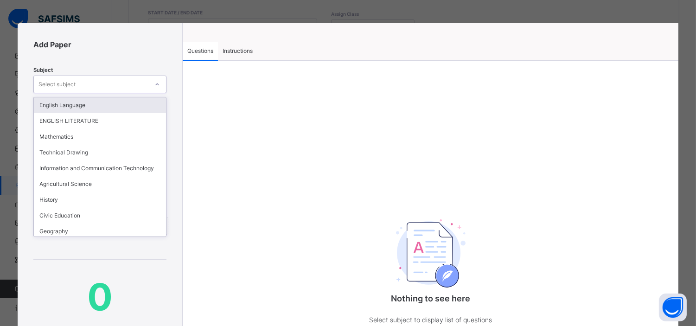
click at [133, 84] on div "Select subject" at bounding box center [91, 84] width 115 height 14
click at [91, 104] on div "English Language" at bounding box center [100, 105] width 132 height 16
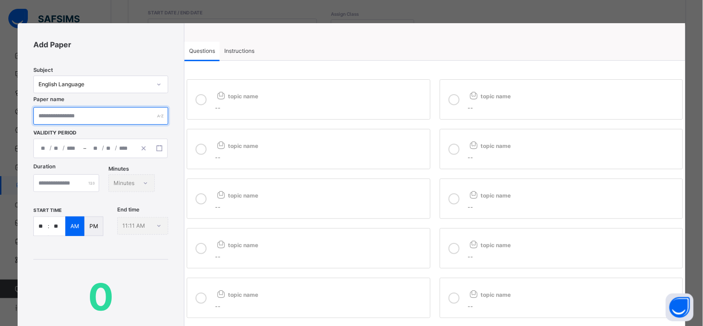
click at [77, 118] on input "text" at bounding box center [100, 116] width 135 height 18
type input "**********"
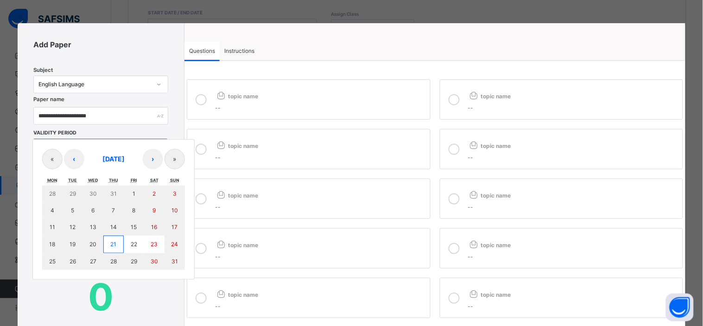
click at [53, 149] on div "/ / – / / « ‹ [DATE] › » Mon Tue Wed Thu Fri Sat Sun 28 29 30 31 1 2 3 4 5 6 7 …" at bounding box center [100, 148] width 134 height 19
click at [133, 244] on abbr "22" at bounding box center [134, 244] width 6 height 7
type input "**********"
type input "*"
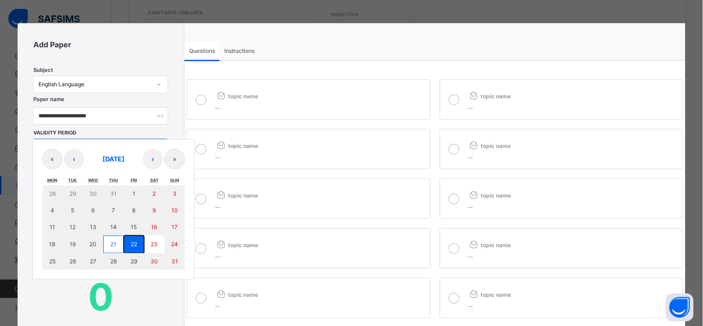
type input "**"
type input "****"
type input "**********"
type input "*"
type input "**"
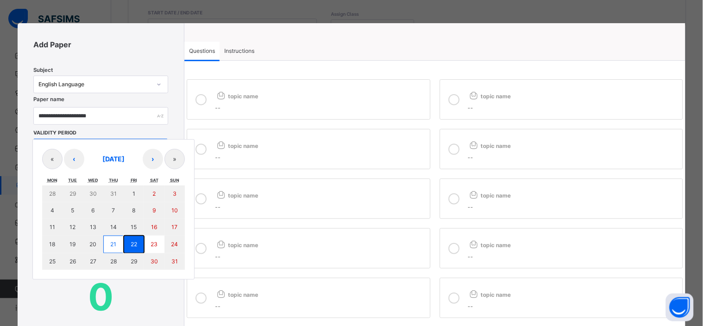
type input "****"
type input "**"
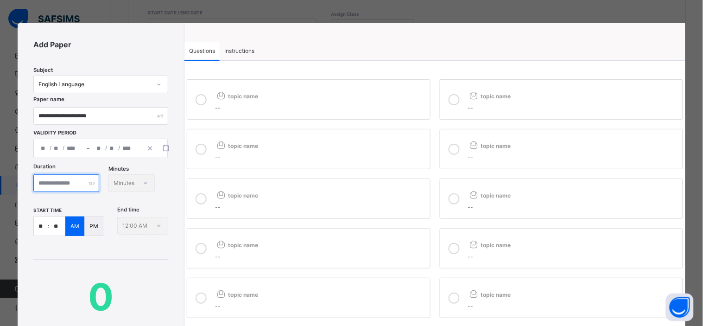
click at [68, 181] on input "number" at bounding box center [66, 183] width 66 height 18
type input "**"
click at [45, 236] on input "**" at bounding box center [41, 226] width 14 height 19
type input "**"
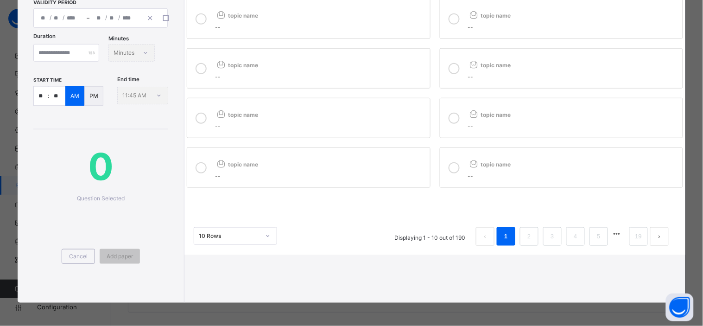
scroll to position [167, 0]
type input "**"
click at [637, 230] on link "19" at bounding box center [639, 236] width 12 height 12
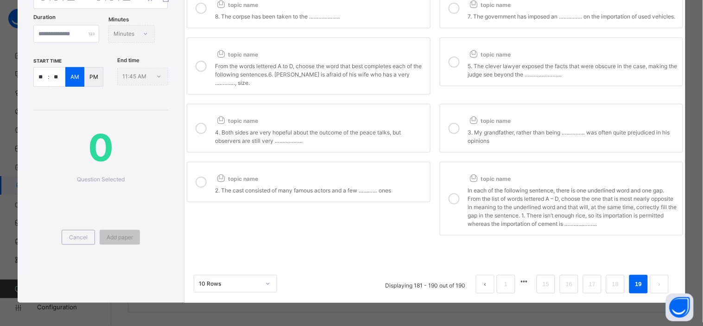
scroll to position [155, 0]
click at [506, 204] on div "In each of the following sentence, there is one underlined word and one gap. Fr…" at bounding box center [573, 206] width 210 height 44
click at [497, 124] on span "topic name" at bounding box center [489, 120] width 43 height 7
click at [383, 169] on label "topic name 2. The cast consisted of many famous actors and a few ………… ones" at bounding box center [308, 182] width 243 height 40
click at [381, 141] on div "4. Both sides are very hopeful about the outcome of the peace talks, but observ…" at bounding box center [320, 135] width 210 height 19
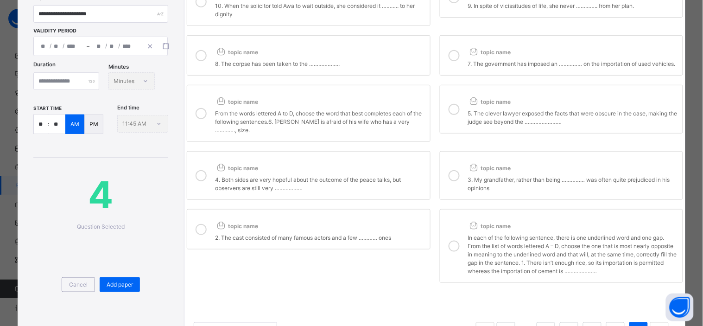
scroll to position [100, 0]
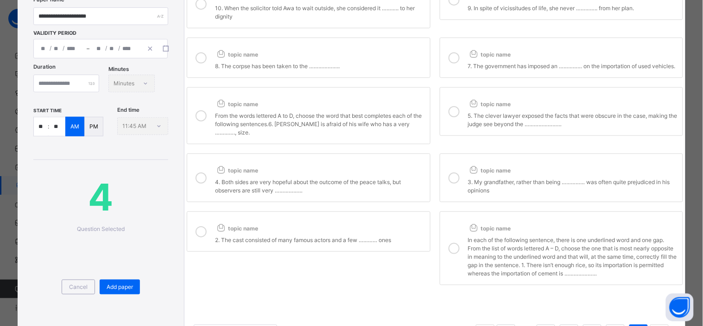
click at [381, 137] on div "From the words lettered A to D, choose the word that best completes each of the…" at bounding box center [320, 122] width 210 height 27
click at [491, 126] on div "5. The clever lawyer exposed the facts that were obscure in the case, making th…" at bounding box center [573, 118] width 210 height 19
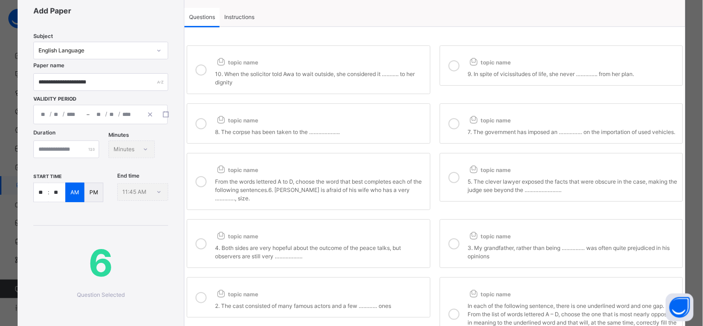
scroll to position [33, 0]
click at [491, 126] on div "7. The government has imposed an …………… on the importation of used vehicles." at bounding box center [573, 131] width 210 height 11
click at [396, 136] on div "8. The corpse has been taken to the ……………….." at bounding box center [320, 131] width 210 height 11
click at [385, 62] on div "topic name" at bounding box center [320, 60] width 210 height 15
click at [469, 72] on div "9. In spite of vicissitudes of life, she never ………….. from her plan." at bounding box center [573, 73] width 210 height 11
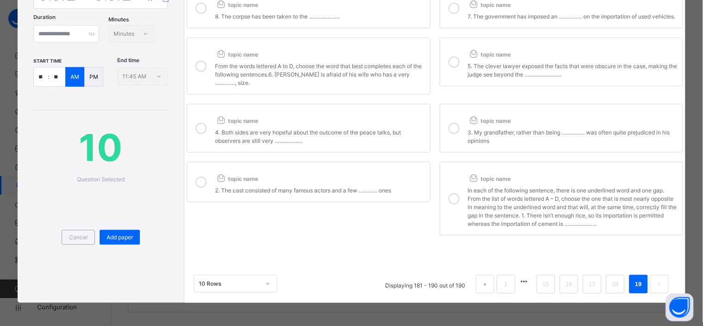
scroll to position [171, 0]
click at [610, 278] on link "18" at bounding box center [616, 284] width 12 height 12
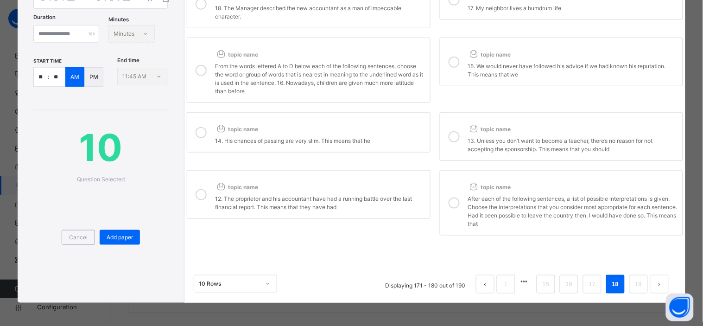
click at [481, 192] on div "After each of the following sentences, a list of possible interpretations is gi…" at bounding box center [573, 210] width 210 height 36
click at [486, 134] on div "13. Unless you don’t want to become a teacher, there’s no reason for not accept…" at bounding box center [573, 143] width 210 height 19
click at [371, 192] on div "12. The proprietor and his accountant have had a running battle over the last f…" at bounding box center [320, 201] width 210 height 19
click at [361, 120] on div "topic name" at bounding box center [320, 127] width 210 height 15
click at [363, 60] on div "From the words lettered A to D below each of the following sentences, choose th…" at bounding box center [320, 78] width 210 height 36
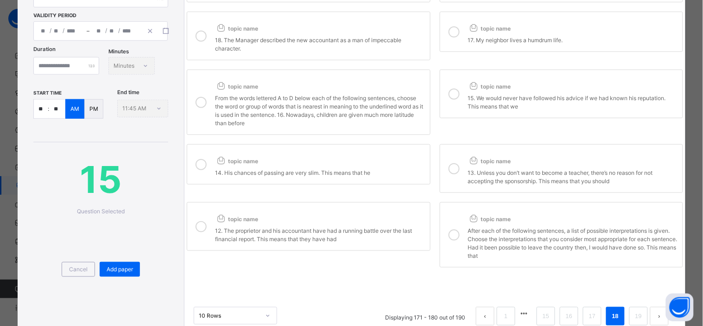
scroll to position [113, 0]
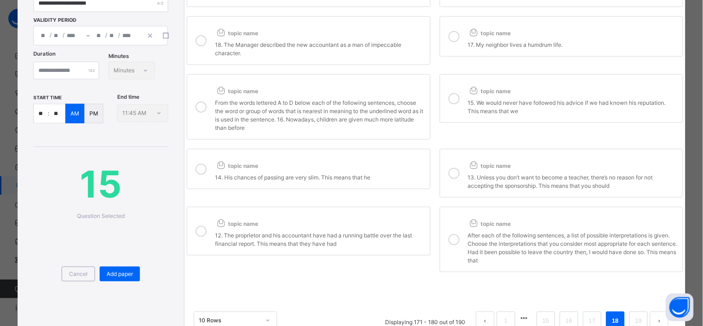
click at [462, 121] on label "topic name 15. We would never have followed his advice if we had known his repu…" at bounding box center [561, 98] width 243 height 49
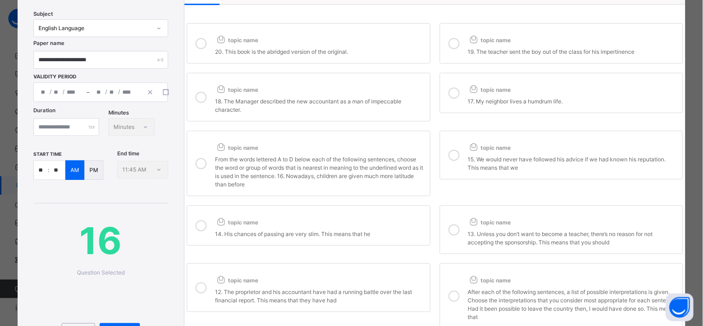
scroll to position [56, 0]
click at [467, 110] on label "topic name 17. My neighbor lives a humdrum life." at bounding box center [561, 93] width 243 height 40
click at [377, 95] on div "topic name" at bounding box center [320, 88] width 210 height 15
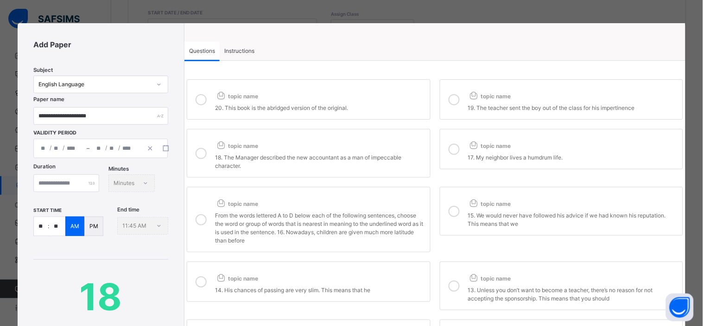
click at [377, 95] on div "topic name" at bounding box center [320, 94] width 210 height 15
click at [460, 105] on div at bounding box center [454, 100] width 19 height 26
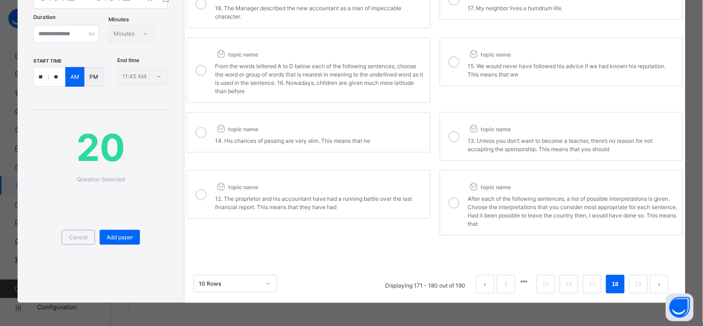
scroll to position [171, 0]
click at [587, 278] on link "17" at bounding box center [593, 284] width 12 height 12
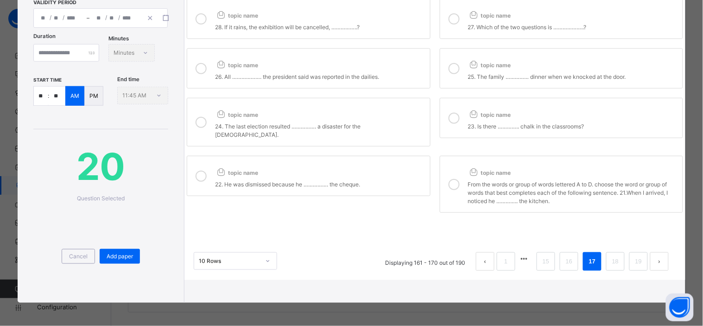
click at [493, 178] on div "From the words or group of words lettered A to D. choose the word or group of w…" at bounding box center [573, 191] width 210 height 27
click at [378, 163] on div "topic name" at bounding box center [320, 170] width 210 height 15
click at [352, 105] on div "topic name" at bounding box center [320, 112] width 210 height 15
click at [483, 111] on span "topic name" at bounding box center [489, 114] width 43 height 7
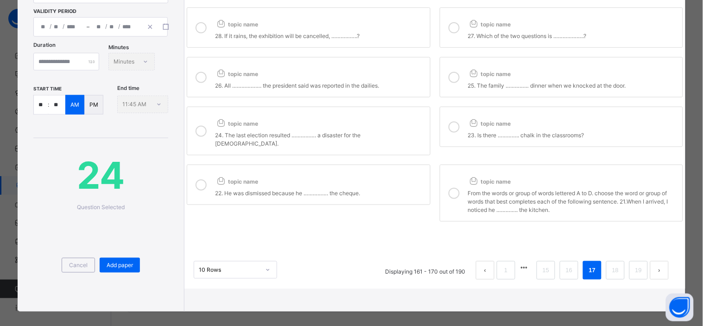
scroll to position [120, 0]
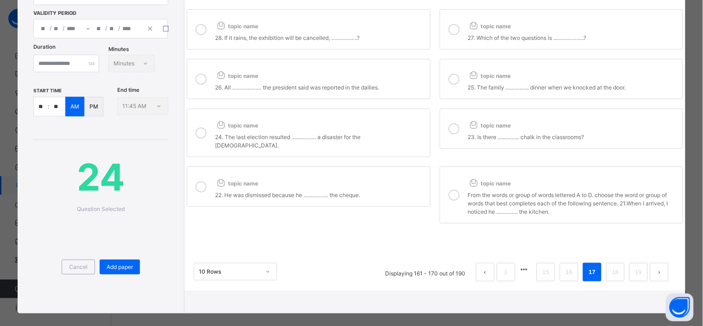
click at [483, 77] on span "topic name" at bounding box center [489, 75] width 43 height 7
click at [388, 80] on div "topic name" at bounding box center [320, 73] width 210 height 15
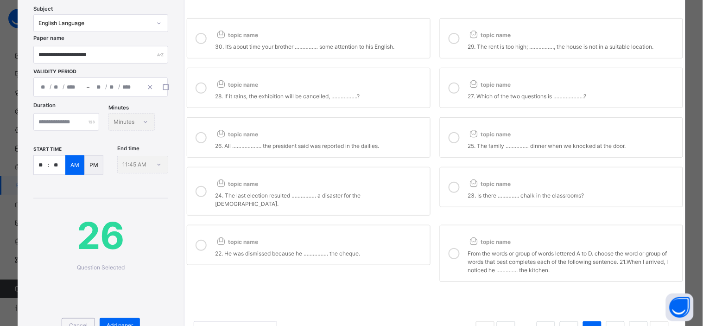
scroll to position [61, 0]
click at [388, 80] on div "topic name" at bounding box center [320, 83] width 210 height 15
click at [470, 95] on div "27. Which of the two questions is ………………..?" at bounding box center [573, 95] width 210 height 11
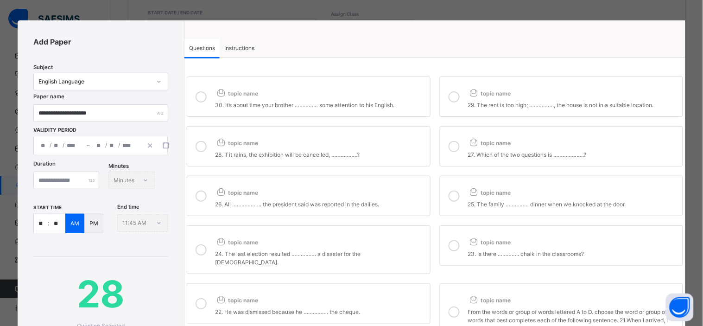
scroll to position [1, 0]
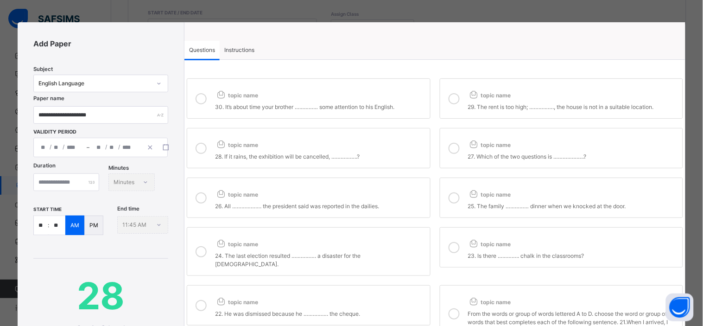
click at [470, 95] on icon at bounding box center [474, 94] width 12 height 10
click at [376, 104] on div "30. It’s about time your brother …………… some attention to his English." at bounding box center [320, 106] width 210 height 11
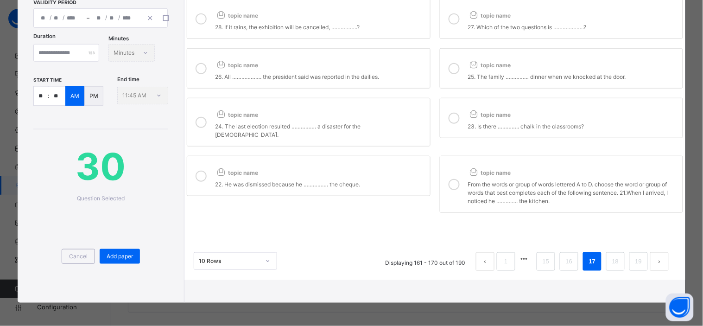
scroll to position [171, 0]
click at [119, 251] on div "Add paper" at bounding box center [120, 256] width 40 height 15
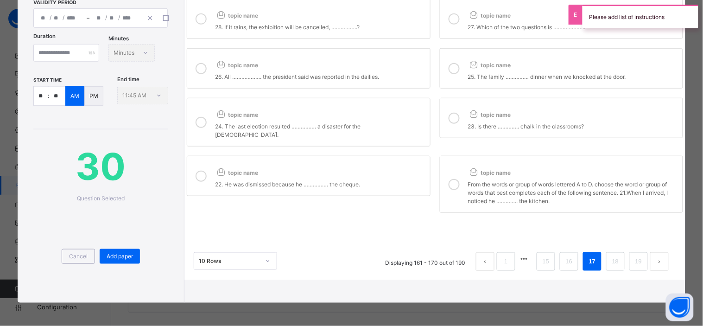
scroll to position [0, 0]
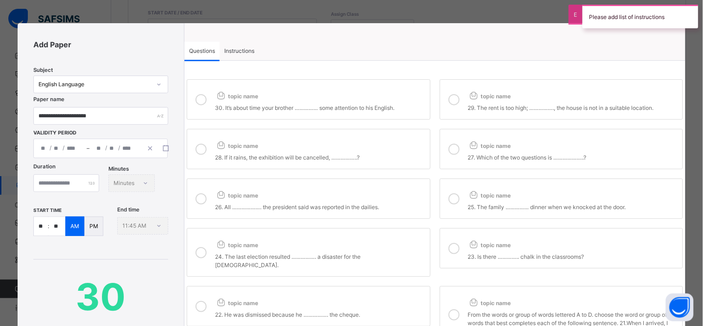
click at [235, 51] on span "Instructions" at bounding box center [239, 51] width 30 height 8
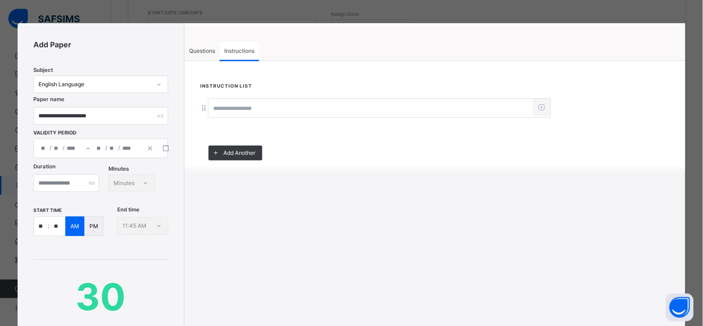
click at [247, 108] on input at bounding box center [371, 109] width 325 height 18
type input "**********"
click at [203, 48] on span "Questions" at bounding box center [202, 51] width 26 height 8
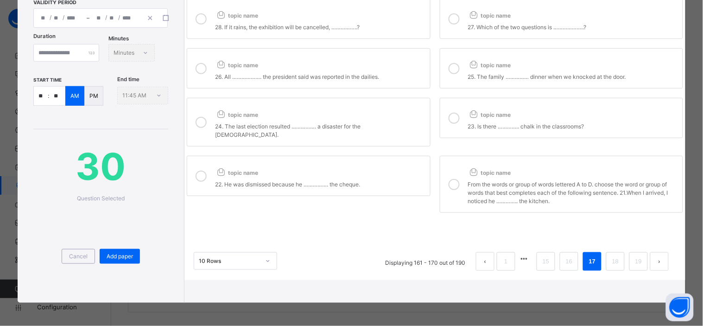
scroll to position [161, 0]
click at [119, 261] on span "Add paper" at bounding box center [120, 256] width 26 height 8
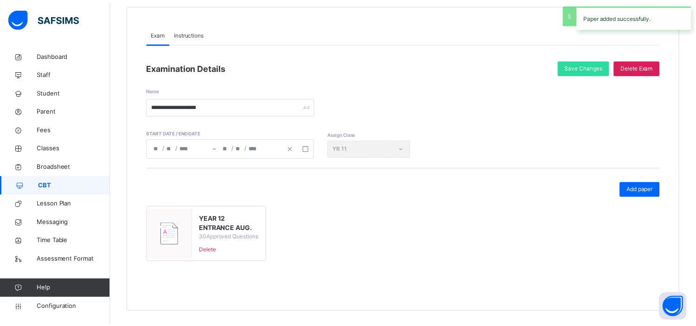
scroll to position [95, 0]
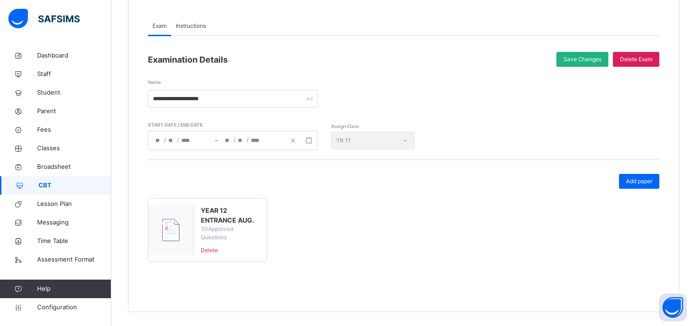
click at [582, 55] on span "Save Changes" at bounding box center [582, 59] width 38 height 8
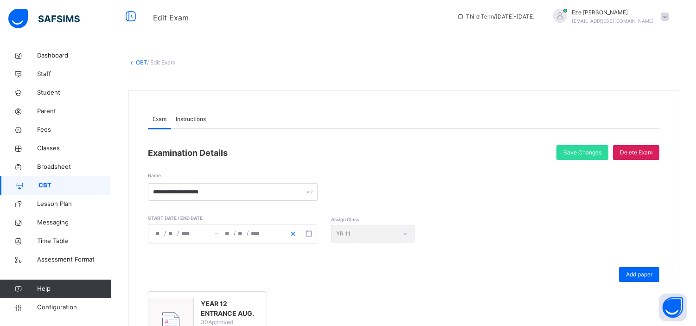
scroll to position [0, 0]
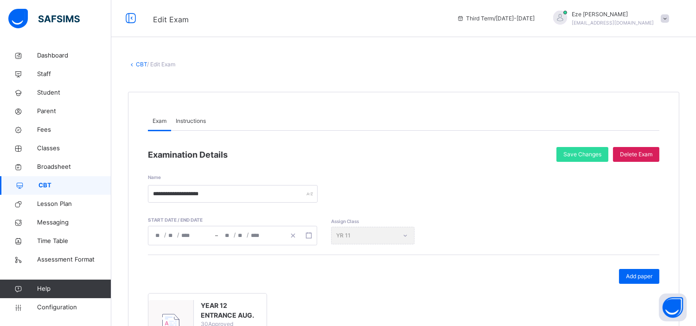
click at [139, 62] on link "CBT" at bounding box center [141, 64] width 11 height 7
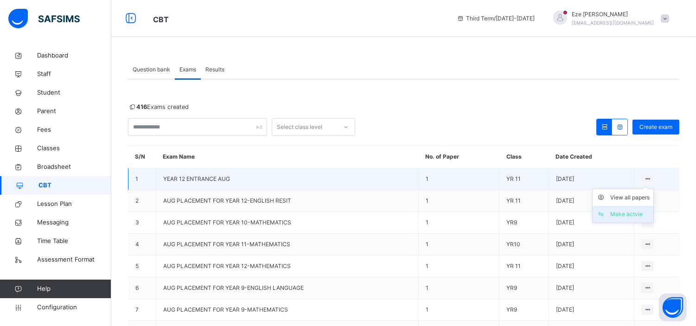
click at [628, 212] on div "Make actvie" at bounding box center [629, 214] width 39 height 9
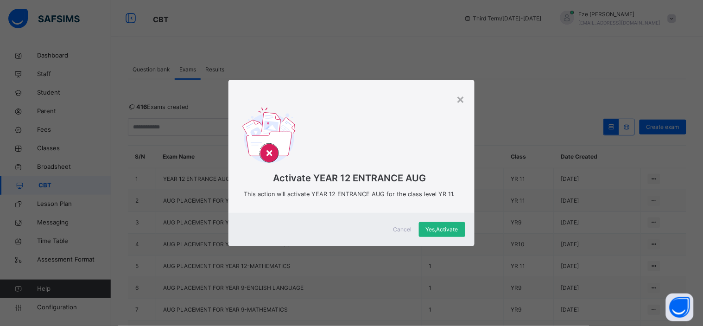
click at [438, 229] on span "Yes, Activate" at bounding box center [442, 229] width 32 height 8
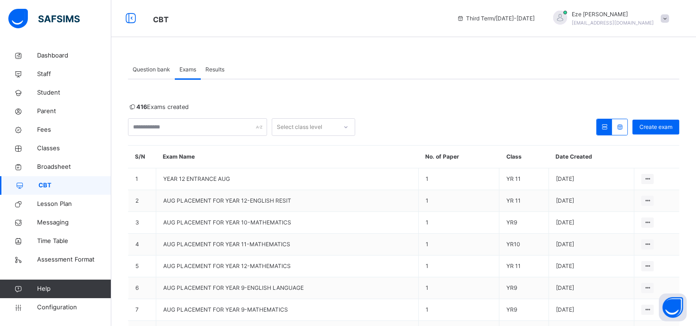
click at [214, 67] on span "Results" at bounding box center [214, 69] width 19 height 8
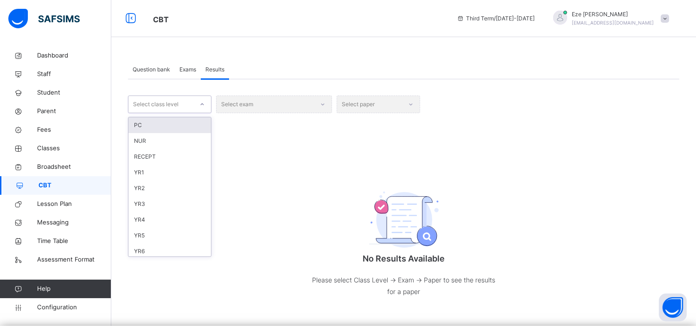
click at [182, 105] on div "Select class level" at bounding box center [160, 104] width 65 height 14
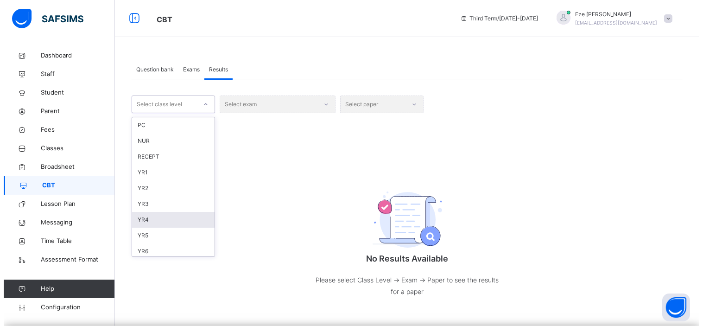
scroll to position [96, 0]
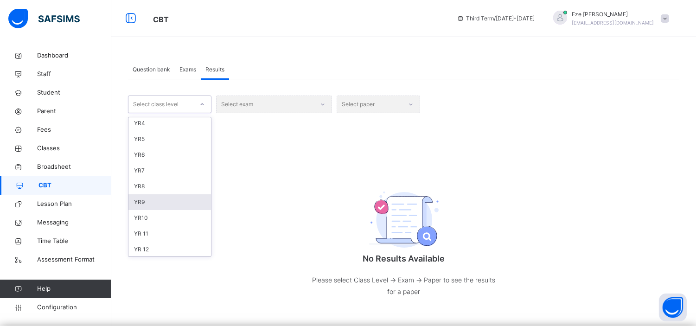
click at [147, 198] on div "YR9" at bounding box center [169, 202] width 83 height 16
click at [271, 104] on div "Select exam" at bounding box center [274, 105] width 116 height 18
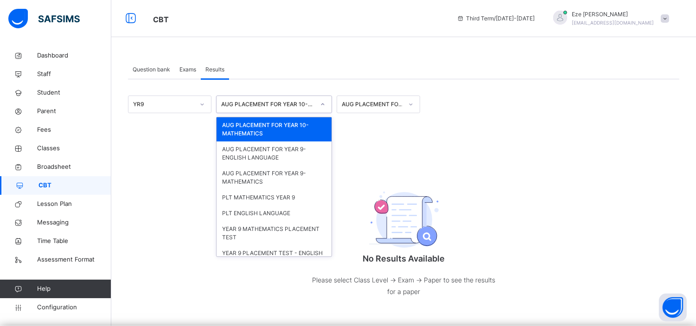
click at [311, 106] on div "AUG PLACEMENT FOR YEAR 10-MATHEMATICS" at bounding box center [268, 104] width 94 height 8
click at [283, 155] on div "AUG PLACEMENT FOR YEAR 9-ENGLISH LANGUAGE" at bounding box center [274, 153] width 115 height 24
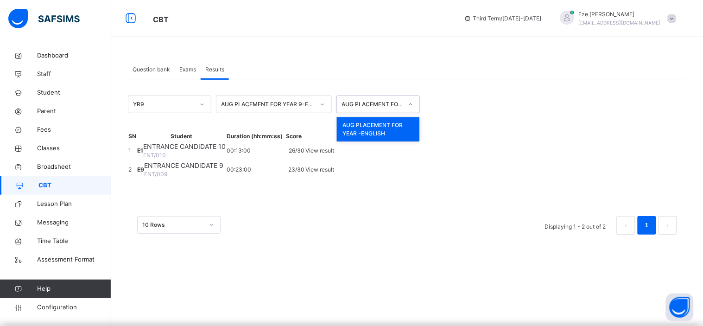
click at [371, 105] on div "AUG PLACEMENT FOR YEAR -ENGLISH" at bounding box center [372, 104] width 61 height 8
click at [378, 127] on div "AUG PLACEMENT FOR YEAR -ENGLISH" at bounding box center [378, 129] width 83 height 24
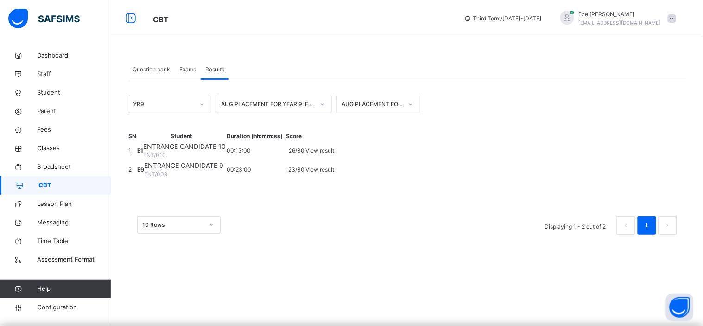
click at [442, 96] on div "YR9 AUG PLACEMENT FOR YEAR 9-ENGLISH LANGUAGE AUG PLACEMENT FOR YEAR -ENGLISH" at bounding box center [407, 105] width 559 height 18
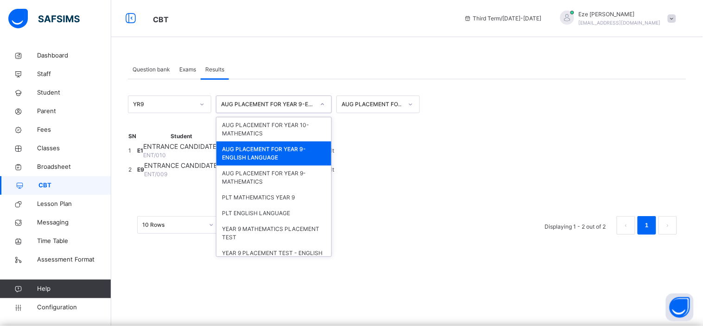
click at [289, 105] on div "AUG PLACEMENT FOR YEAR 9-ENGLISH LANGUAGE" at bounding box center [268, 104] width 94 height 8
click at [274, 183] on div "AUG PLACEMENT FOR YEAR 9-MATHEMATICS" at bounding box center [274, 178] width 115 height 24
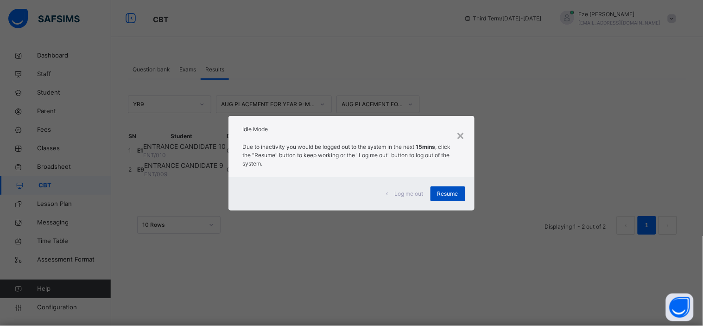
click at [445, 196] on span "Resume" at bounding box center [448, 194] width 21 height 8
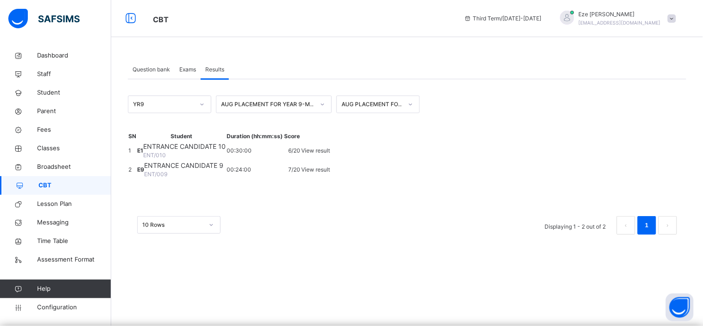
click at [200, 102] on icon at bounding box center [202, 104] width 6 height 9
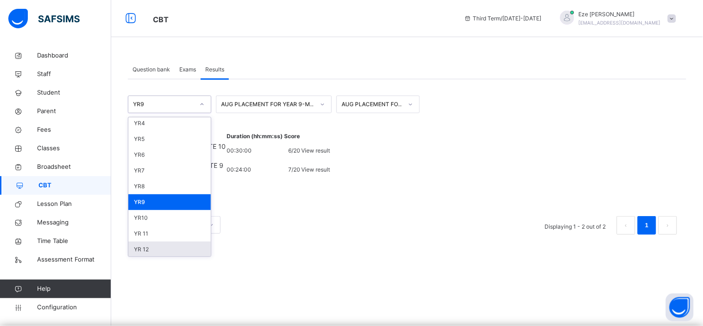
click at [144, 248] on div "YR 12" at bounding box center [169, 250] width 83 height 16
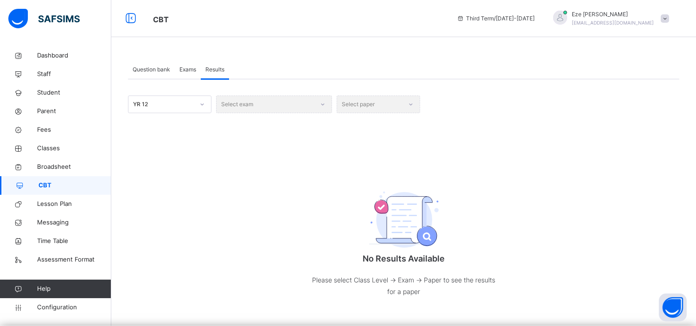
click at [323, 102] on div "Select exam" at bounding box center [274, 105] width 116 height 18
click at [201, 102] on icon at bounding box center [202, 104] width 6 height 9
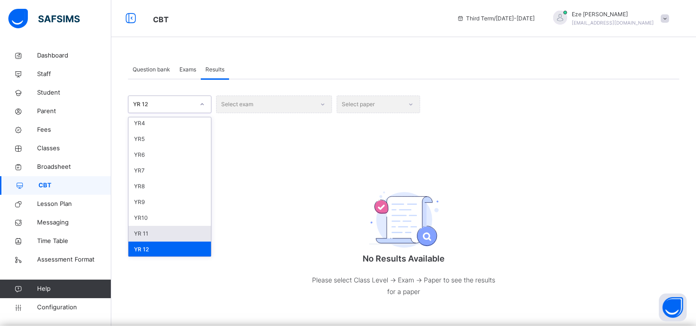
click at [144, 232] on div "YR 11" at bounding box center [169, 234] width 83 height 16
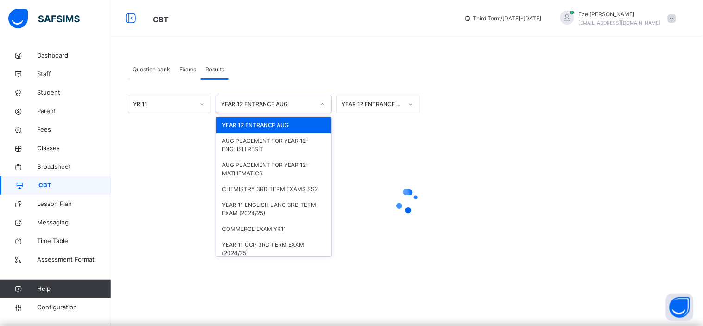
click at [309, 103] on div "YEAR 12 ENTRANCE AUG" at bounding box center [268, 104] width 94 height 8
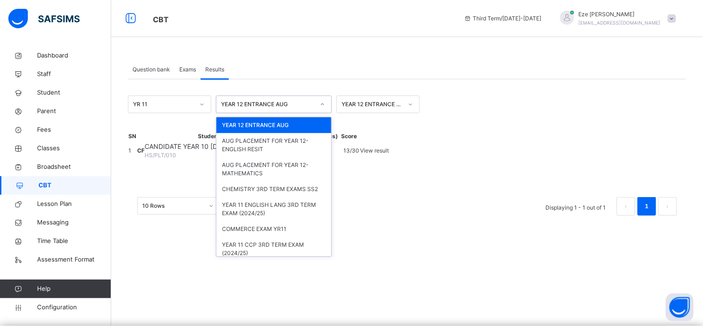
click at [286, 121] on div "YEAR 12 ENTRANCE AUG" at bounding box center [274, 125] width 115 height 16
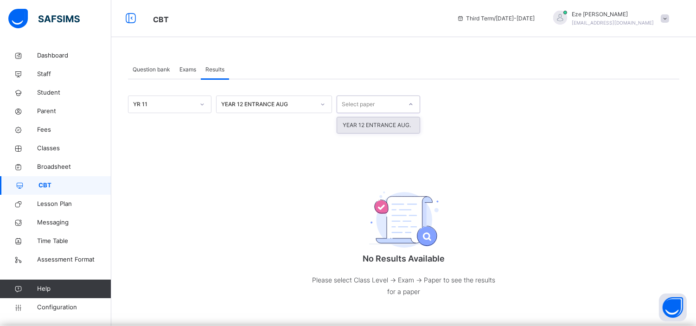
click at [391, 101] on div "Select paper" at bounding box center [369, 104] width 65 height 14
click at [395, 126] on div "YEAR 12 ENTRANCE AUG." at bounding box center [378, 125] width 83 height 16
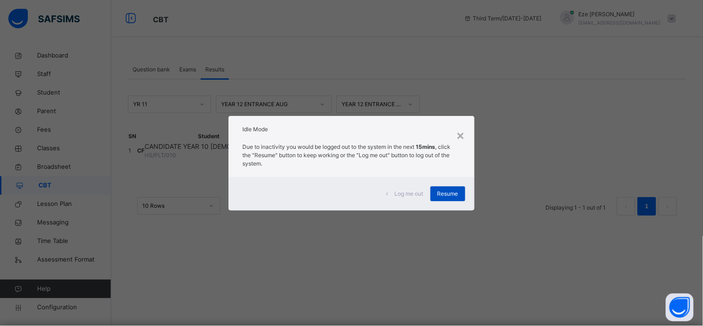
click at [447, 193] on span "Resume" at bounding box center [448, 194] width 21 height 8
